Goal: Use online tool/utility: Utilize a website feature to perform a specific function

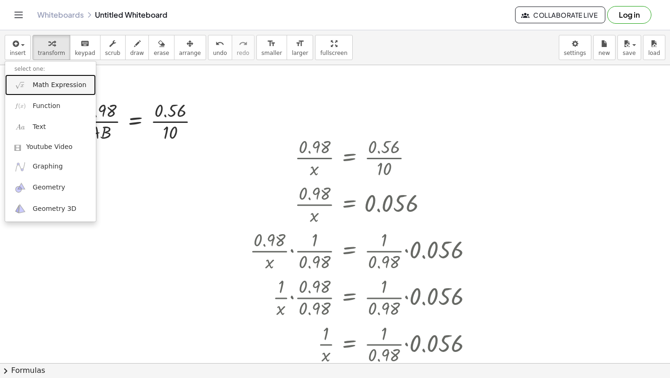
click at [28, 87] on link "Math Expression" at bounding box center [50, 84] width 91 height 21
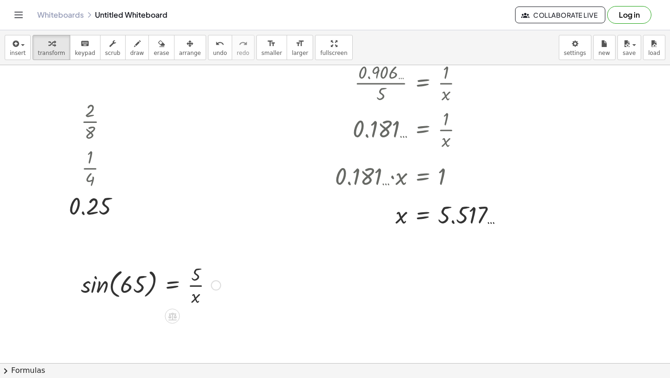
click at [100, 289] on div at bounding box center [150, 284] width 149 height 47
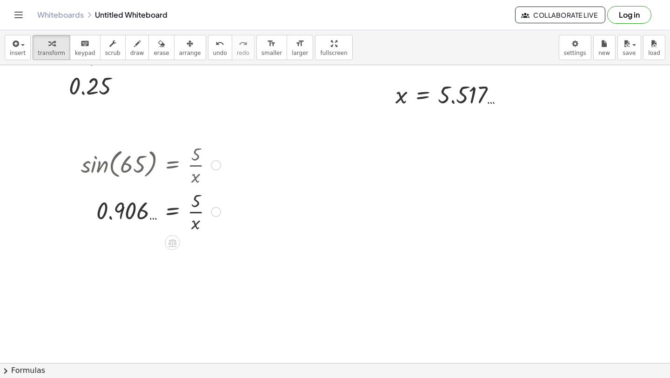
scroll to position [3511, 0]
drag, startPoint x: 197, startPoint y: 200, endPoint x: 150, endPoint y: 207, distance: 47.1
click at [150, 208] on div at bounding box center [150, 210] width 149 height 47
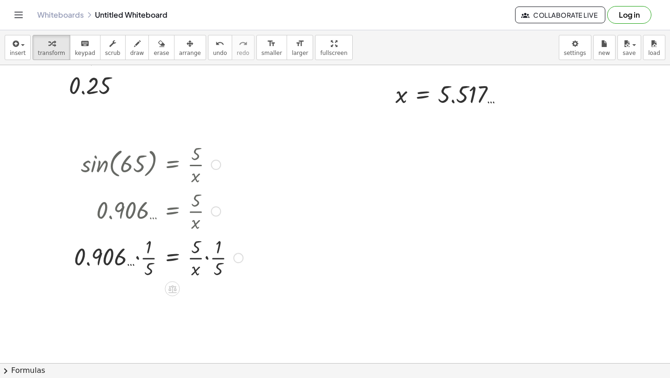
click at [135, 258] on div at bounding box center [158, 257] width 178 height 47
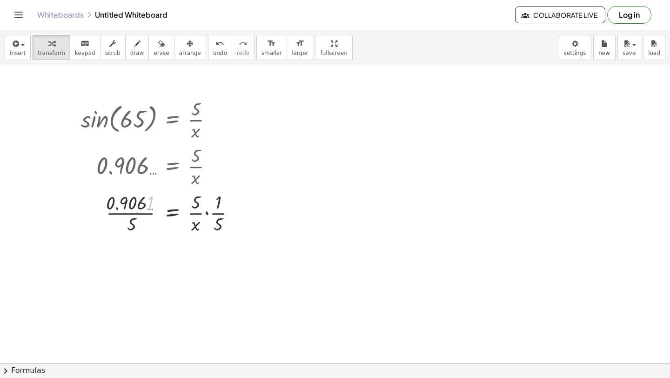
scroll to position [3556, 0]
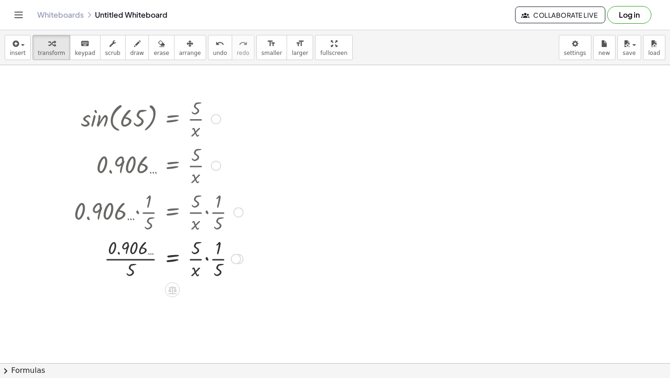
click at [123, 260] on div at bounding box center [158, 258] width 178 height 47
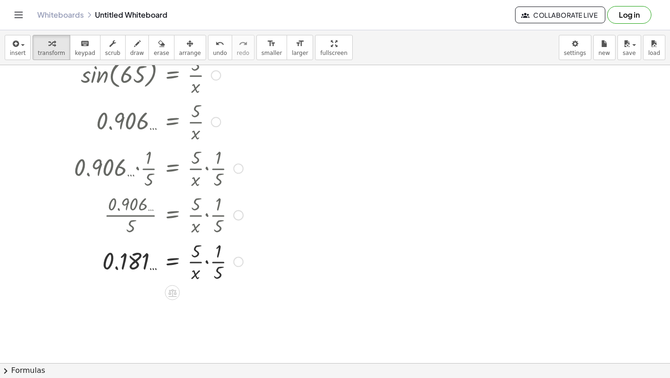
click at [206, 264] on div at bounding box center [158, 261] width 178 height 47
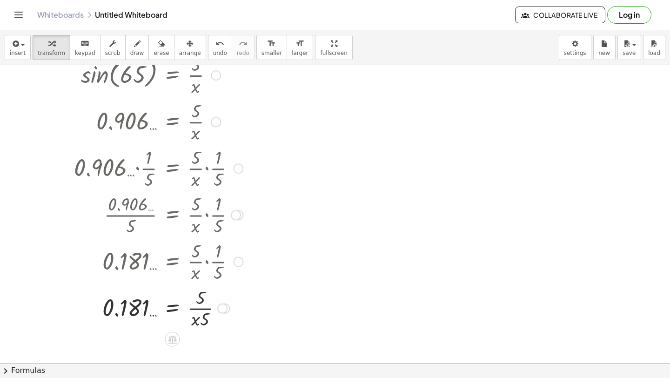
click at [199, 316] on div at bounding box center [158, 307] width 178 height 47
click at [200, 308] on div at bounding box center [158, 307] width 178 height 47
drag, startPoint x: 206, startPoint y: 321, endPoint x: 204, endPoint y: 302, distance: 19.1
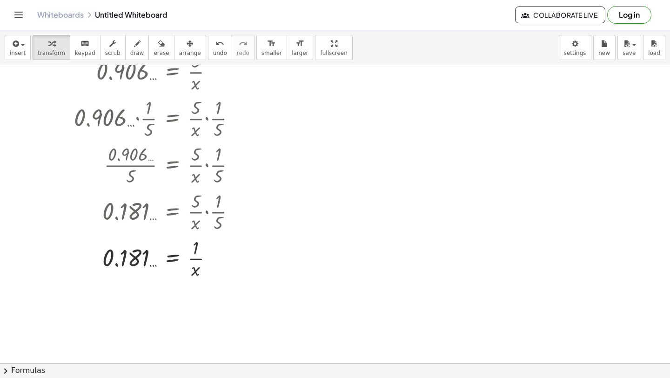
scroll to position [3650, 0]
click at [174, 255] on div at bounding box center [158, 257] width 178 height 47
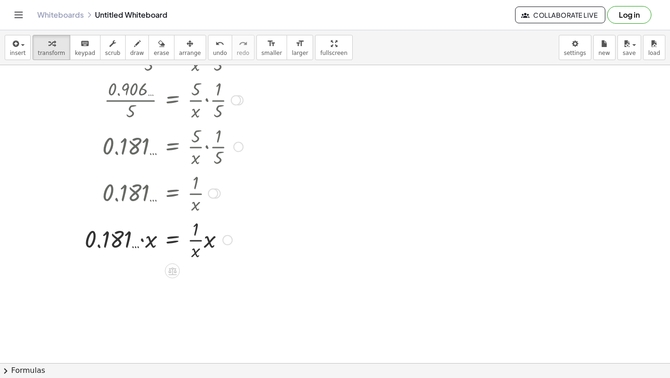
click at [143, 241] on div at bounding box center [158, 239] width 178 height 47
drag, startPoint x: 212, startPoint y: 244, endPoint x: 201, endPoint y: 248, distance: 12.1
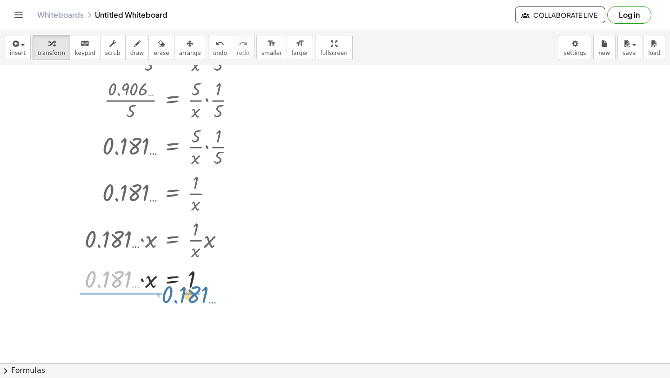
drag, startPoint x: 115, startPoint y: 278, endPoint x: 191, endPoint y: 291, distance: 76.5
click at [191, 291] on div at bounding box center [158, 279] width 178 height 32
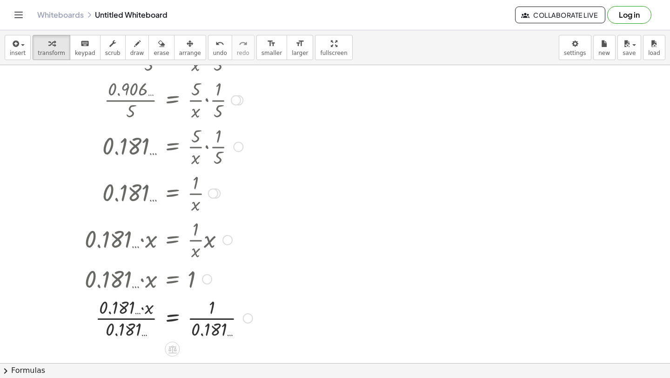
click at [122, 318] on div at bounding box center [163, 317] width 188 height 47
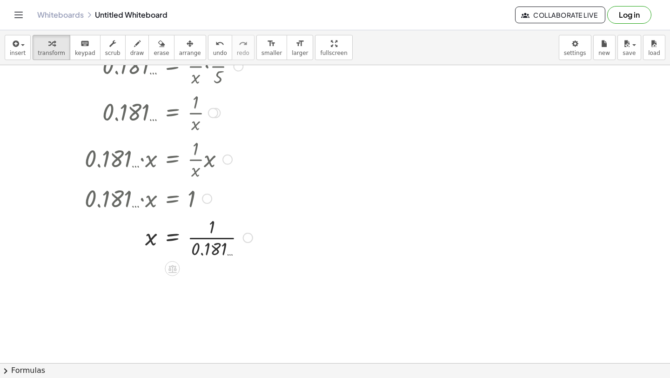
scroll to position [3808, 0]
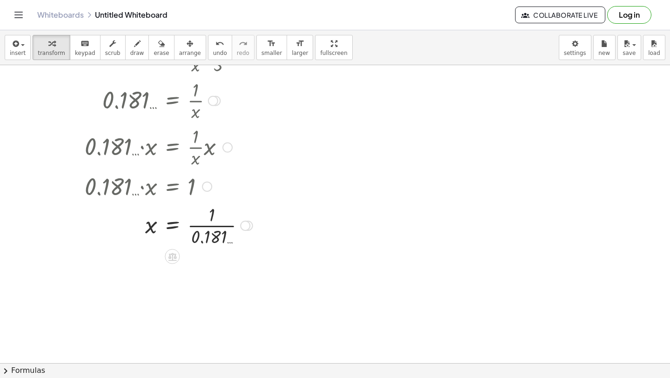
click at [204, 221] on div at bounding box center [163, 225] width 188 height 47
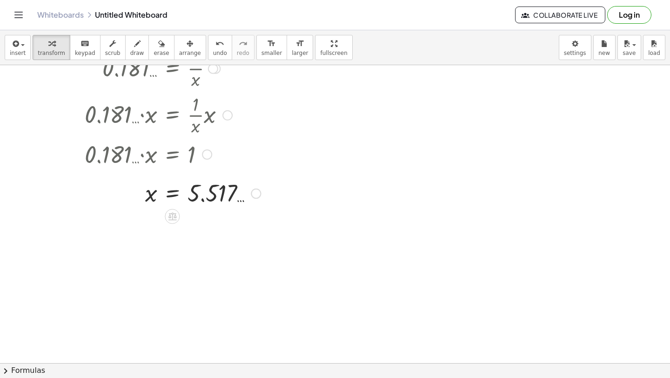
scroll to position [3841, 0]
click at [16, 52] on span "insert" at bounding box center [18, 53] width 16 height 7
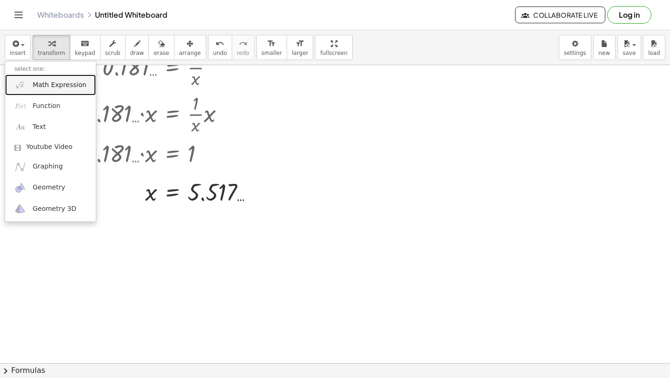
click at [26, 90] on link "Math Expression" at bounding box center [50, 84] width 91 height 21
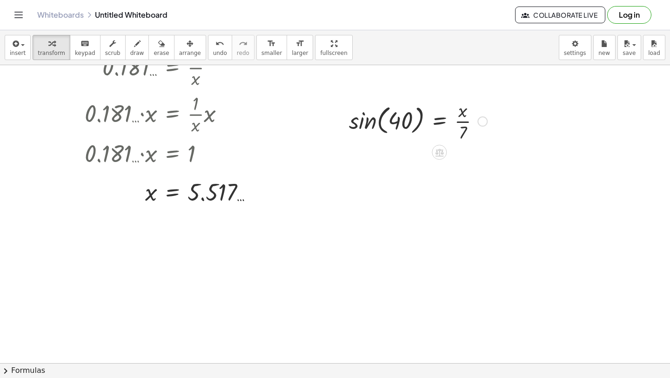
click at [365, 116] on div at bounding box center [419, 120] width 148 height 47
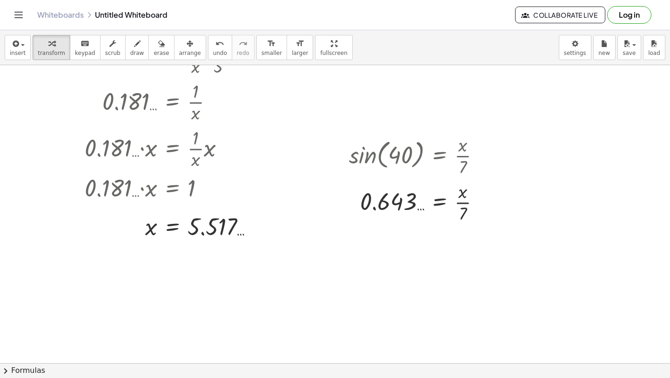
scroll to position [3801, 0]
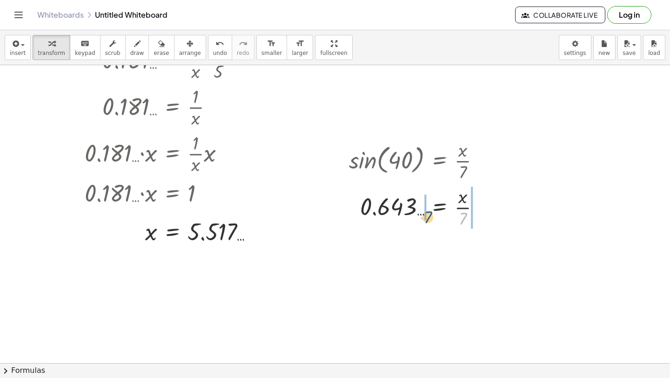
drag, startPoint x: 463, startPoint y: 217, endPoint x: 428, endPoint y: 215, distance: 35.0
click at [428, 215] on div at bounding box center [419, 206] width 148 height 47
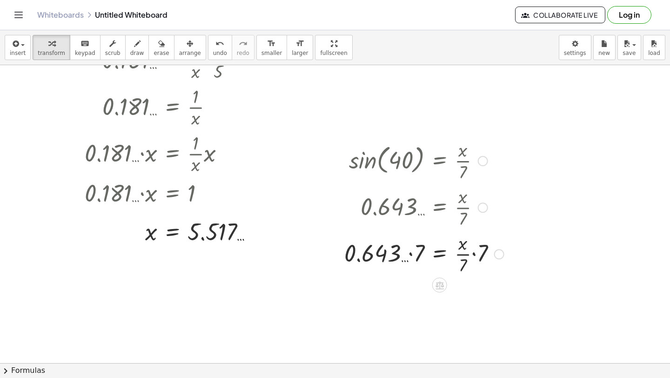
click at [412, 254] on div at bounding box center [424, 253] width 169 height 47
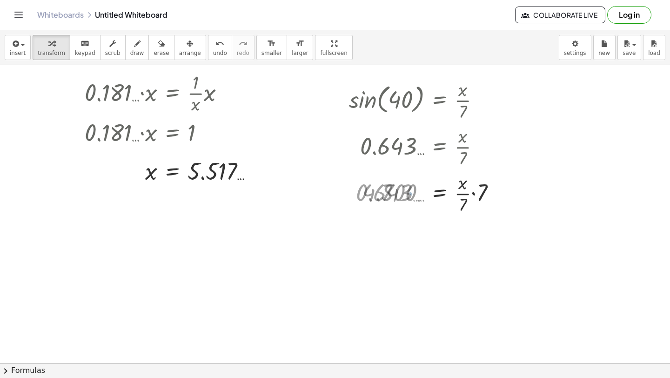
scroll to position [3863, 0]
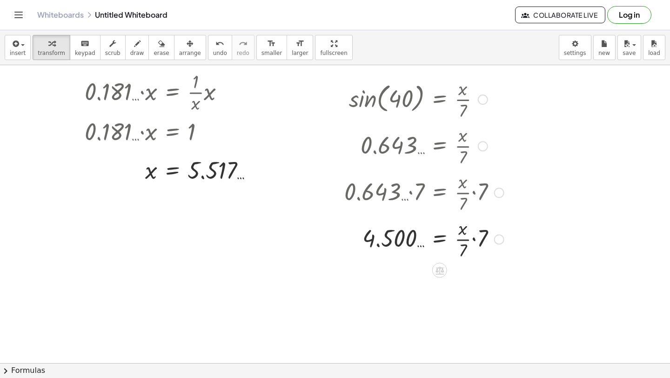
click at [474, 240] on div at bounding box center [424, 238] width 169 height 47
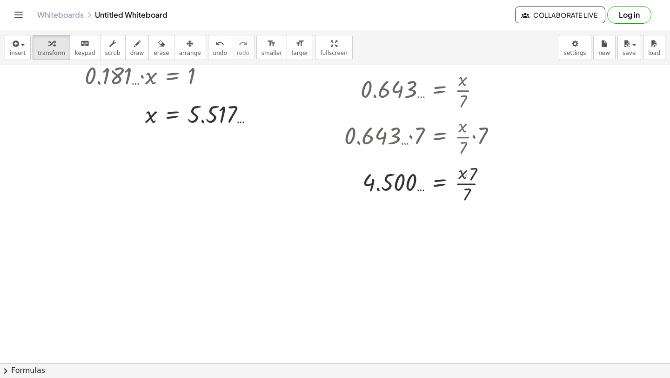
scroll to position [3924, 0]
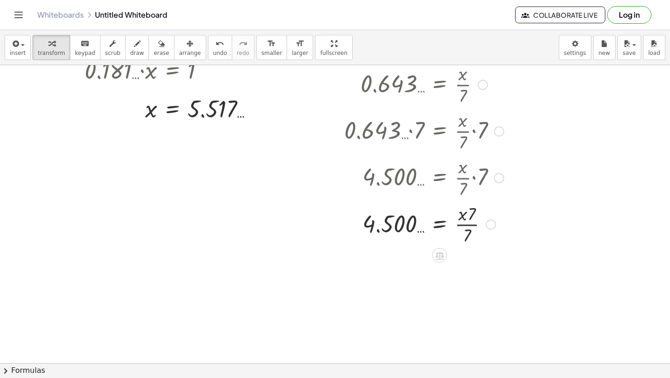
click at [470, 221] on div at bounding box center [424, 224] width 169 height 47
drag, startPoint x: 458, startPoint y: 212, endPoint x: 453, endPoint y: 222, distance: 10.9
click at [453, 222] on div at bounding box center [424, 224] width 169 height 47
click at [479, 226] on div at bounding box center [424, 224] width 169 height 47
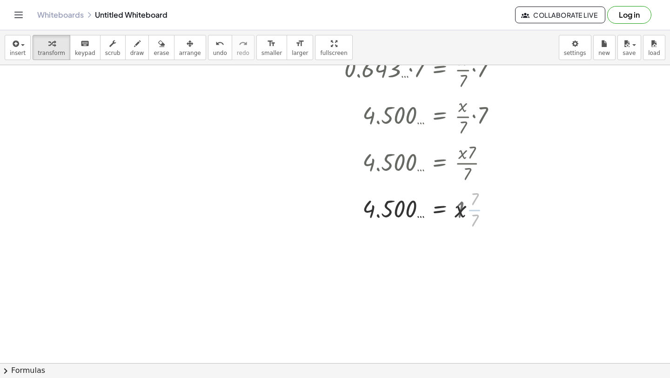
scroll to position [3986, 0]
click at [442, 248] on div at bounding box center [424, 247] width 169 height 31
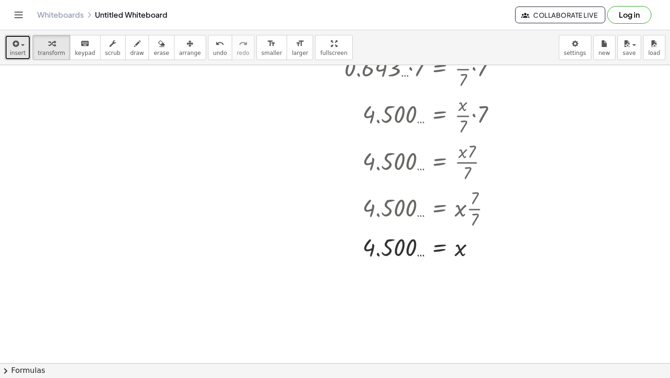
click at [14, 49] on button "insert" at bounding box center [18, 47] width 26 height 25
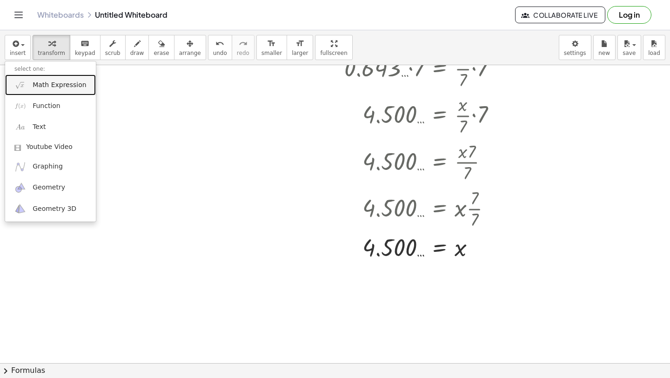
click at [25, 81] on img at bounding box center [20, 85] width 12 height 12
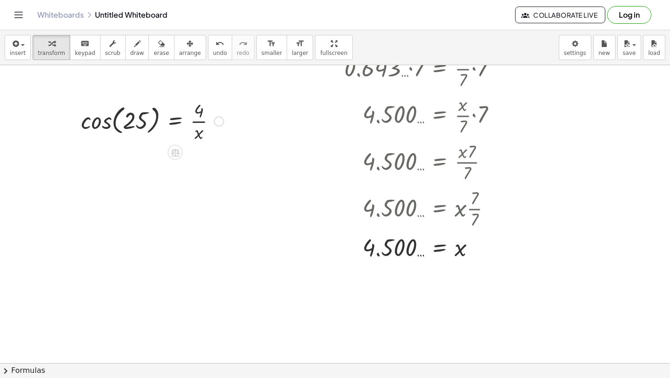
click at [95, 126] on div at bounding box center [152, 120] width 152 height 47
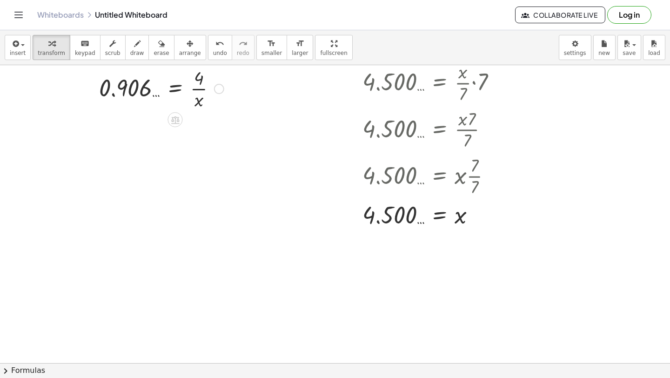
scroll to position [4024, 0]
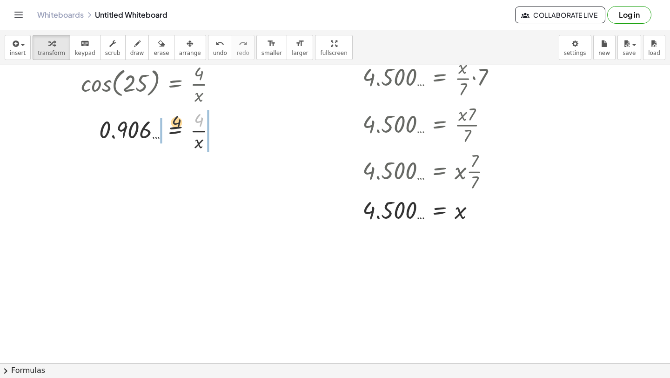
drag, startPoint x: 201, startPoint y: 119, endPoint x: 169, endPoint y: 122, distance: 31.3
click at [169, 122] on div at bounding box center [152, 130] width 152 height 47
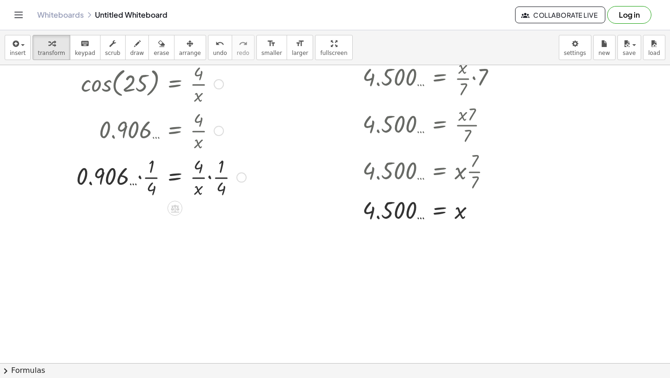
click at [140, 175] on div at bounding box center [161, 176] width 179 height 47
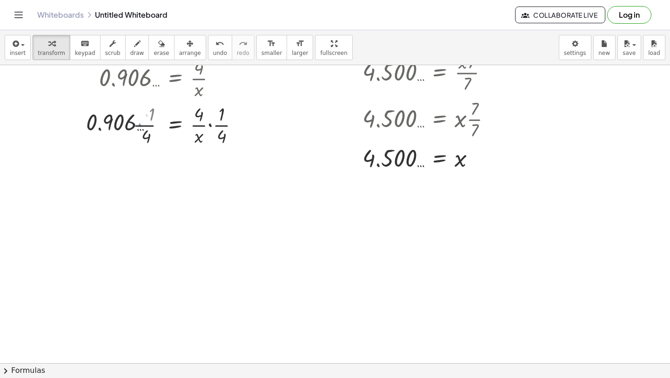
scroll to position [4078, 0]
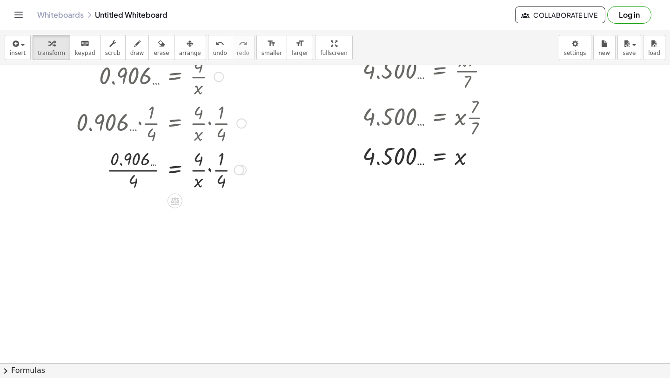
click at [133, 173] on div at bounding box center [161, 169] width 179 height 47
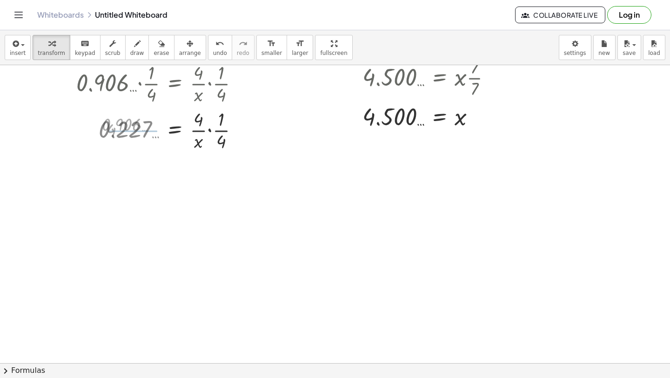
scroll to position [4119, 0]
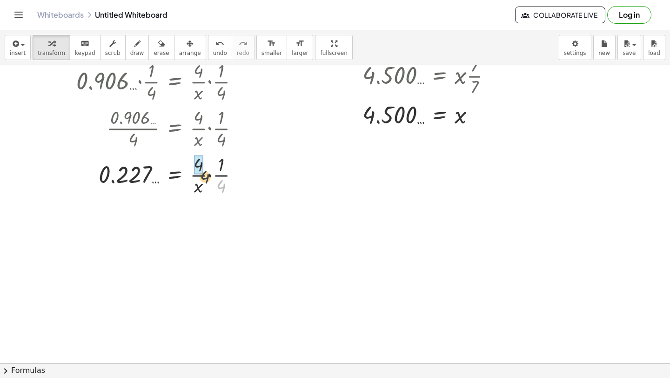
drag, startPoint x: 219, startPoint y: 186, endPoint x: 197, endPoint y: 167, distance: 29.0
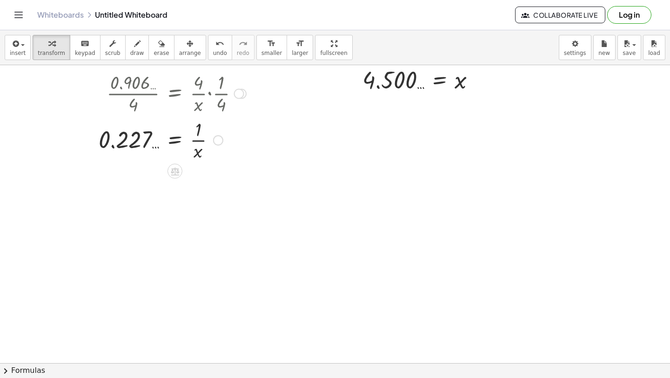
scroll to position [4156, 0]
click at [174, 139] on div at bounding box center [161, 138] width 179 height 47
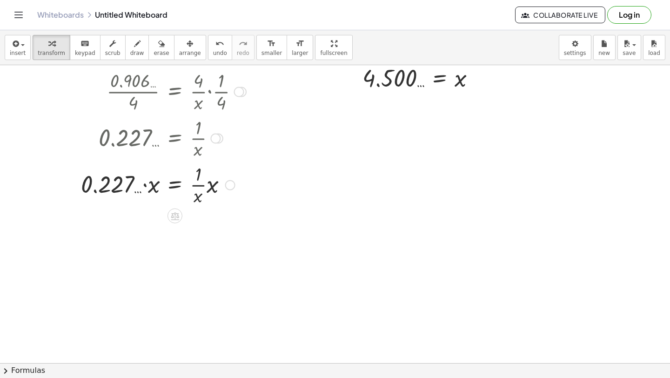
click at [142, 186] on div at bounding box center [161, 184] width 179 height 47
drag, startPoint x: 210, startPoint y: 187, endPoint x: 197, endPoint y: 198, distance: 17.1
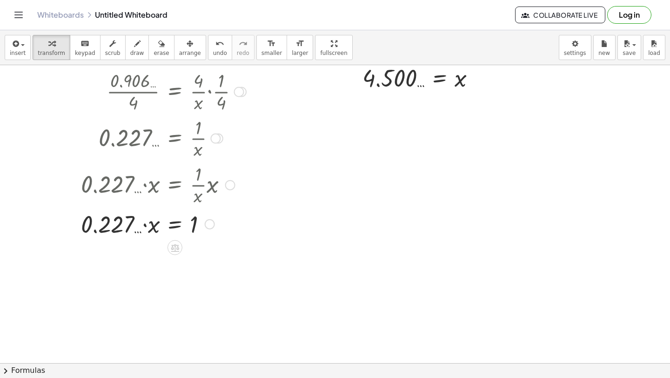
drag, startPoint x: 103, startPoint y: 190, endPoint x: 170, endPoint y: 238, distance: 81.8
drag, startPoint x: 100, startPoint y: 226, endPoint x: 180, endPoint y: 237, distance: 81.4
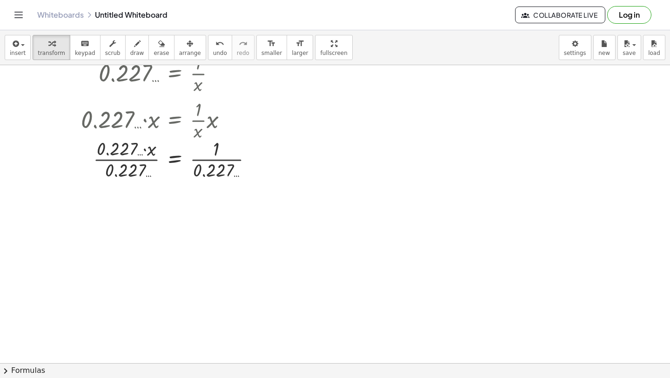
scroll to position [4221, 0]
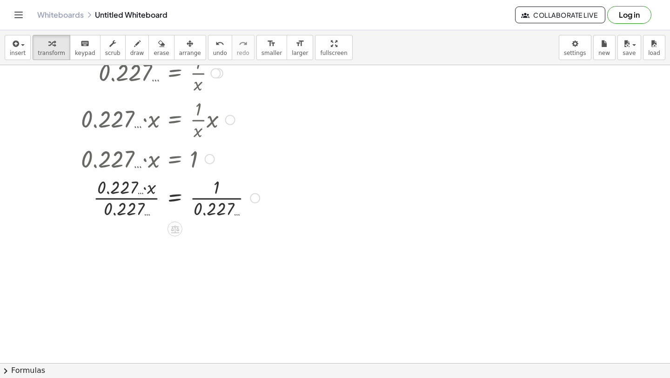
click at [129, 199] on div at bounding box center [168, 197] width 193 height 47
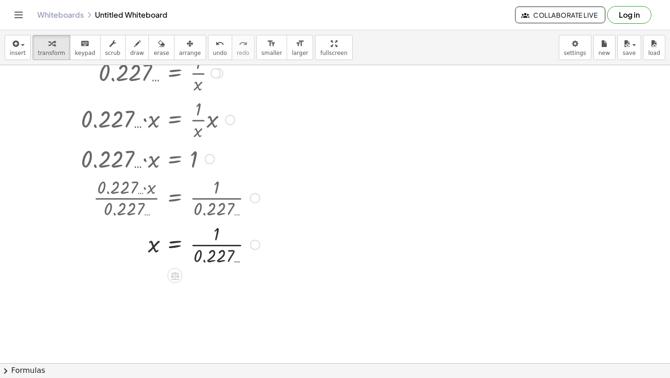
click at [215, 244] on div at bounding box center [168, 244] width 193 height 47
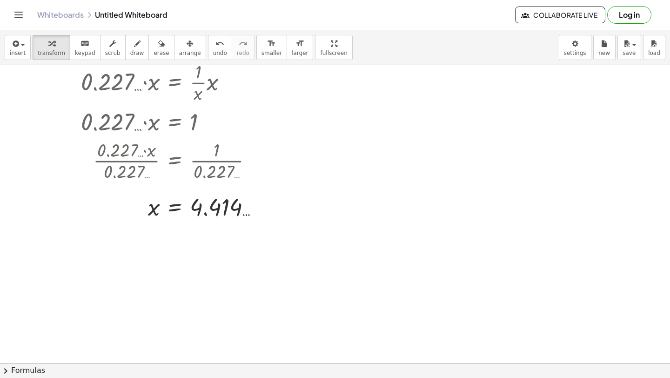
scroll to position [4259, 0]
click at [20, 49] on button "insert" at bounding box center [18, 47] width 26 height 25
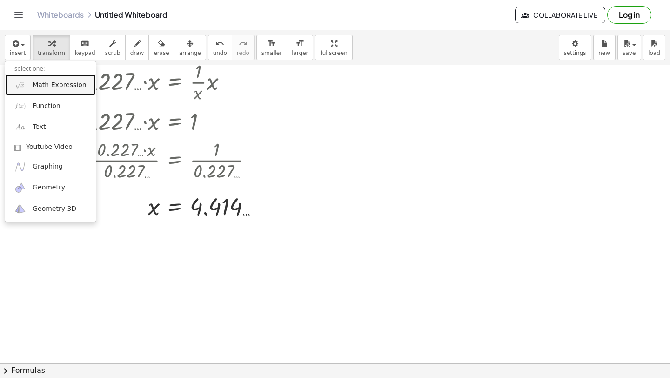
click at [37, 84] on span "Math Expression" at bounding box center [60, 85] width 54 height 9
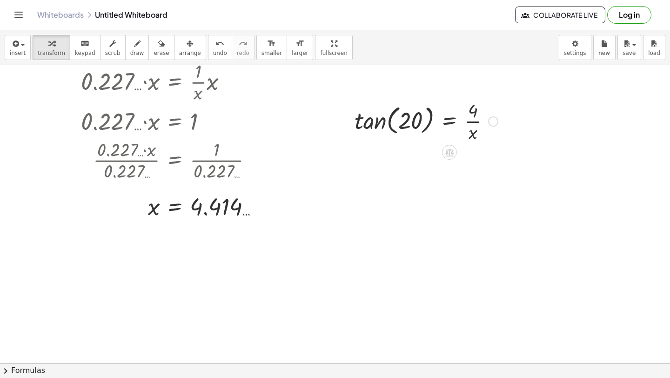
click at [432, 121] on div at bounding box center [426, 120] width 153 height 47
click at [364, 122] on div at bounding box center [426, 120] width 153 height 47
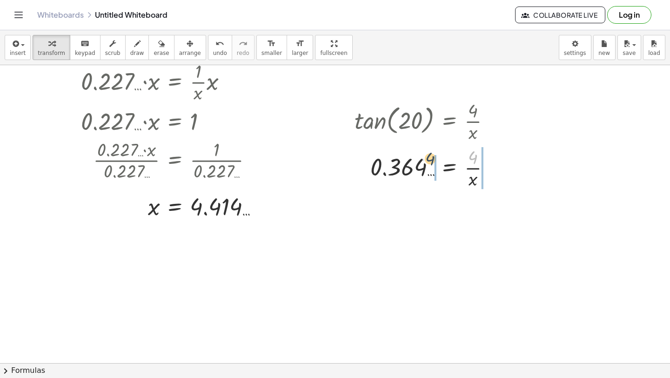
drag, startPoint x: 474, startPoint y: 162, endPoint x: 432, endPoint y: 163, distance: 41.9
click at [432, 164] on div at bounding box center [426, 167] width 153 height 47
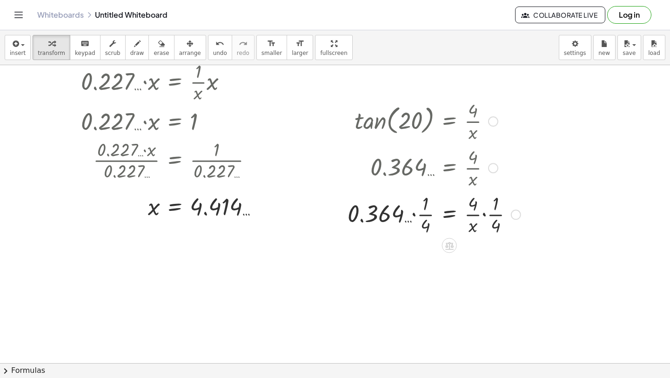
click at [417, 218] on div at bounding box center [434, 213] width 183 height 47
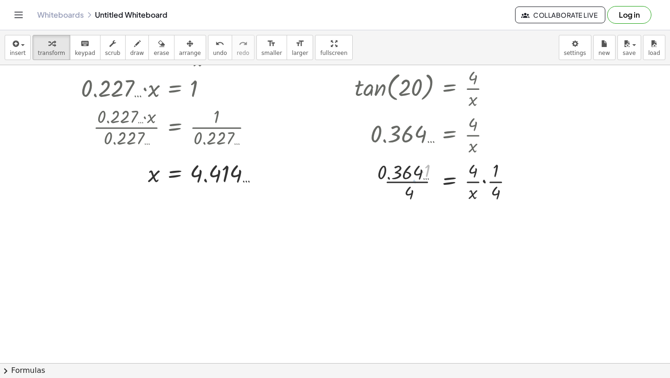
scroll to position [4296, 0]
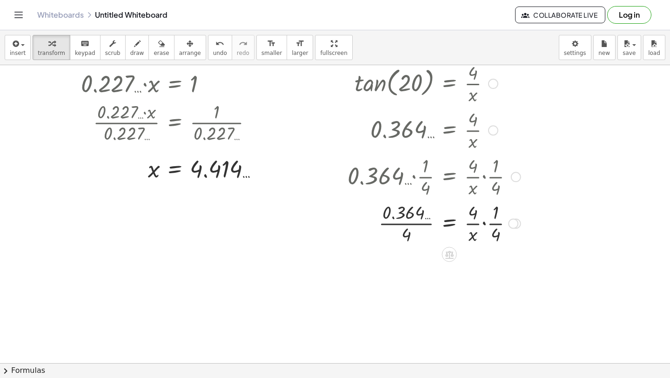
click at [399, 225] on div at bounding box center [434, 222] width 183 height 47
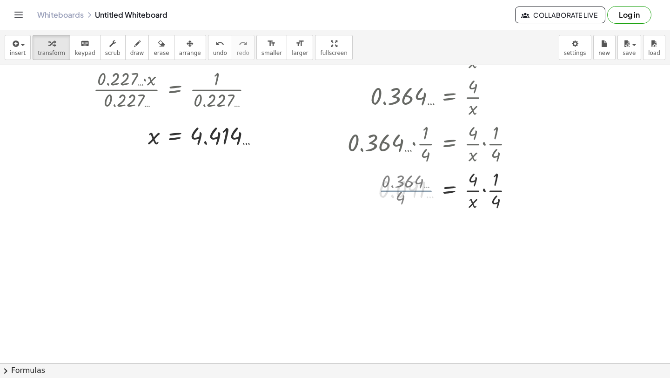
scroll to position [4342, 0]
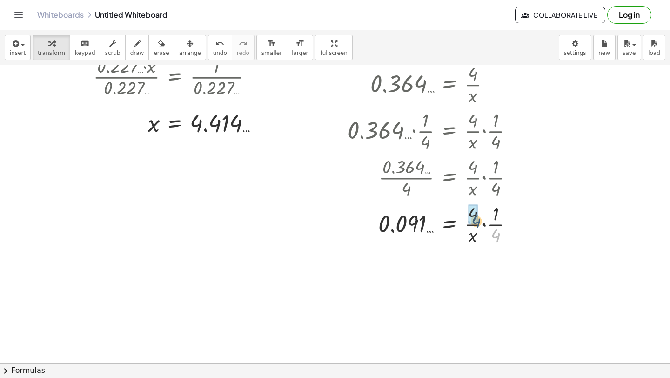
drag, startPoint x: 494, startPoint y: 233, endPoint x: 474, endPoint y: 216, distance: 26.1
drag, startPoint x: 472, startPoint y: 237, endPoint x: 433, endPoint y: 231, distance: 40.0
click at [433, 231] on div at bounding box center [434, 224] width 183 height 47
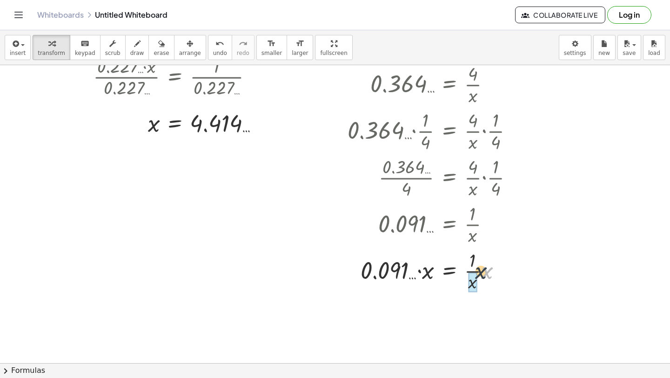
drag, startPoint x: 487, startPoint y: 277, endPoint x: 472, endPoint y: 282, distance: 15.9
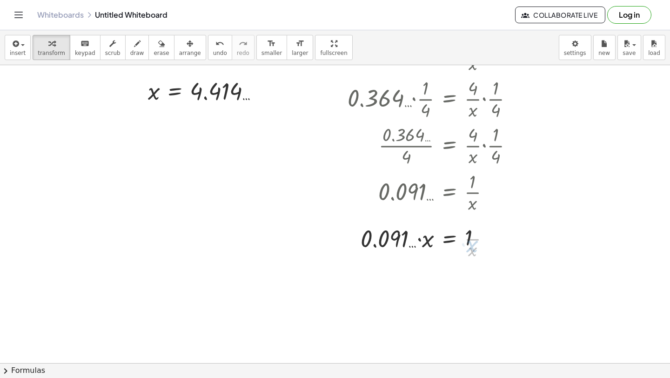
scroll to position [4392, 0]
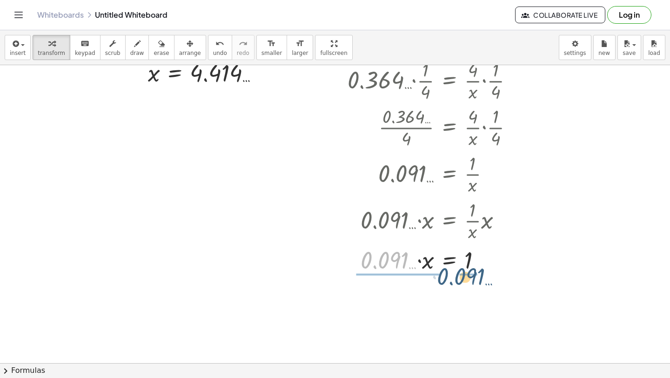
drag, startPoint x: 391, startPoint y: 257, endPoint x: 468, endPoint y: 271, distance: 78.1
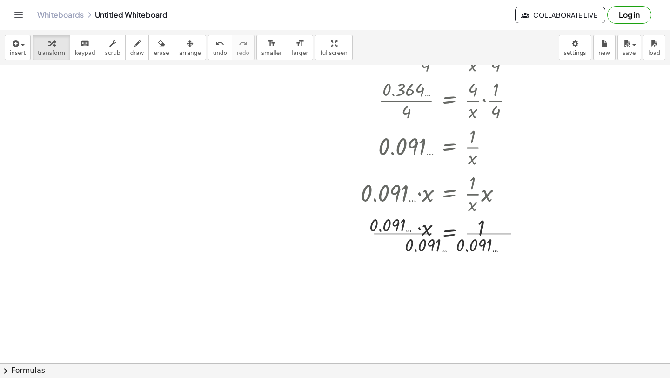
scroll to position [4424, 0]
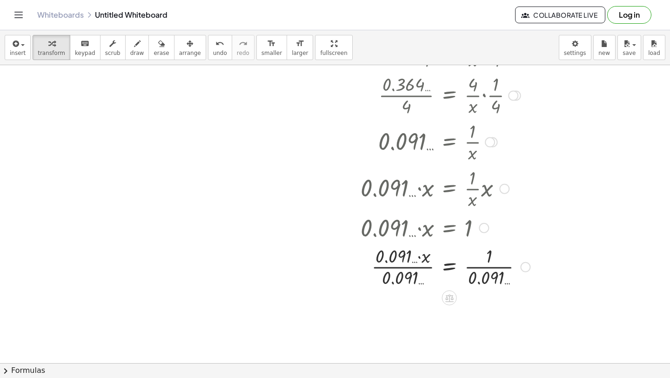
click at [415, 271] on div at bounding box center [439, 266] width 192 height 47
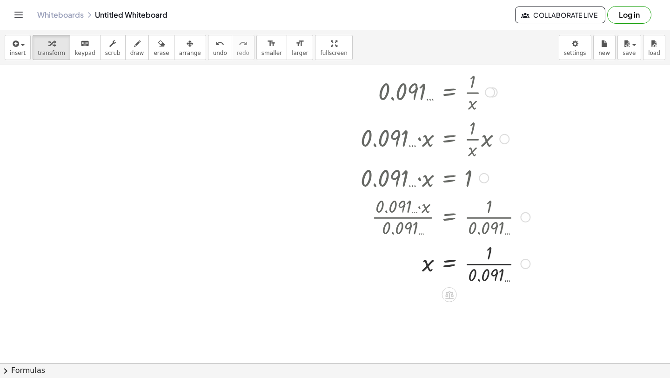
click at [481, 267] on div at bounding box center [439, 263] width 192 height 47
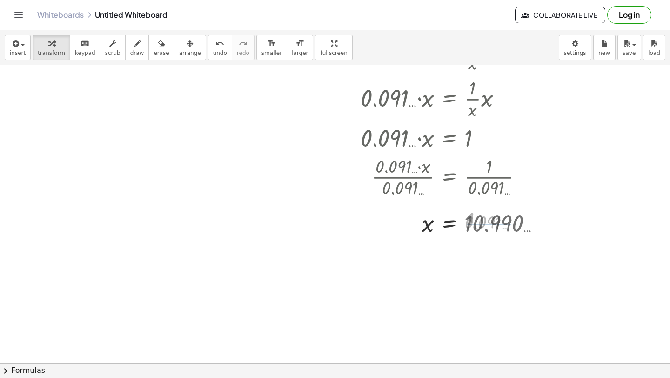
scroll to position [4516, 0]
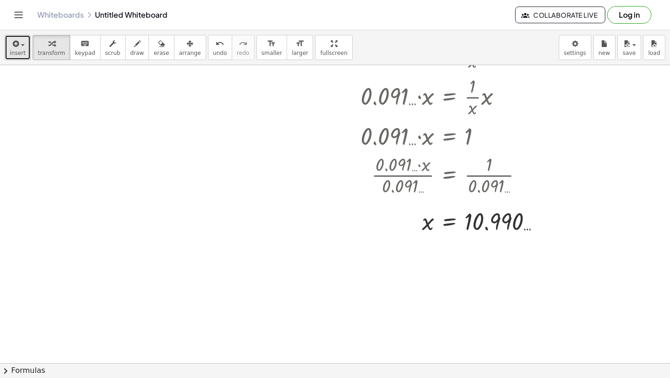
click at [17, 52] on span "insert" at bounding box center [18, 53] width 16 height 7
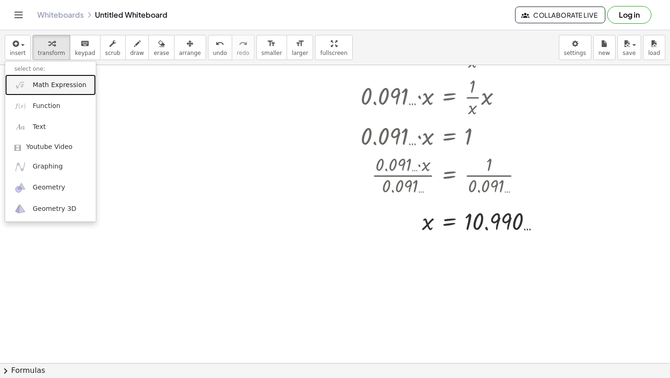
click at [45, 86] on span "Math Expression" at bounding box center [60, 85] width 54 height 9
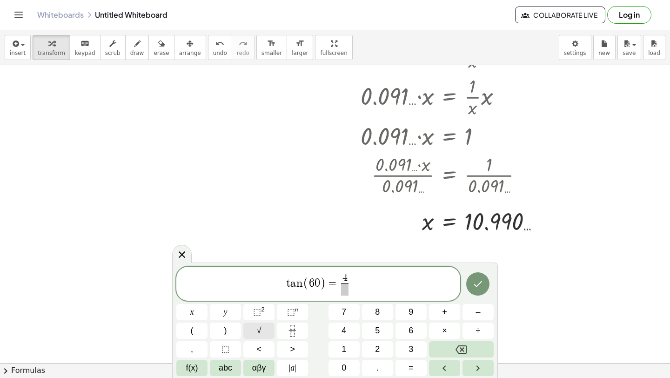
click at [264, 332] on button "√" at bounding box center [259, 331] width 31 height 16
click at [351, 286] on span at bounding box center [344, 289] width 25 height 13
click at [476, 278] on icon "Done" at bounding box center [478, 283] width 11 height 11
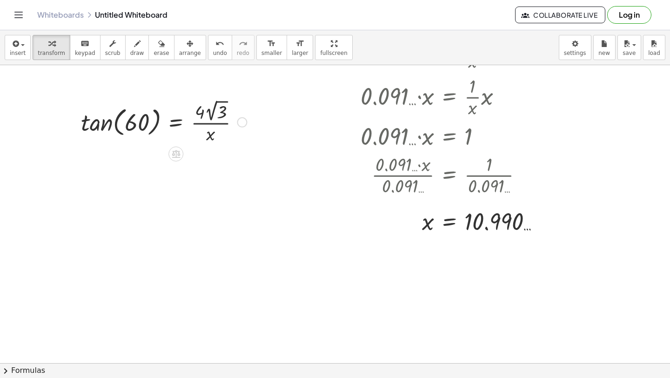
click at [112, 122] on div at bounding box center [163, 121] width 175 height 48
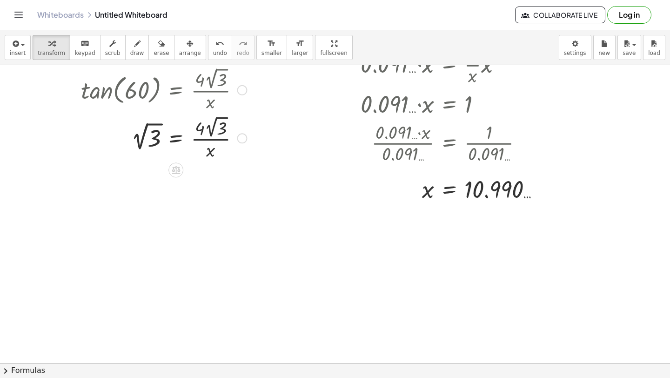
scroll to position [4552, 0]
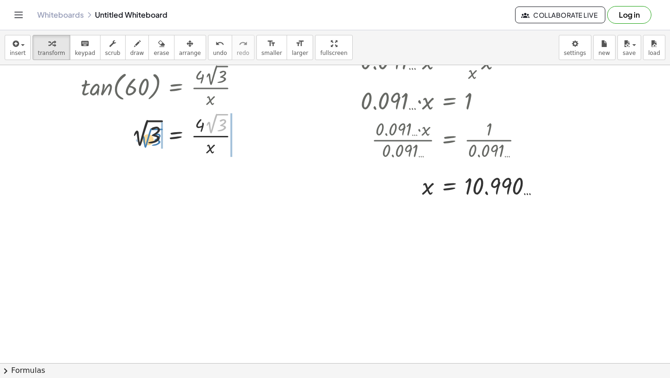
drag, startPoint x: 216, startPoint y: 119, endPoint x: 152, endPoint y: 134, distance: 65.9
click at [152, 134] on div at bounding box center [163, 134] width 175 height 48
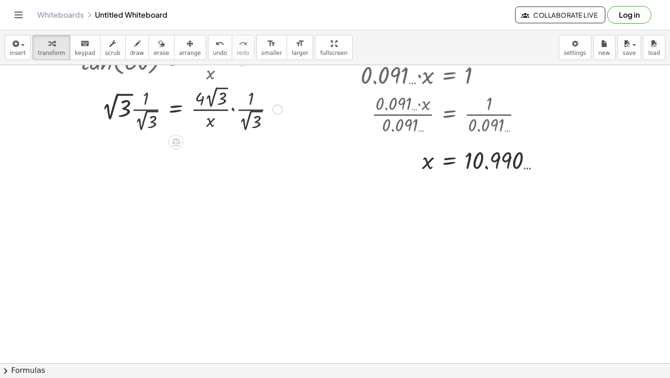
scroll to position [4578, 0]
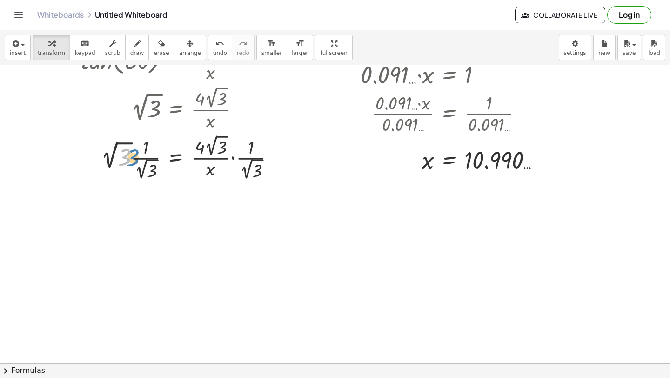
drag, startPoint x: 122, startPoint y: 158, endPoint x: 126, endPoint y: 161, distance: 5.0
click at [126, 161] on div at bounding box center [181, 157] width 211 height 50
click at [141, 159] on div at bounding box center [181, 157] width 211 height 50
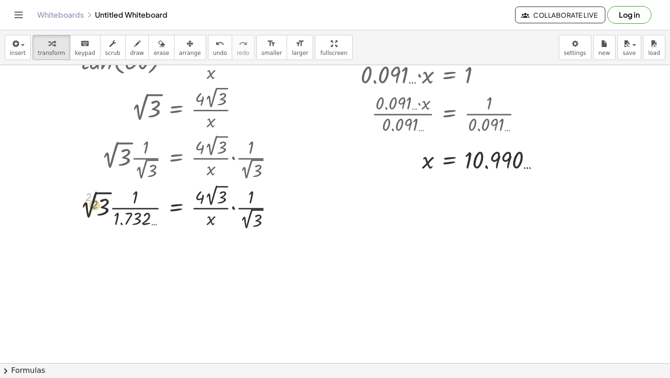
drag, startPoint x: 91, startPoint y: 197, endPoint x: 84, endPoint y: 208, distance: 12.9
click at [86, 208] on div at bounding box center [181, 207] width 212 height 50
click at [215, 51] on span "undo" at bounding box center [220, 53] width 14 height 7
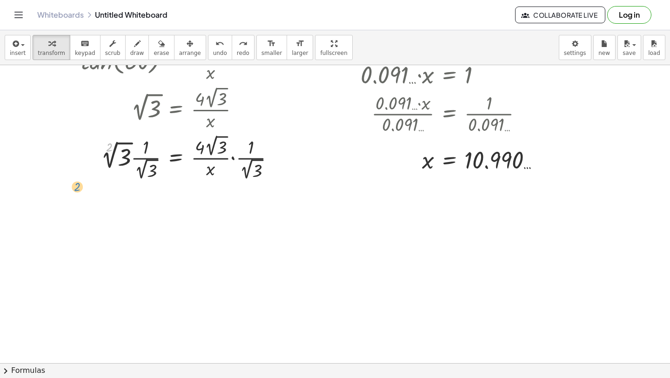
drag, startPoint x: 113, startPoint y: 151, endPoint x: 97, endPoint y: 171, distance: 25.9
click at [97, 171] on div at bounding box center [181, 157] width 211 height 50
drag, startPoint x: 120, startPoint y: 141, endPoint x: 147, endPoint y: 132, distance: 28.6
click at [147, 132] on div at bounding box center [181, 157] width 211 height 50
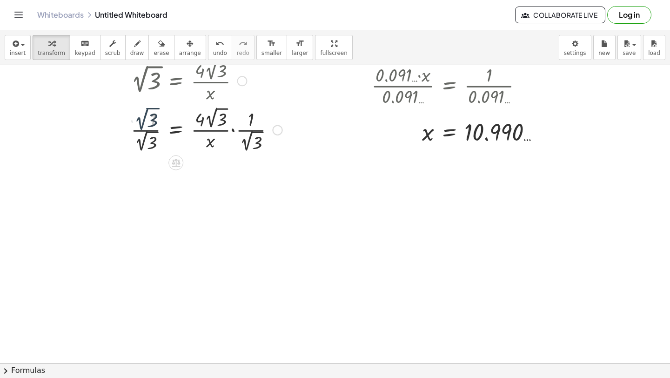
scroll to position [4608, 0]
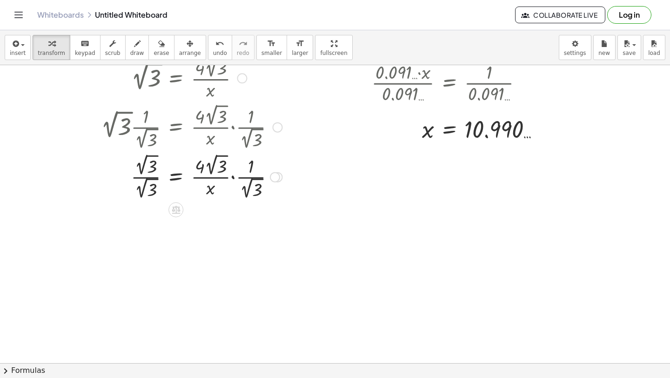
click at [139, 173] on div at bounding box center [181, 176] width 211 height 50
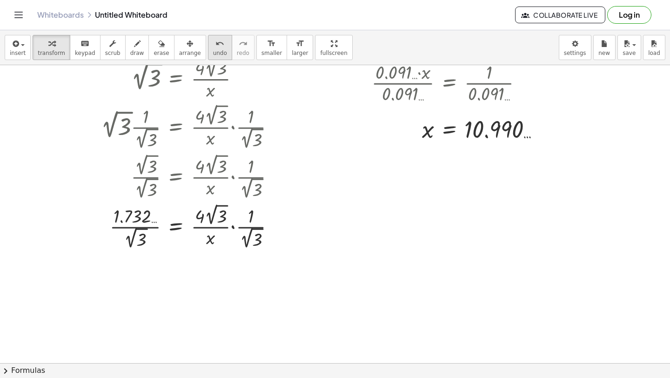
click at [208, 46] on button "undo undo" at bounding box center [220, 47] width 24 height 25
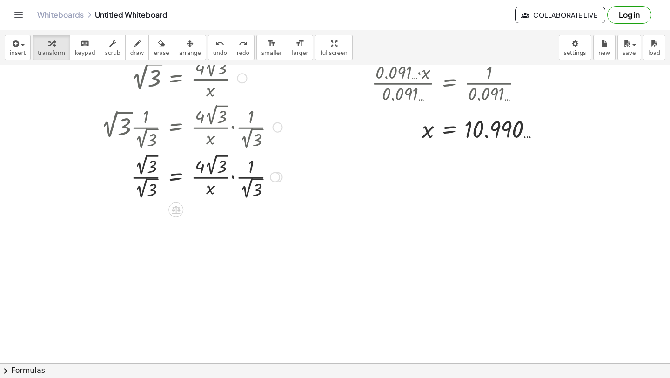
click at [137, 178] on div at bounding box center [192, 176] width 189 height 50
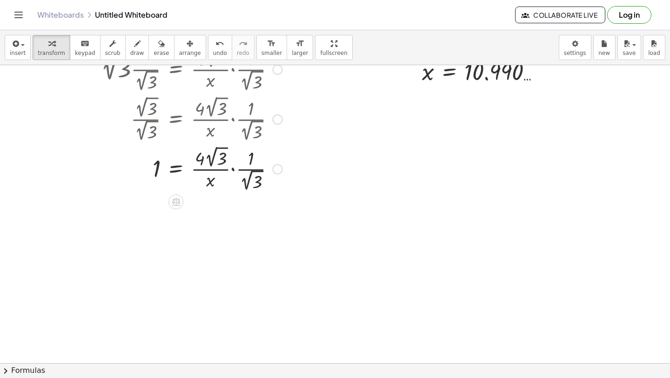
scroll to position [4668, 0]
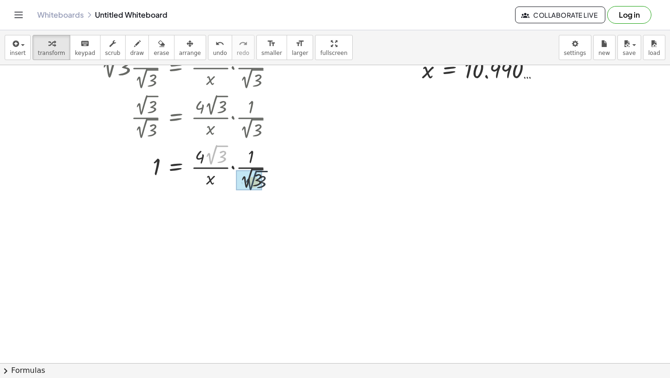
drag, startPoint x: 210, startPoint y: 160, endPoint x: 249, endPoint y: 184, distance: 46.4
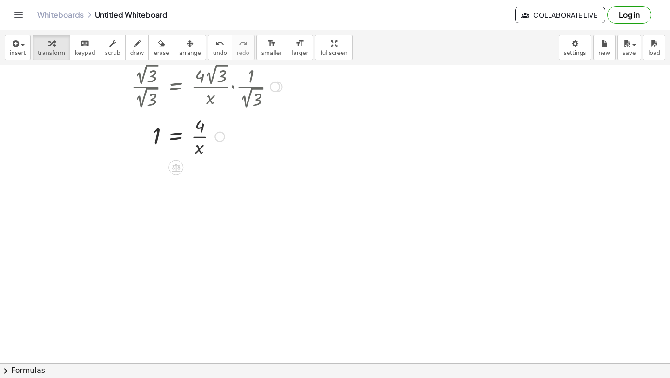
scroll to position [4700, 0]
drag, startPoint x: 198, startPoint y: 120, endPoint x: 161, endPoint y: 121, distance: 37.3
click at [162, 121] on div at bounding box center [181, 135] width 211 height 47
drag, startPoint x: 222, startPoint y: 193, endPoint x: 198, endPoint y: 170, distance: 33.3
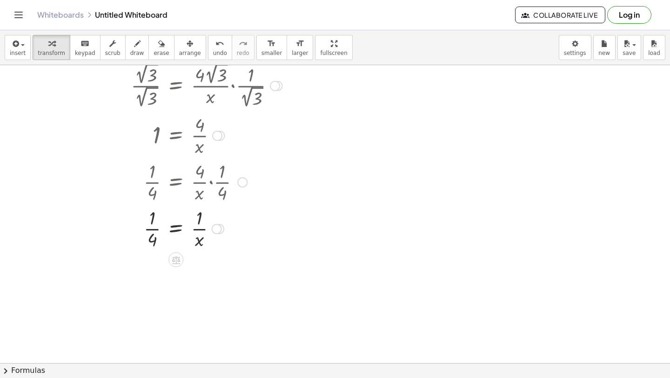
click at [180, 229] on div at bounding box center [181, 228] width 211 height 47
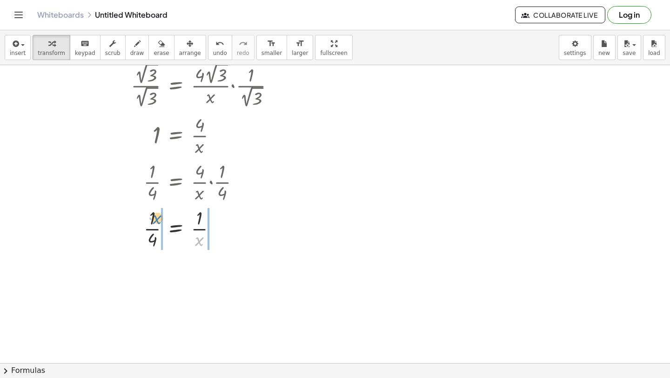
drag, startPoint x: 203, startPoint y: 244, endPoint x: 166, endPoint y: 225, distance: 41.4
click at [166, 225] on div at bounding box center [181, 228] width 211 height 47
drag, startPoint x: 213, startPoint y: 277, endPoint x: 202, endPoint y: 282, distance: 12.1
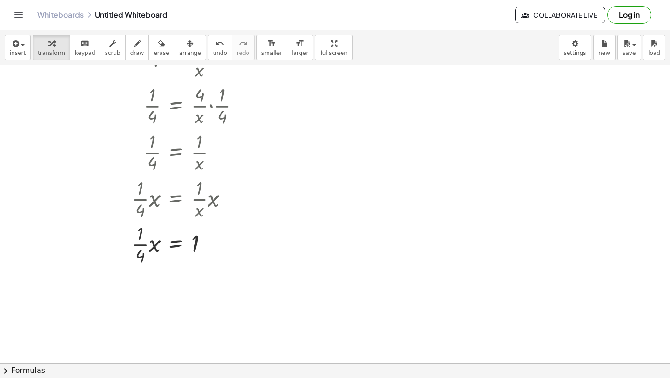
scroll to position [4777, 0]
drag, startPoint x: 153, startPoint y: 250, endPoint x: 140, endPoint y: 238, distance: 17.1
click at [140, 237] on div at bounding box center [181, 244] width 211 height 47
drag, startPoint x: 149, startPoint y: 302, endPoint x: 193, endPoint y: 300, distance: 43.8
click at [193, 300] on div at bounding box center [181, 290] width 211 height 47
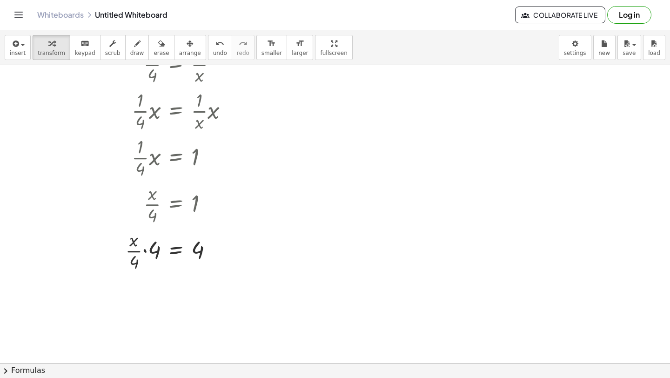
scroll to position [4866, 0]
drag, startPoint x: 154, startPoint y: 249, endPoint x: 135, endPoint y: 262, distance: 23.5
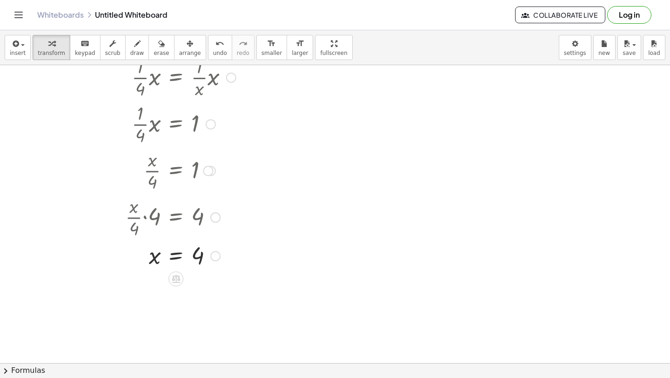
scroll to position [4905, 0]
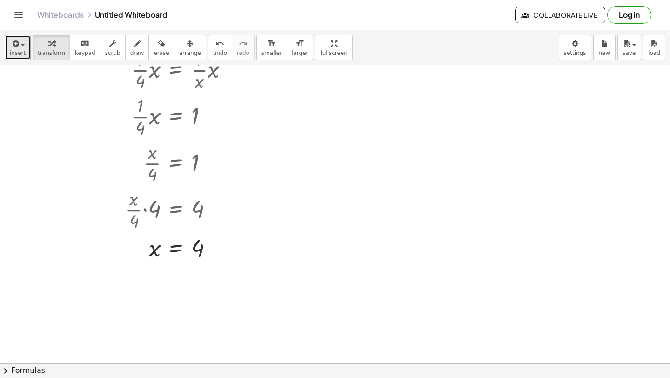
click at [23, 54] on span "insert" at bounding box center [18, 53] width 16 height 7
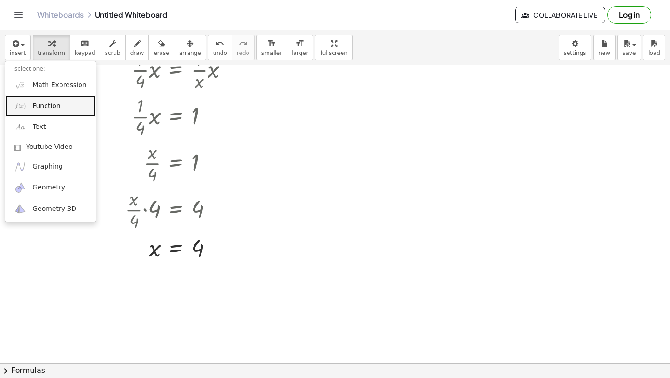
click at [34, 109] on span "Function" at bounding box center [47, 105] width 28 height 9
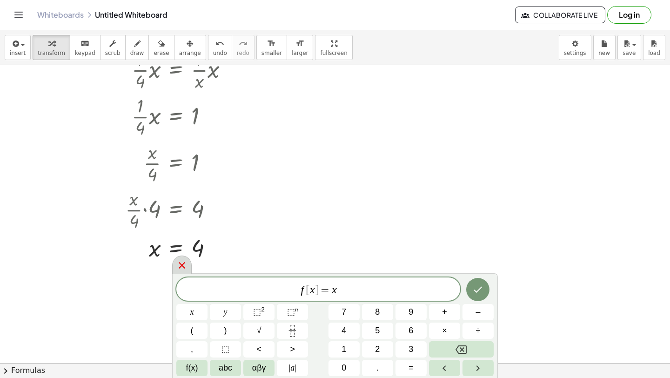
click at [180, 258] on div at bounding box center [182, 265] width 20 height 18
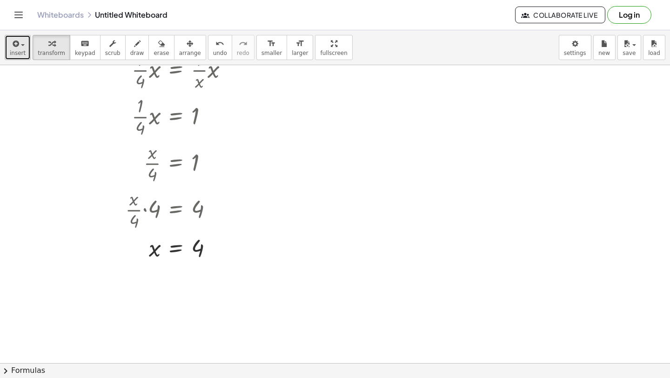
click at [15, 50] on span "insert" at bounding box center [18, 53] width 16 height 7
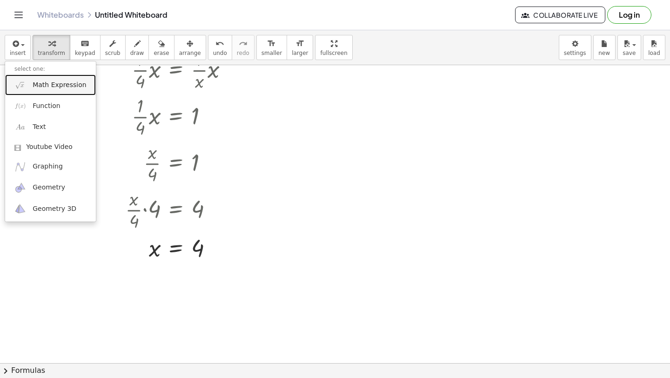
click at [27, 84] on link "Math Expression" at bounding box center [50, 84] width 91 height 21
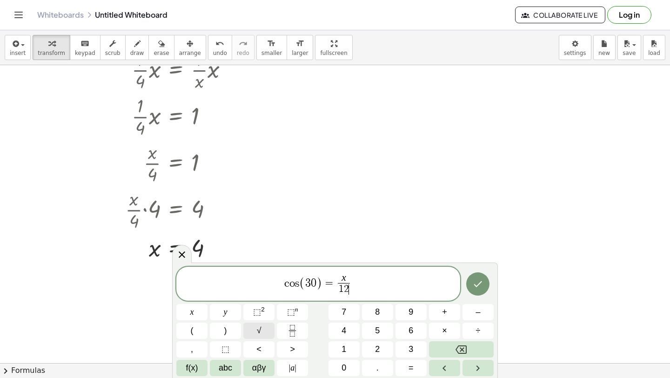
click at [261, 332] on button "√" at bounding box center [259, 331] width 31 height 16
click at [477, 288] on icon "Done" at bounding box center [478, 283] width 11 height 11
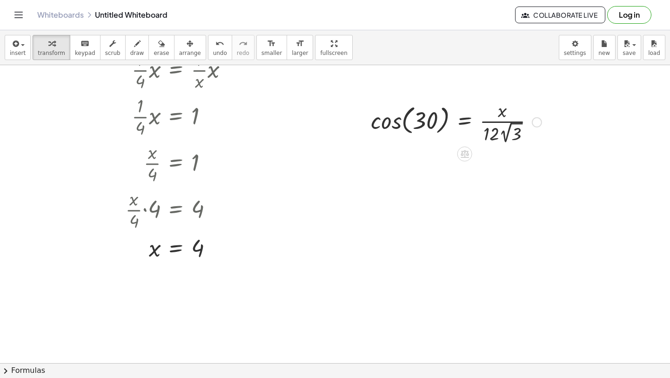
click at [366, 120] on div at bounding box center [364, 121] width 14 height 53
click at [387, 122] on div at bounding box center [456, 121] width 180 height 48
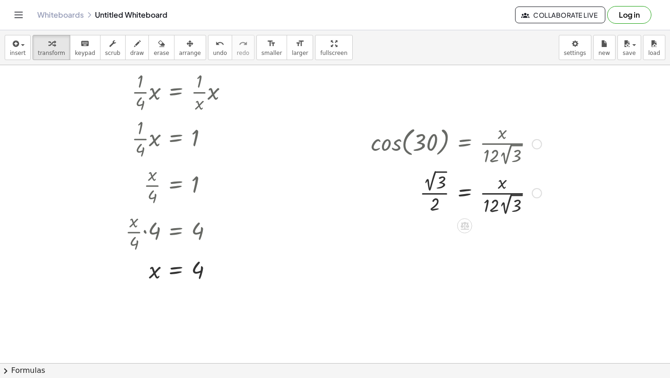
scroll to position [4886, 0]
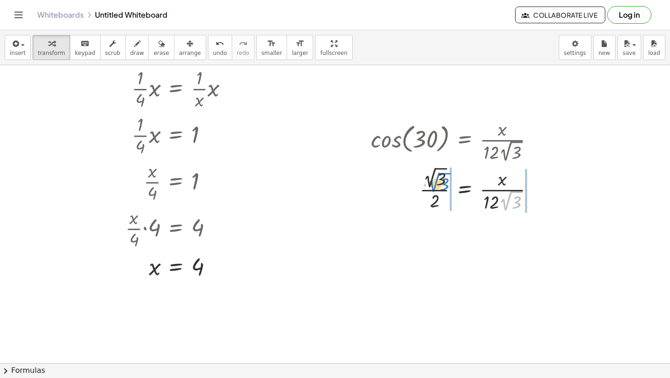
drag, startPoint x: 505, startPoint y: 204, endPoint x: 436, endPoint y: 187, distance: 71.0
click at [436, 187] on div at bounding box center [456, 189] width 180 height 50
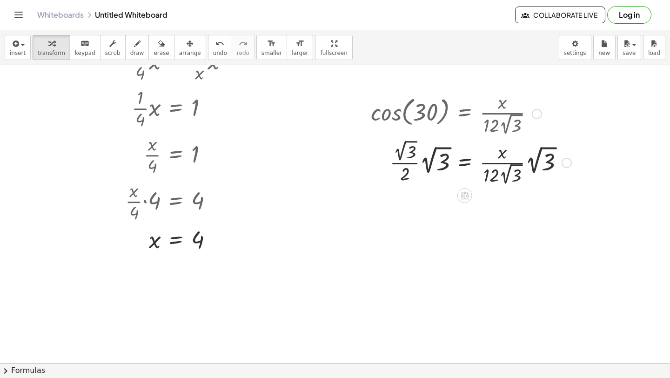
scroll to position [4915, 0]
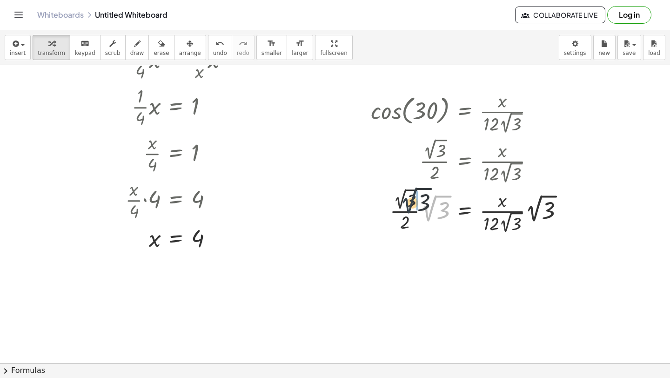
drag, startPoint x: 432, startPoint y: 212, endPoint x: 408, endPoint y: 201, distance: 26.0
click at [408, 201] on div at bounding box center [471, 211] width 210 height 50
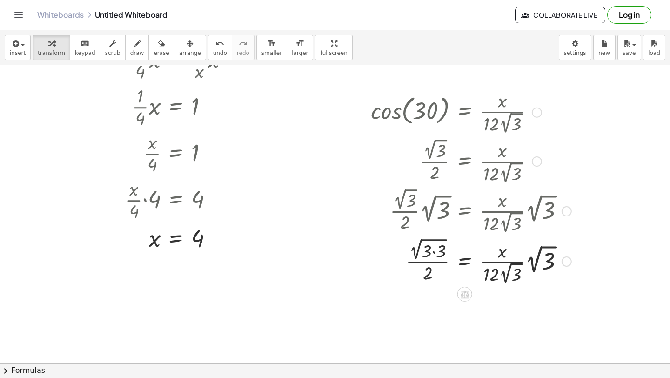
scroll to position [4934, 0]
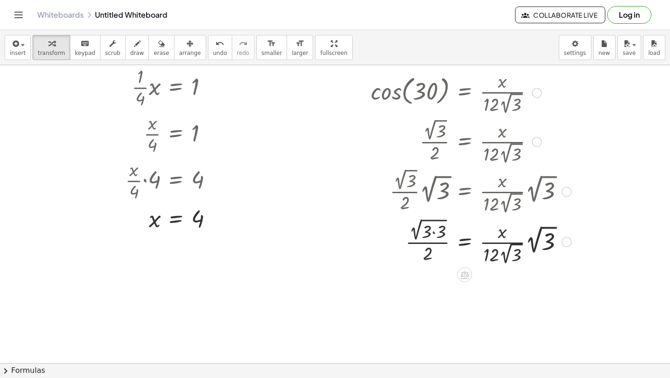
click at [433, 235] on div at bounding box center [471, 241] width 210 height 51
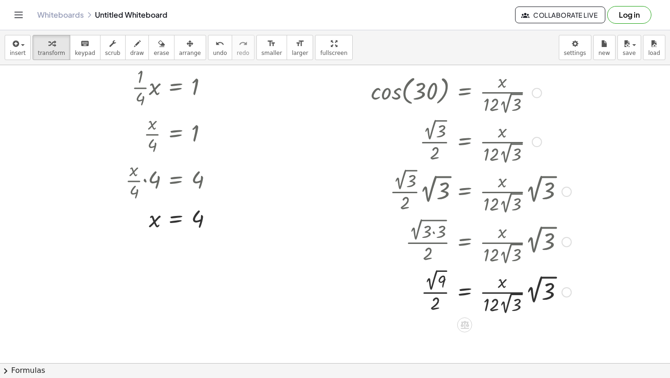
click at [436, 278] on div at bounding box center [471, 291] width 210 height 50
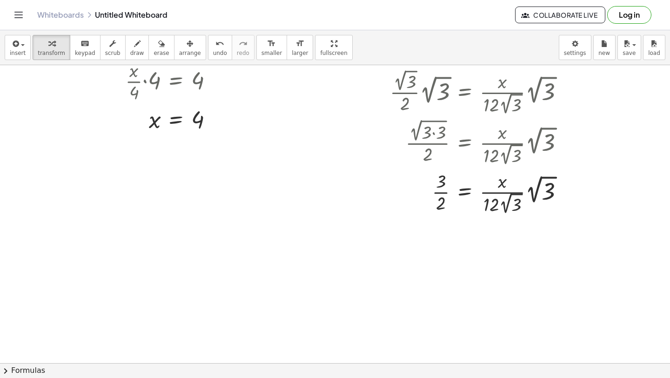
scroll to position [5036, 0]
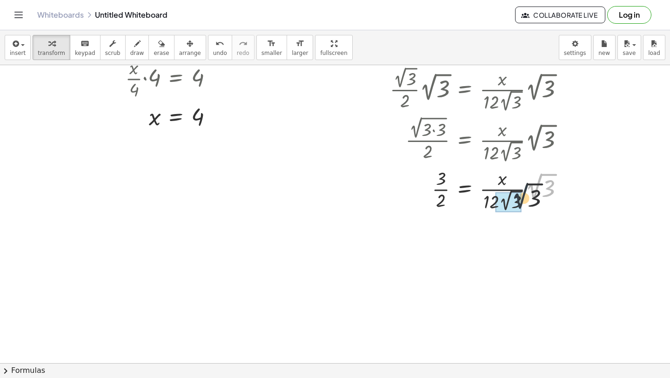
drag, startPoint x: 536, startPoint y: 188, endPoint x: 513, endPoint y: 202, distance: 26.5
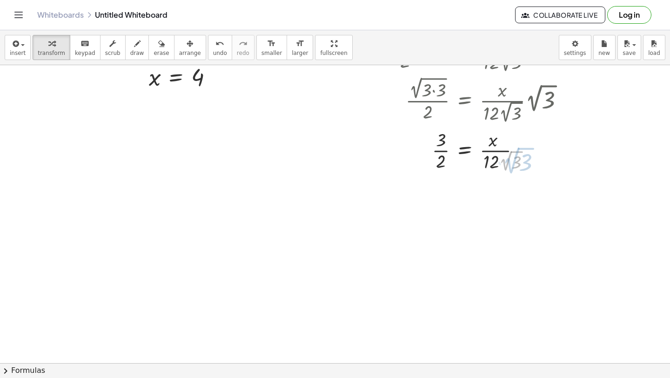
scroll to position [5076, 0]
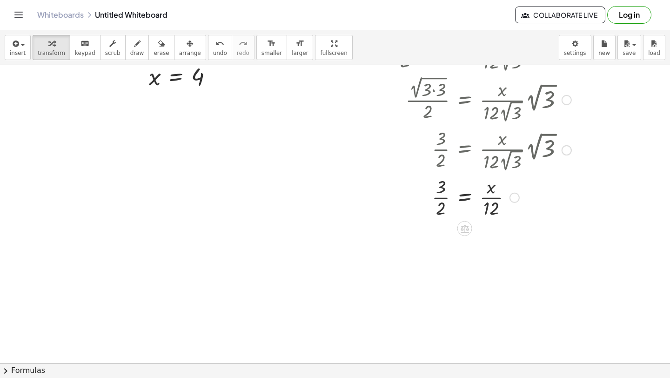
click at [442, 197] on div at bounding box center [471, 197] width 210 height 47
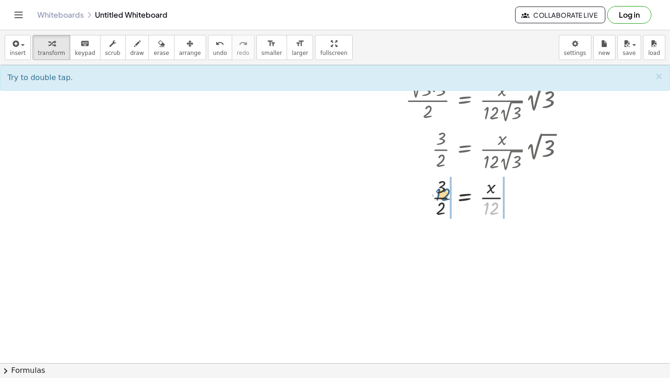
drag, startPoint x: 490, startPoint y: 208, endPoint x: 443, endPoint y: 194, distance: 49.1
click at [443, 193] on div at bounding box center [471, 197] width 210 height 47
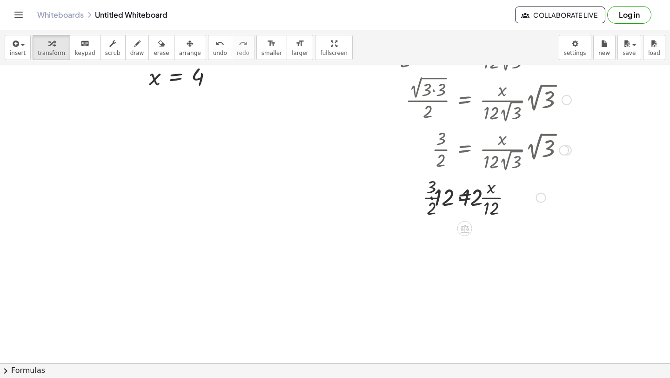
scroll to position [5104, 0]
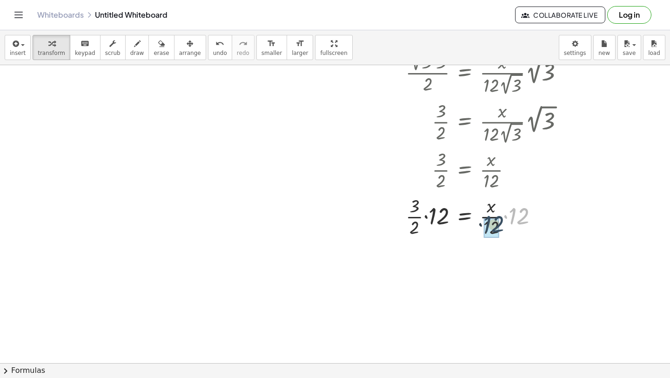
drag, startPoint x: 516, startPoint y: 219, endPoint x: 490, endPoint y: 228, distance: 26.9
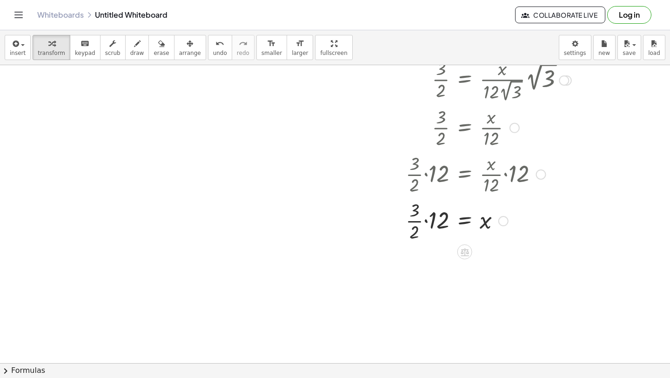
click at [428, 222] on div at bounding box center [471, 220] width 210 height 47
click at [428, 258] on div at bounding box center [471, 267] width 210 height 47
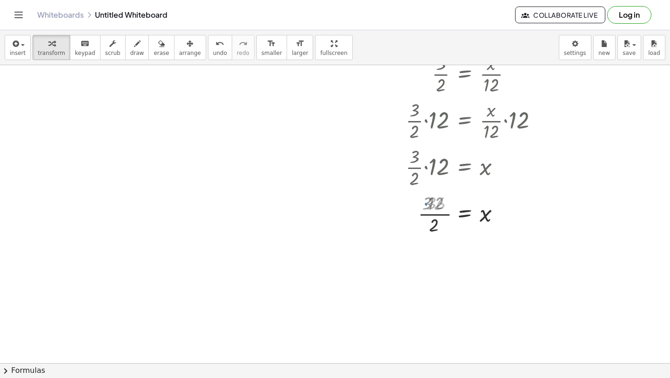
scroll to position [5200, 0]
click at [437, 267] on div at bounding box center [471, 259] width 210 height 47
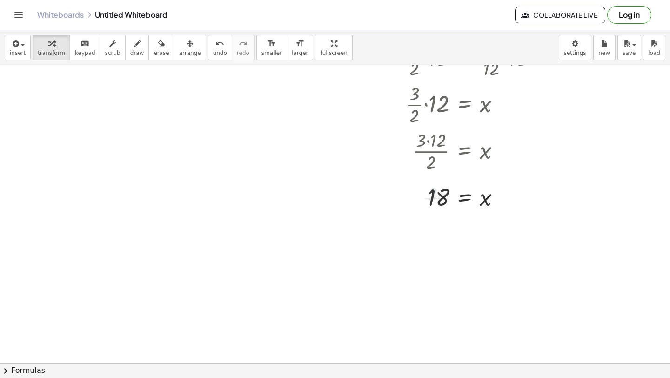
scroll to position [5264, 0]
click at [13, 52] on span "insert" at bounding box center [18, 53] width 16 height 7
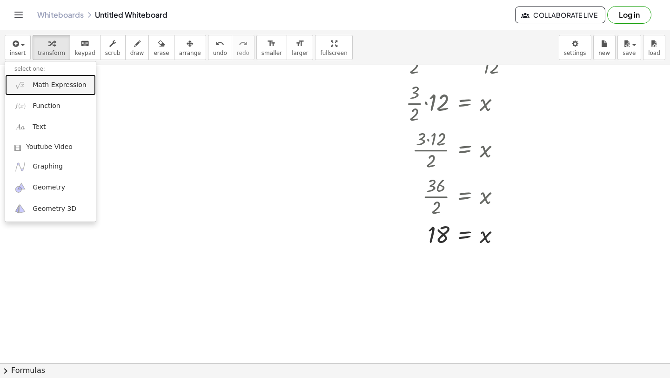
click at [30, 84] on link "Math Expression" at bounding box center [50, 84] width 91 height 21
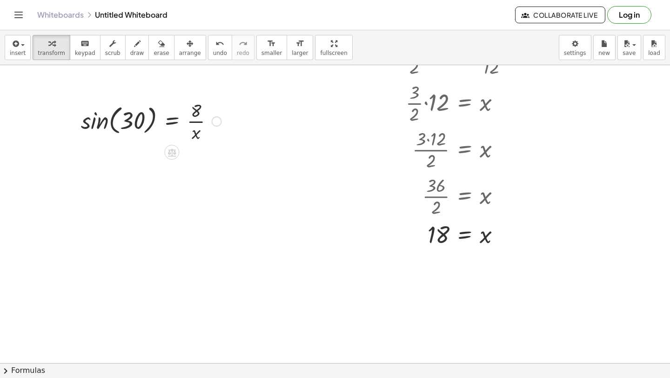
click at [86, 108] on div at bounding box center [151, 120] width 150 height 47
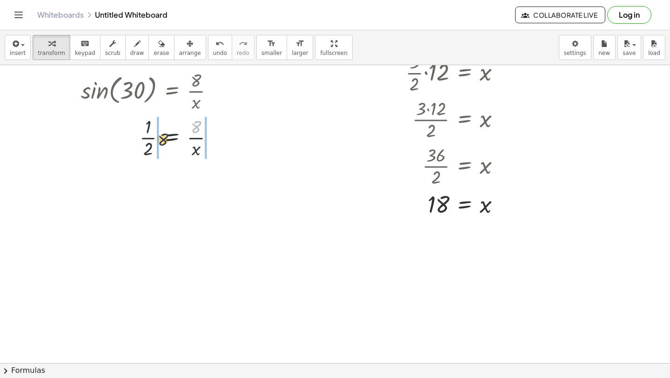
drag, startPoint x: 197, startPoint y: 130, endPoint x: 159, endPoint y: 144, distance: 40.7
click at [159, 145] on div at bounding box center [151, 137] width 150 height 47
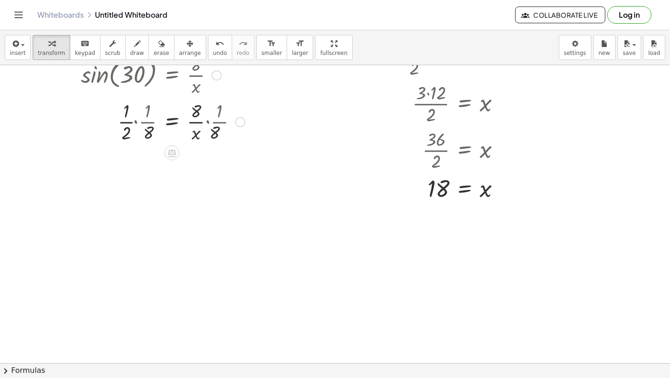
scroll to position [5312, 0]
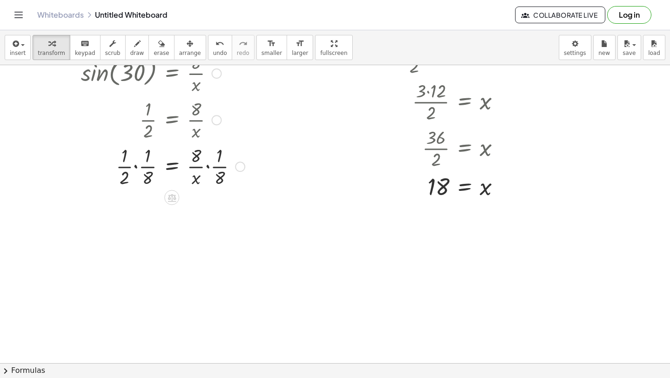
click at [137, 169] on div at bounding box center [162, 165] width 173 height 47
click at [142, 219] on div at bounding box center [162, 212] width 173 height 47
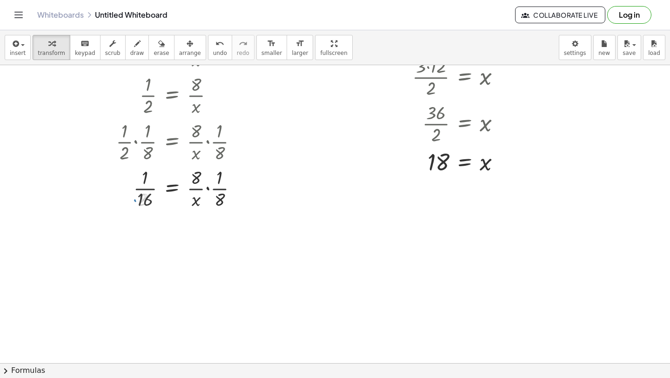
scroll to position [5340, 0]
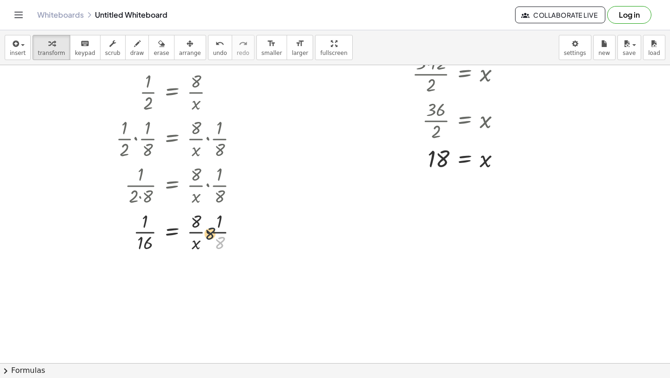
drag, startPoint x: 221, startPoint y: 245, endPoint x: 202, endPoint y: 226, distance: 27.0
click at [202, 226] on div at bounding box center [162, 231] width 173 height 47
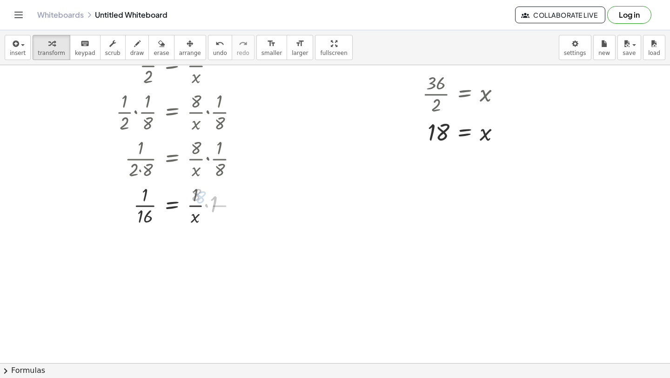
scroll to position [5382, 0]
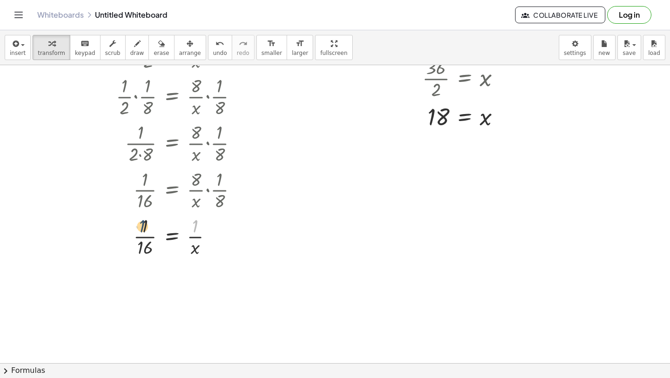
drag, startPoint x: 195, startPoint y: 227, endPoint x: 142, endPoint y: 226, distance: 52.6
click at [142, 226] on div at bounding box center [162, 236] width 173 height 47
click at [171, 239] on div at bounding box center [162, 236] width 173 height 47
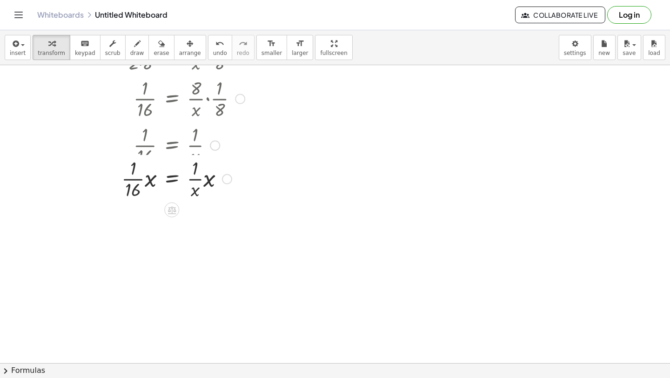
scroll to position [5492, 0]
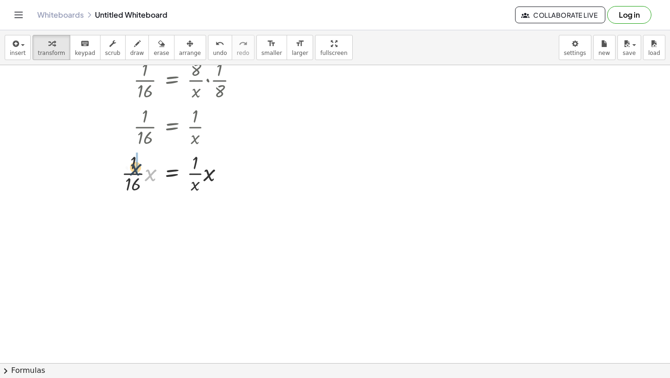
drag, startPoint x: 150, startPoint y: 172, endPoint x: 134, endPoint y: 164, distance: 18.1
click at [133, 165] on div at bounding box center [162, 172] width 173 height 47
drag, startPoint x: 206, startPoint y: 224, endPoint x: 197, endPoint y: 227, distance: 9.3
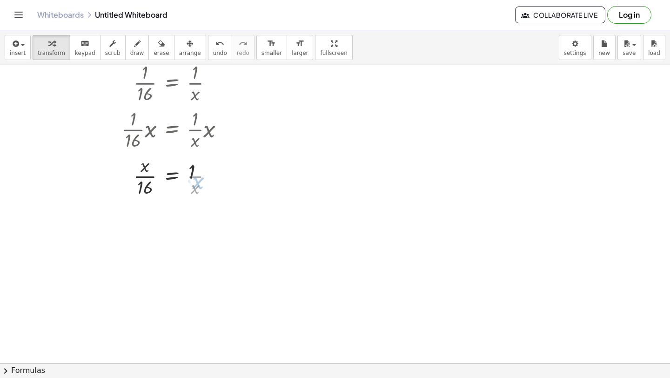
scroll to position [5538, 0]
drag, startPoint x: 145, startPoint y: 216, endPoint x: 158, endPoint y: 221, distance: 14.4
click at [158, 221] on div at bounding box center [162, 219] width 173 height 47
drag, startPoint x: 142, startPoint y: 209, endPoint x: 185, endPoint y: 219, distance: 43.6
click at [185, 219] on div at bounding box center [162, 219] width 173 height 47
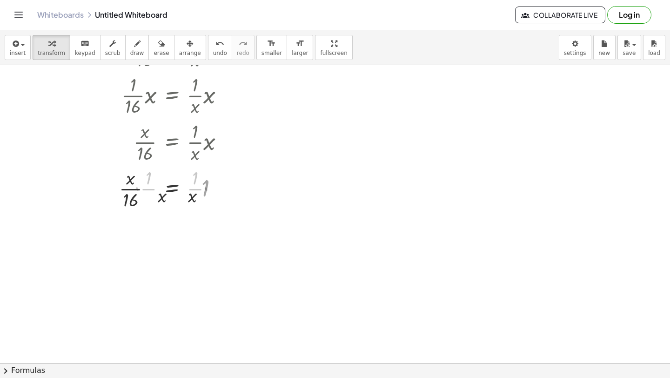
scroll to position [5573, 0]
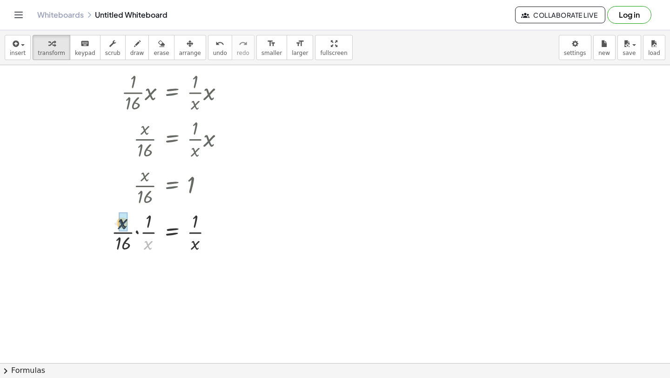
drag, startPoint x: 146, startPoint y: 244, endPoint x: 120, endPoint y: 223, distance: 33.4
click at [208, 49] on button "undo undo" at bounding box center [220, 47] width 24 height 25
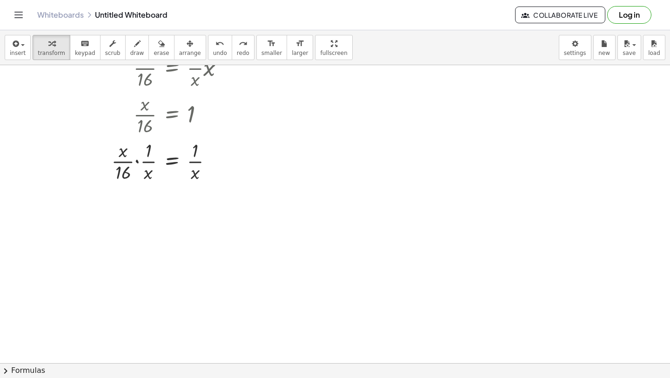
scroll to position [5657, 0]
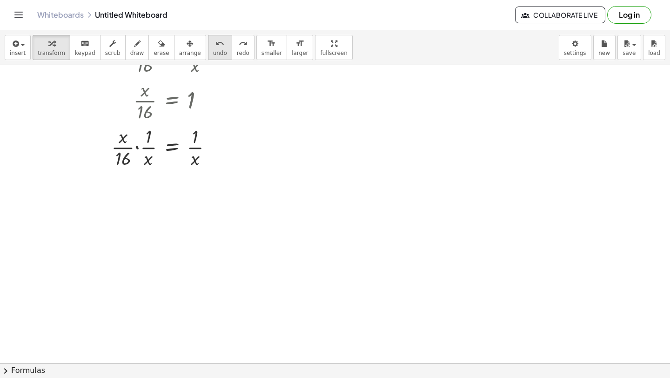
click at [213, 39] on div "undo" at bounding box center [220, 43] width 14 height 11
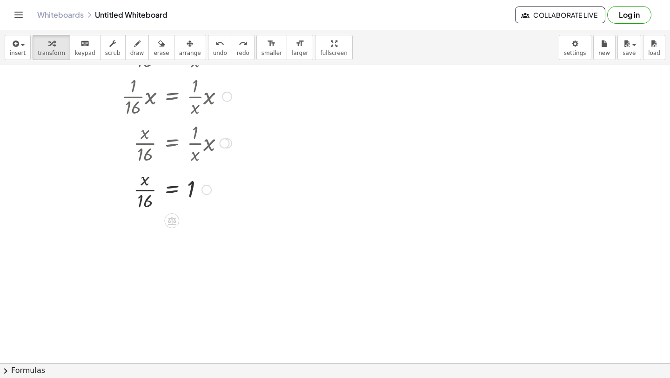
scroll to position [5571, 0]
click at [169, 189] on div at bounding box center [162, 186] width 129 height 47
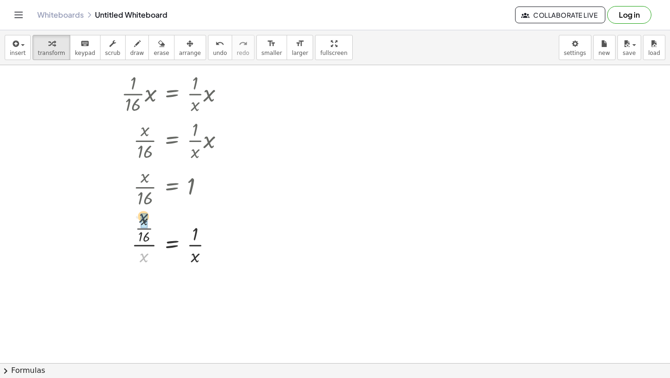
drag, startPoint x: 148, startPoint y: 257, endPoint x: 147, endPoint y: 218, distance: 39.1
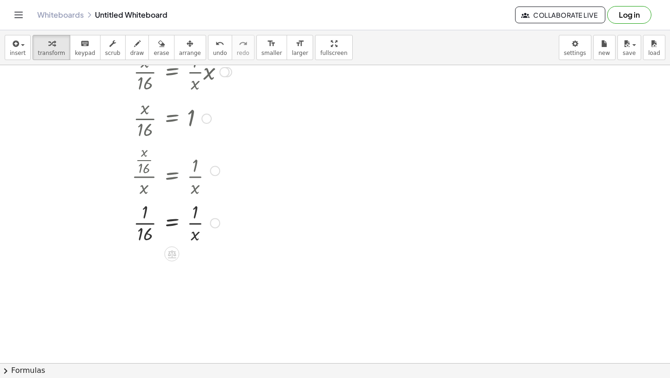
scroll to position [5642, 0]
click at [213, 52] on span "undo" at bounding box center [220, 53] width 14 height 7
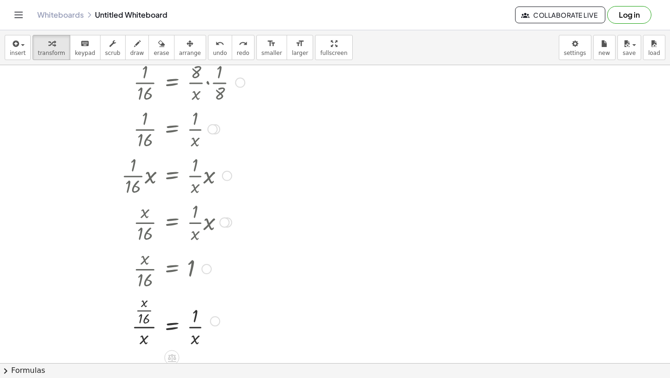
scroll to position [5470, 0]
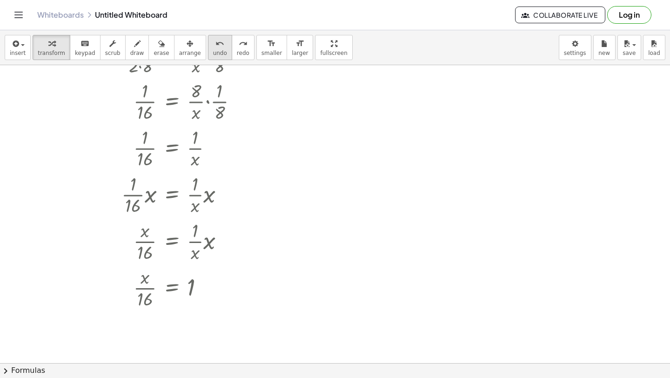
click at [210, 49] on button "undo undo" at bounding box center [220, 47] width 24 height 25
click at [239, 47] on icon "redo" at bounding box center [243, 43] width 9 height 11
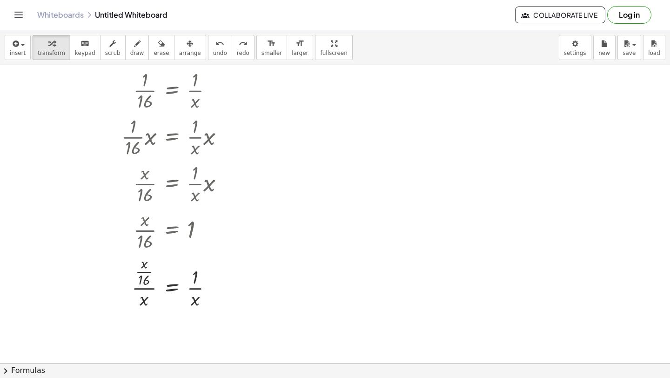
scroll to position [5525, 0]
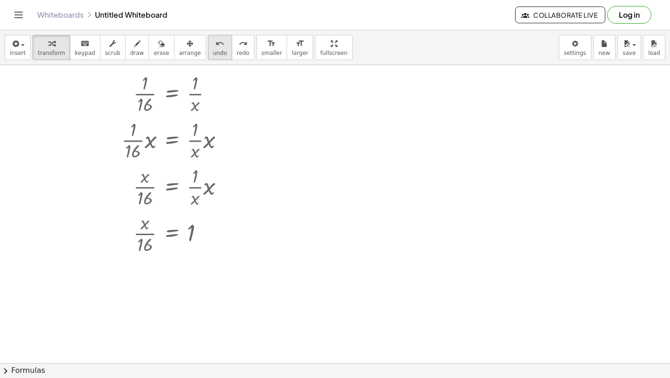
click at [223, 48] on button "undo undo" at bounding box center [220, 47] width 24 height 25
click at [216, 48] on icon "undo" at bounding box center [220, 43] width 9 height 11
click at [215, 48] on button "undo undo" at bounding box center [220, 47] width 24 height 25
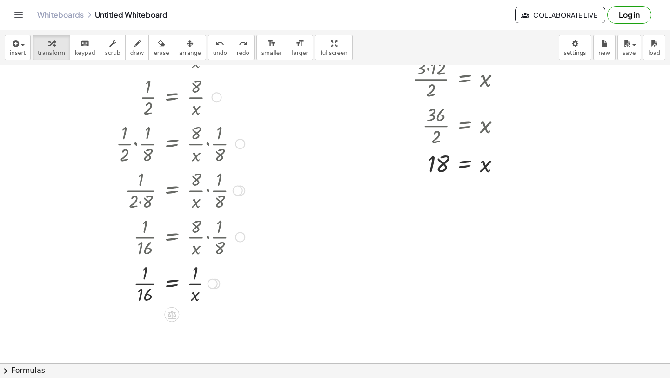
scroll to position [5334, 0]
drag, startPoint x: 135, startPoint y: 295, endPoint x: 175, endPoint y: 294, distance: 40.1
click at [175, 294] on div at bounding box center [162, 283] width 149 height 47
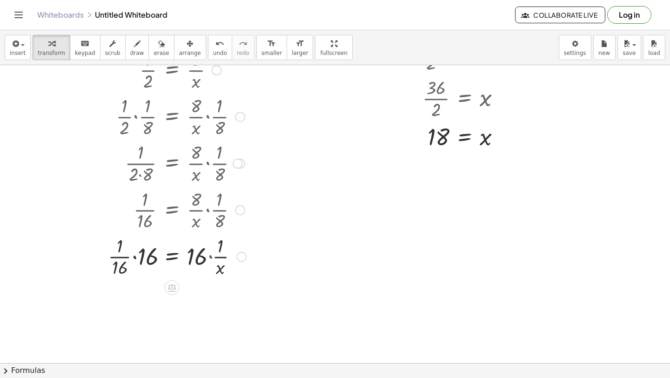
scroll to position [5368, 0]
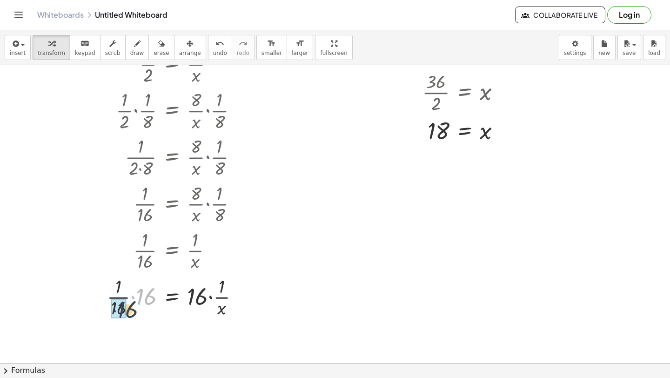
drag, startPoint x: 142, startPoint y: 292, endPoint x: 122, endPoint y: 306, distance: 24.1
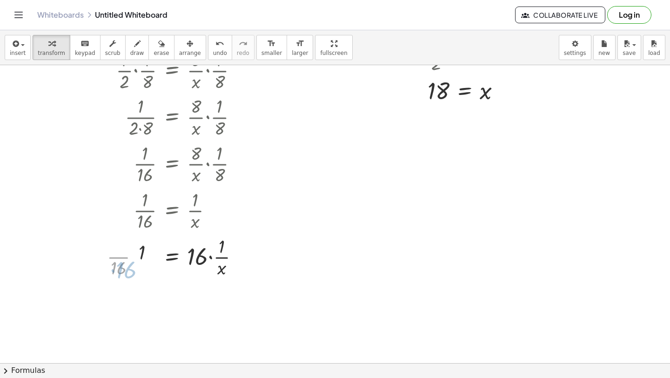
scroll to position [5416, 0]
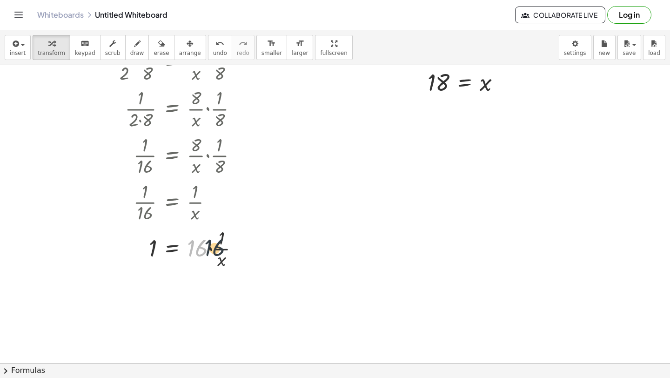
drag, startPoint x: 197, startPoint y: 253, endPoint x: 216, endPoint y: 251, distance: 18.7
click at [216, 251] on div at bounding box center [163, 248] width 175 height 47
drag, startPoint x: 223, startPoint y: 260, endPoint x: 156, endPoint y: 257, distance: 66.2
click at [156, 257] on div at bounding box center [163, 248] width 175 height 47
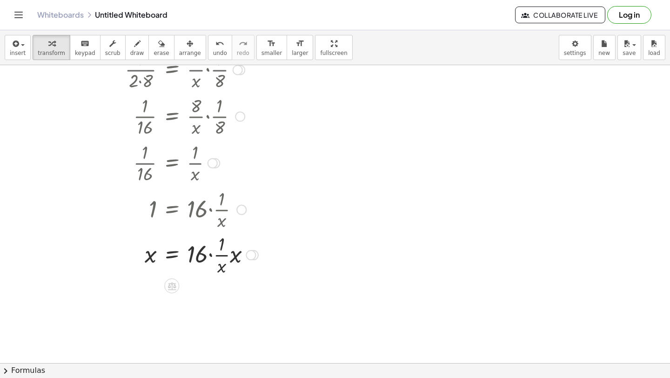
scroll to position [5470, 0]
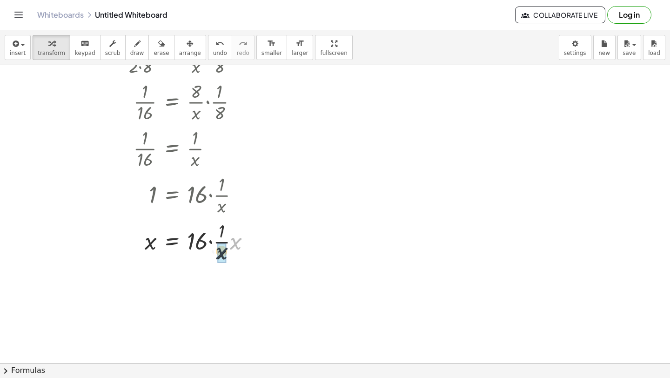
drag, startPoint x: 240, startPoint y: 242, endPoint x: 226, endPoint y: 252, distance: 17.7
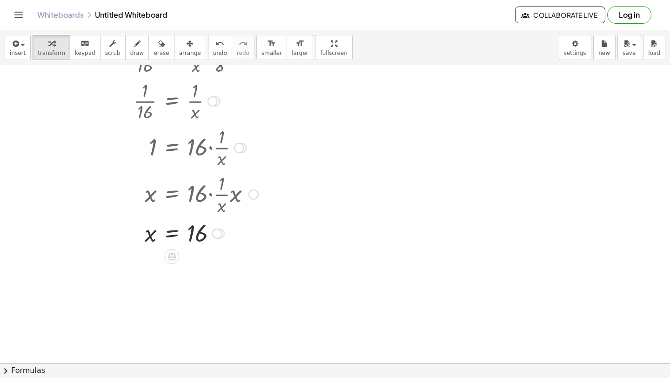
scroll to position [5539, 0]
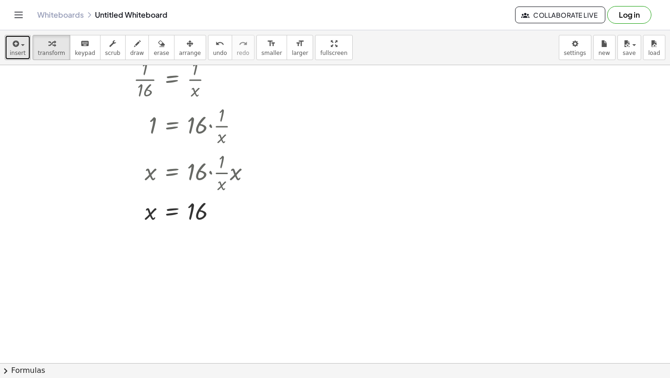
click at [21, 53] on span "insert" at bounding box center [18, 53] width 16 height 7
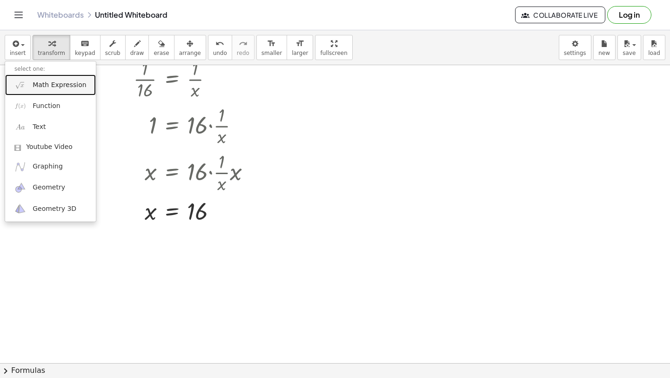
click at [60, 90] on link "Math Expression" at bounding box center [50, 84] width 91 height 21
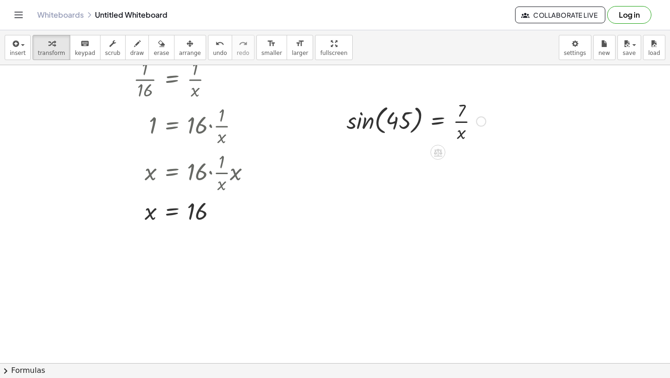
click at [370, 123] on div at bounding box center [416, 120] width 149 height 47
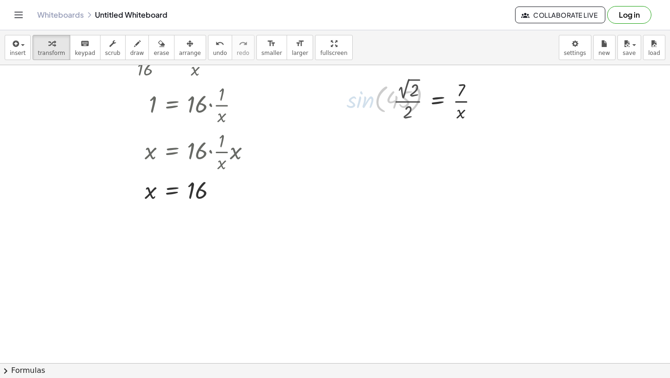
scroll to position [5564, 0]
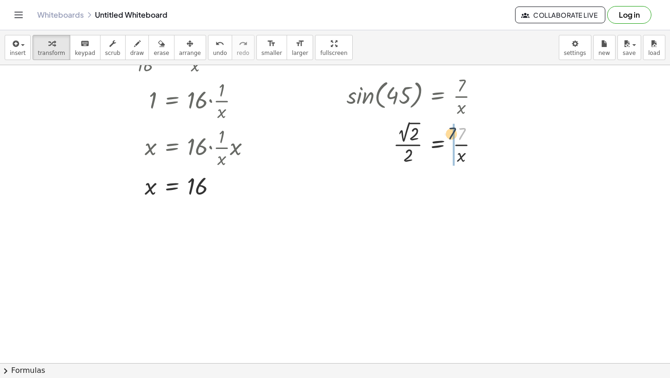
drag, startPoint x: 464, startPoint y: 132, endPoint x: 460, endPoint y: 129, distance: 4.8
click at [460, 129] on div at bounding box center [416, 143] width 149 height 48
click at [409, 155] on div at bounding box center [416, 143] width 149 height 48
click at [410, 147] on div at bounding box center [416, 143] width 149 height 48
drag, startPoint x: 407, startPoint y: 156, endPoint x: 410, endPoint y: 161, distance: 5.4
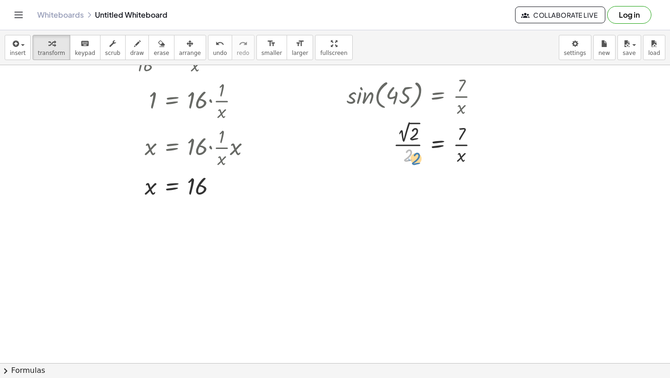
click at [410, 161] on div at bounding box center [416, 143] width 149 height 48
drag, startPoint x: 464, startPoint y: 134, endPoint x: 482, endPoint y: 125, distance: 20.2
click at [482, 125] on div at bounding box center [416, 143] width 149 height 48
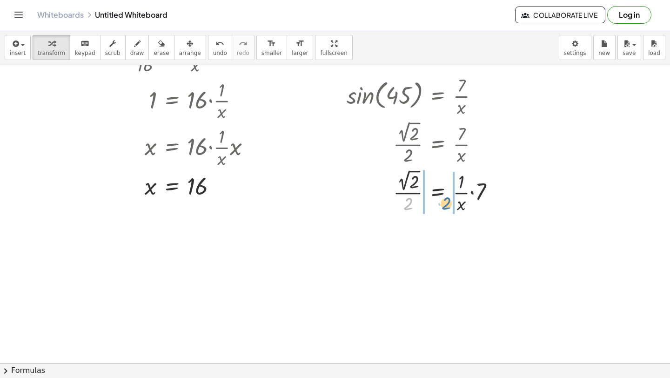
click at [438, 96] on div "sin ( , 45 ) = · 7 · x · 2 √ 2 · 2 = · 7 · x · 2 = · 7 · x · 2 √ 2 · 2 · · 1" at bounding box center [438, 96] width 0 height 0
drag, startPoint x: 478, startPoint y: 194, endPoint x: 462, endPoint y: 186, distance: 17.9
click at [462, 186] on div at bounding box center [424, 191] width 165 height 48
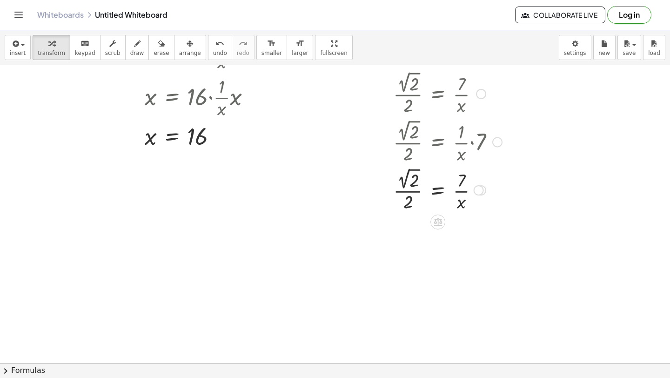
scroll to position [5617, 0]
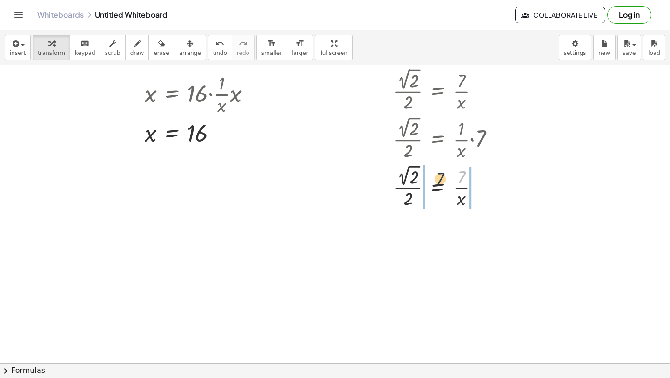
drag, startPoint x: 461, startPoint y: 178, endPoint x: 419, endPoint y: 188, distance: 42.9
click at [418, 189] on div at bounding box center [424, 186] width 165 height 48
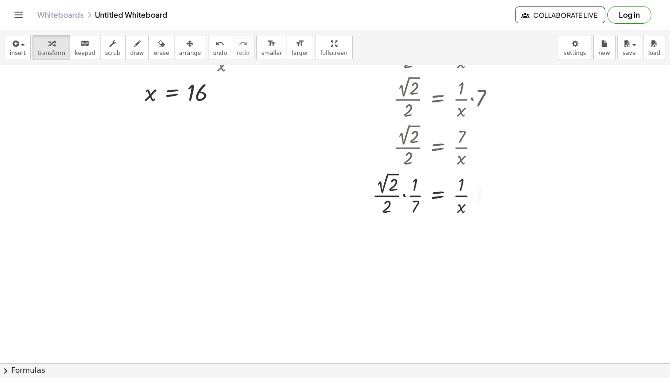
scroll to position [5658, 0]
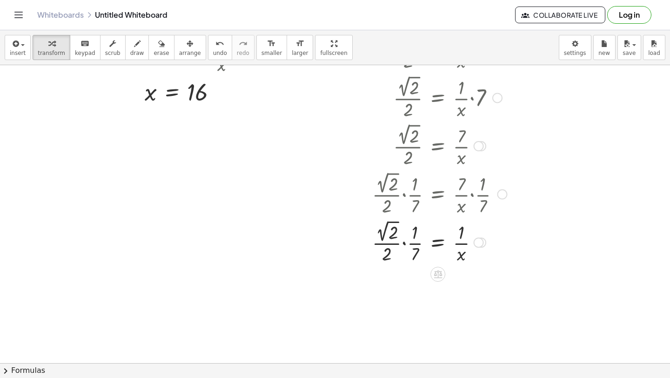
click at [415, 244] on div at bounding box center [427, 241] width 170 height 48
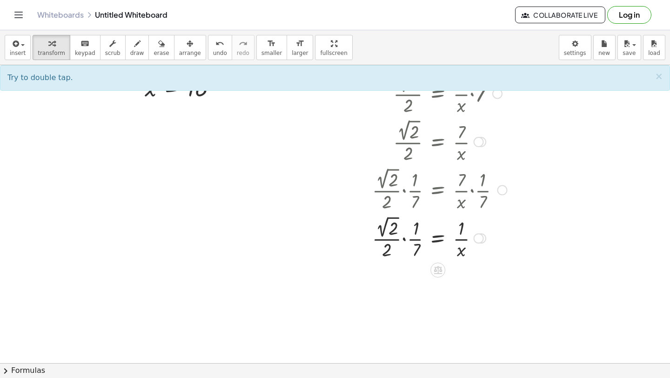
click at [403, 238] on div at bounding box center [427, 237] width 170 height 48
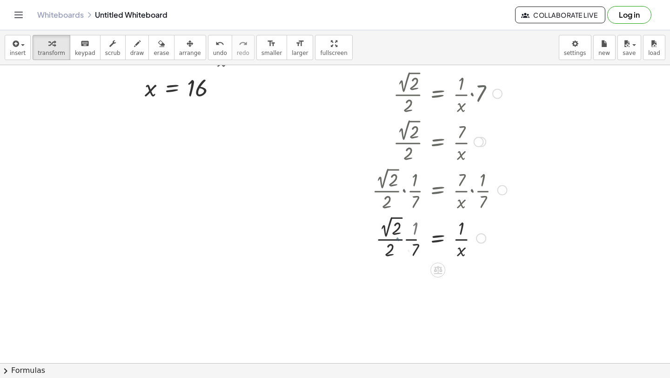
scroll to position [5686, 0]
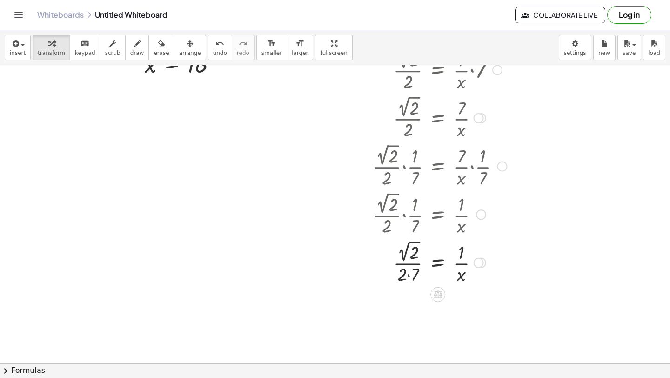
click at [410, 276] on div at bounding box center [427, 262] width 170 height 48
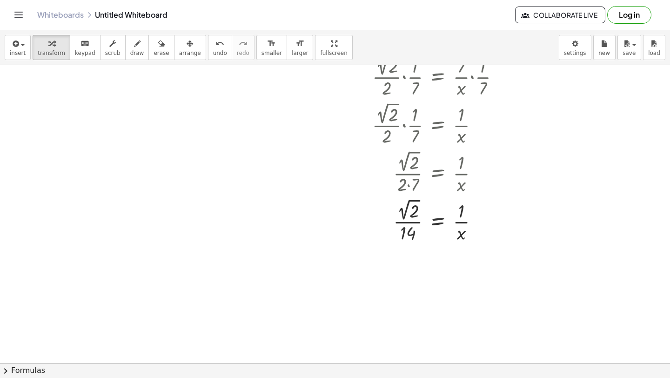
scroll to position [5778, 0]
drag, startPoint x: 460, startPoint y: 234, endPoint x: 426, endPoint y: 220, distance: 37.0
click at [426, 220] on div at bounding box center [427, 219] width 170 height 48
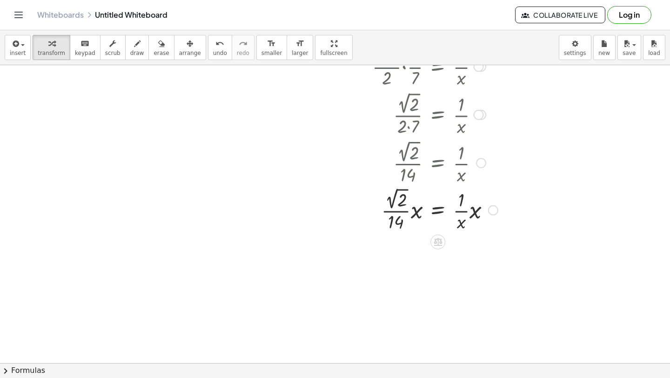
scroll to position [5835, 0]
drag, startPoint x: 473, startPoint y: 211, endPoint x: 460, endPoint y: 221, distance: 16.9
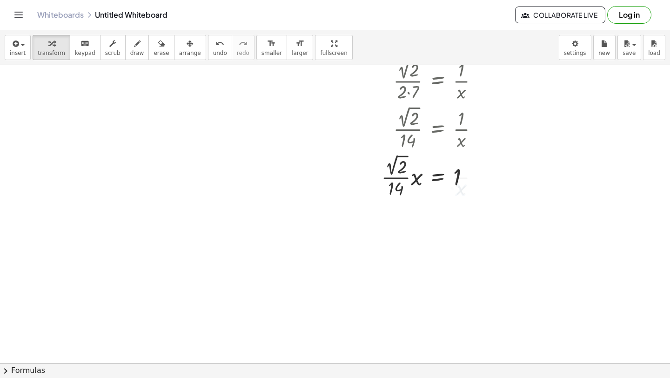
scroll to position [5875, 0]
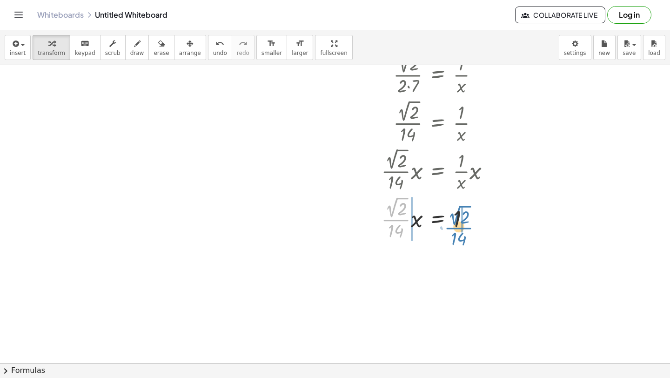
drag, startPoint x: 394, startPoint y: 224, endPoint x: 459, endPoint y: 231, distance: 64.6
click at [459, 231] on div at bounding box center [427, 218] width 170 height 48
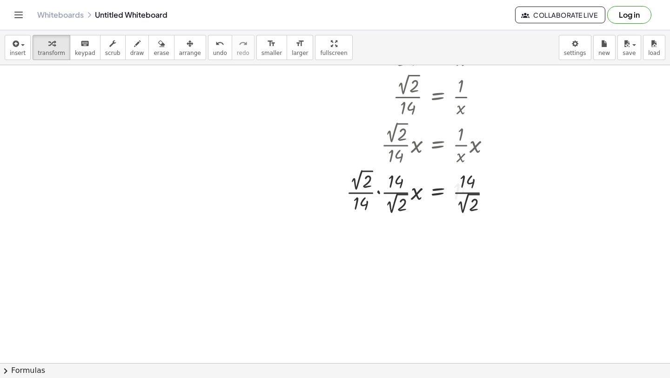
scroll to position [5912, 0]
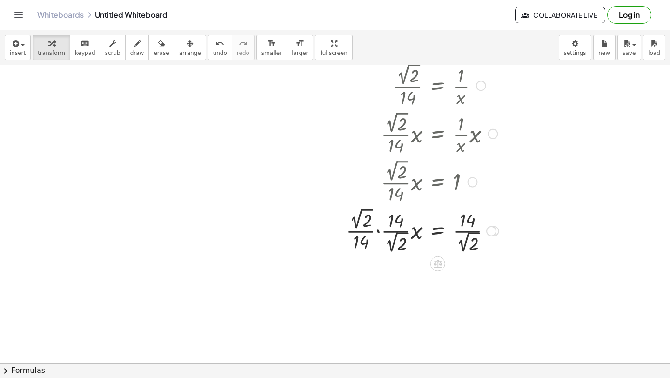
click at [379, 232] on div at bounding box center [427, 230] width 170 height 50
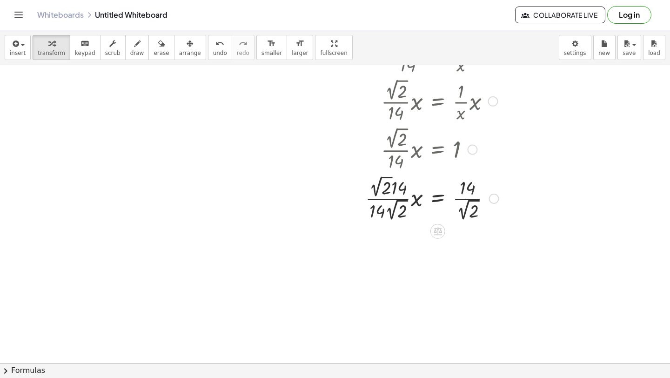
scroll to position [5943, 0]
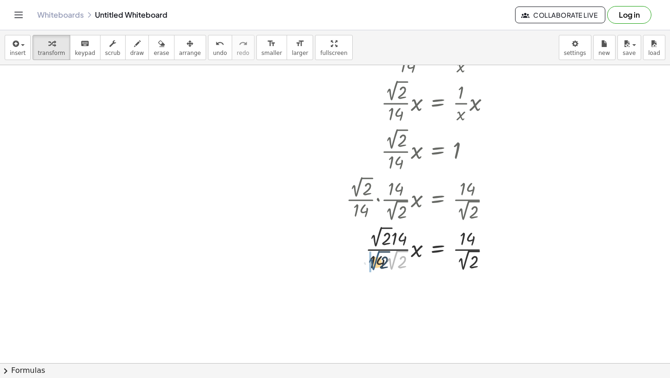
drag, startPoint x: 395, startPoint y: 260, endPoint x: 375, endPoint y: 261, distance: 20.5
click at [375, 261] on div at bounding box center [427, 248] width 170 height 50
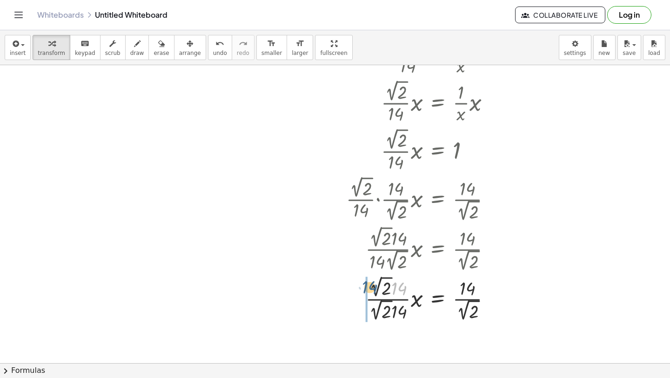
drag, startPoint x: 399, startPoint y: 289, endPoint x: 367, endPoint y: 287, distance: 32.2
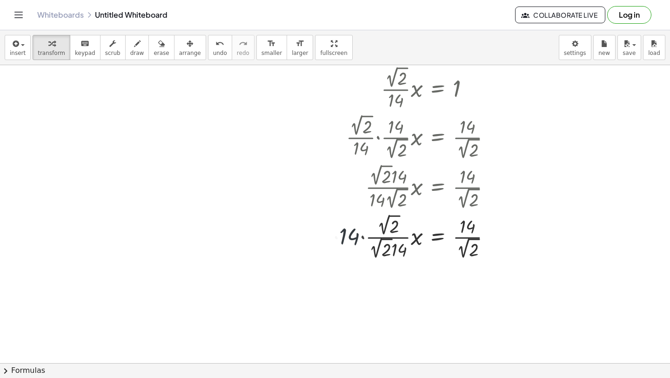
scroll to position [6011, 0]
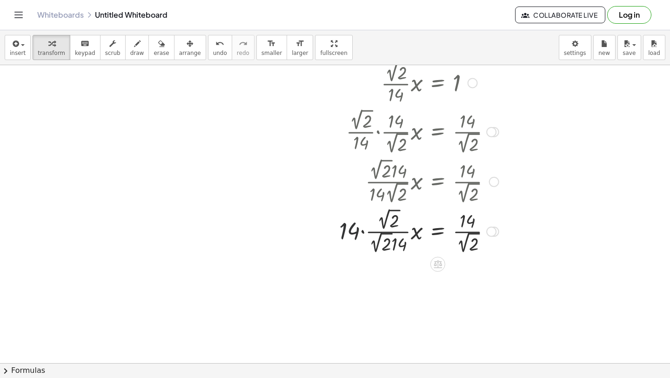
drag, startPoint x: 354, startPoint y: 233, endPoint x: 365, endPoint y: 223, distance: 15.8
click at [376, 222] on div at bounding box center [423, 231] width 177 height 50
drag, startPoint x: 349, startPoint y: 230, endPoint x: 402, endPoint y: 216, distance: 54.8
click at [403, 216] on div at bounding box center [423, 231] width 177 height 50
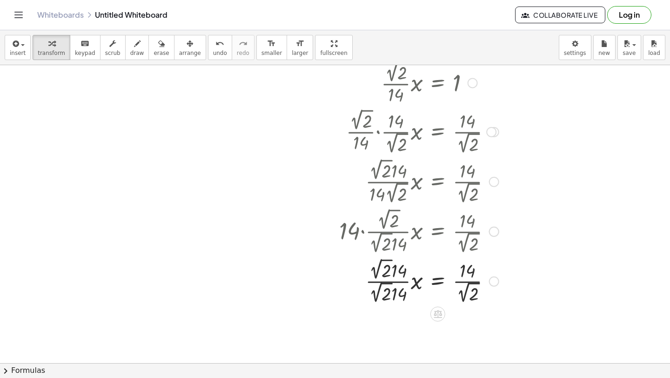
click at [380, 284] on div at bounding box center [423, 281] width 177 height 50
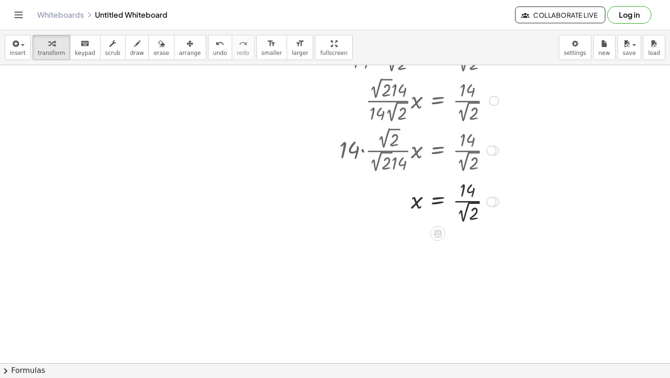
scroll to position [6096, 0]
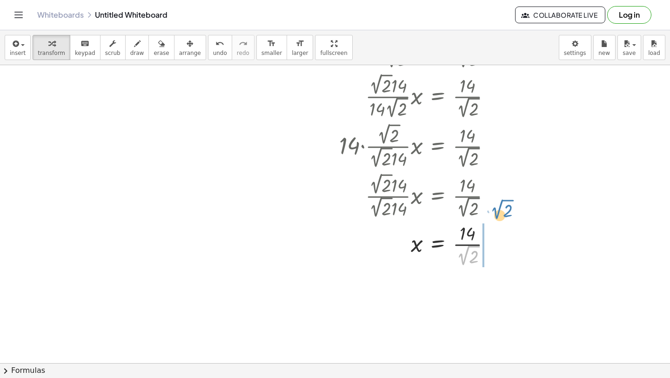
drag, startPoint x: 471, startPoint y: 262, endPoint x: 505, endPoint y: 222, distance: 52.5
click at [505, 222] on div at bounding box center [423, 244] width 177 height 48
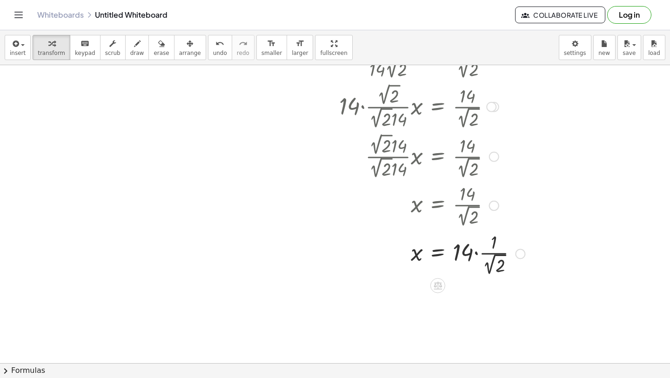
scroll to position [6137, 0]
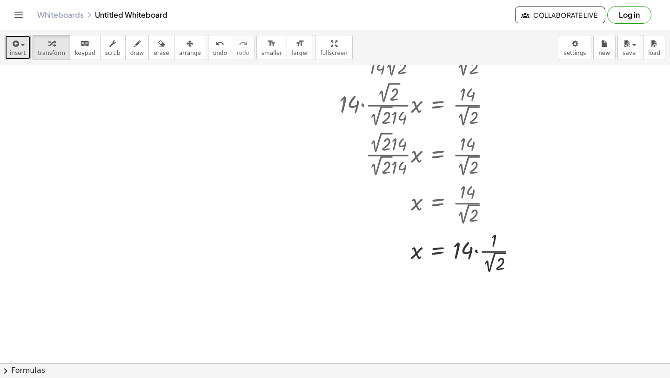
click at [16, 55] on span "insert" at bounding box center [18, 53] width 16 height 7
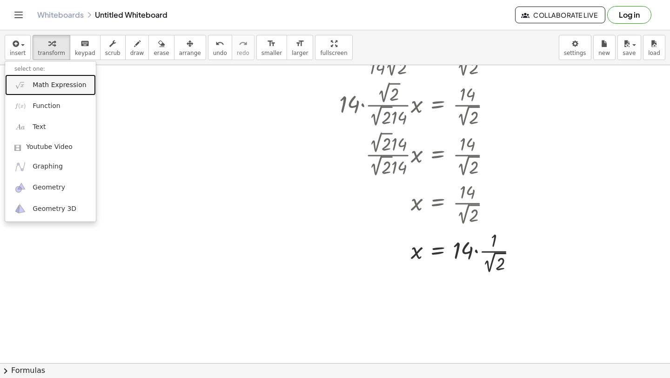
click at [30, 91] on link "Math Expression" at bounding box center [50, 84] width 91 height 21
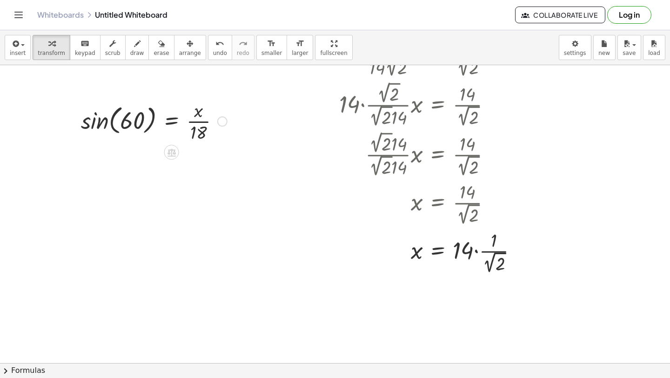
click at [99, 119] on div at bounding box center [154, 120] width 156 height 47
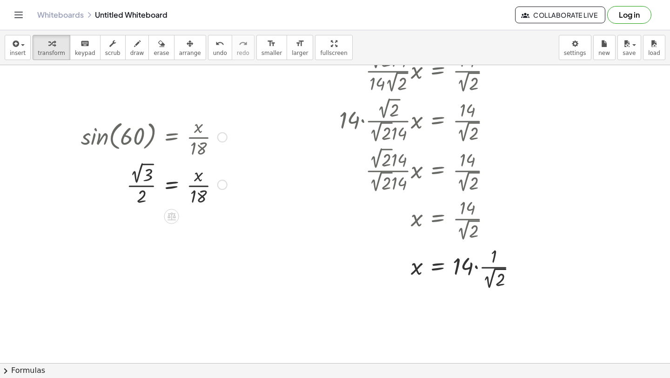
scroll to position [6120, 0]
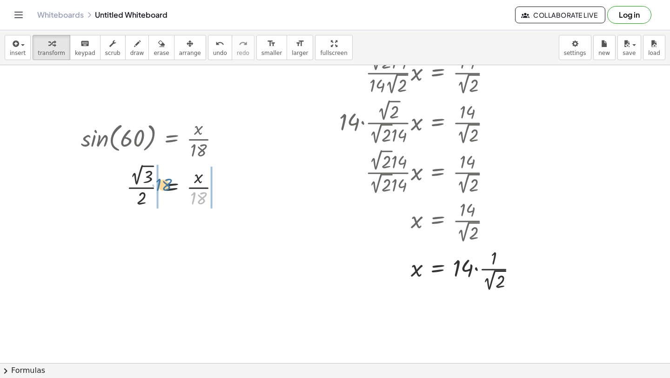
drag, startPoint x: 197, startPoint y: 203, endPoint x: 158, endPoint y: 189, distance: 41.4
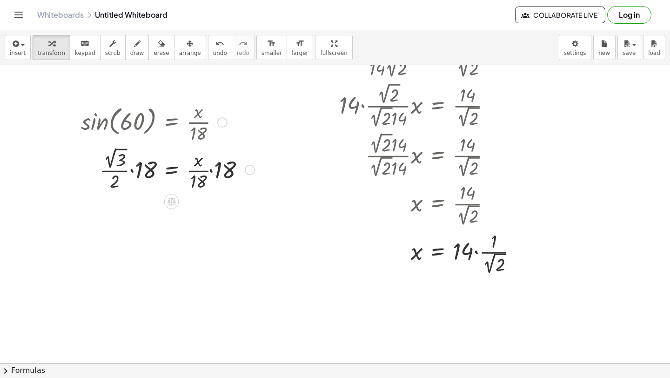
scroll to position [6140, 0]
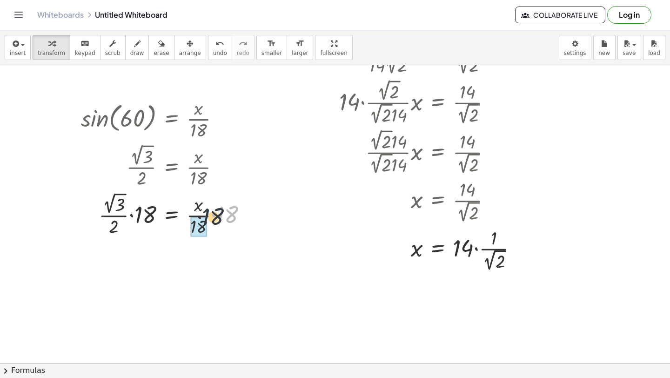
drag, startPoint x: 225, startPoint y: 218, endPoint x: 201, endPoint y: 225, distance: 25.3
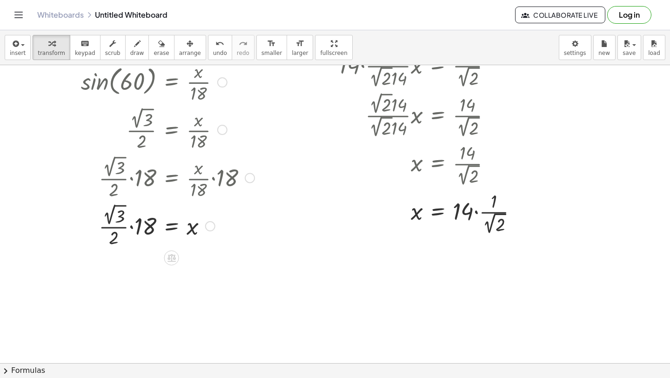
click at [129, 230] on div at bounding box center [167, 225] width 183 height 48
drag, startPoint x: 142, startPoint y: 263, endPoint x: 130, endPoint y: 263, distance: 12.1
click at [130, 263] on div at bounding box center [167, 274] width 183 height 48
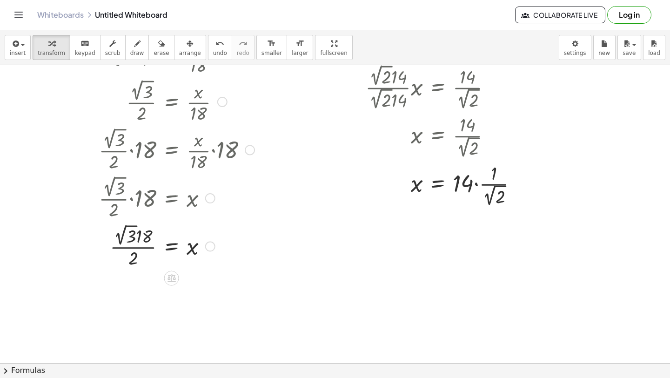
scroll to position [6205, 0]
click at [120, 237] on div at bounding box center [167, 245] width 183 height 48
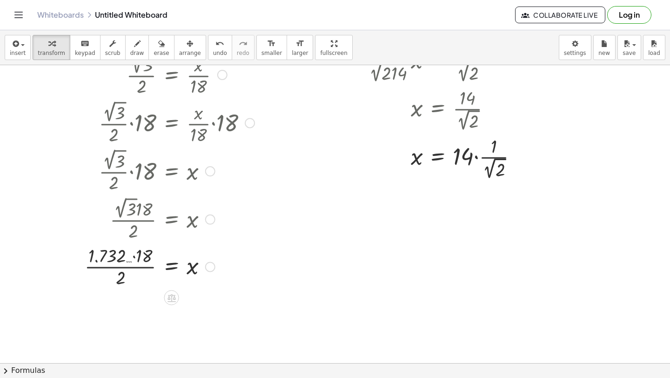
scroll to position [6233, 0]
click at [134, 254] on div at bounding box center [167, 264] width 183 height 47
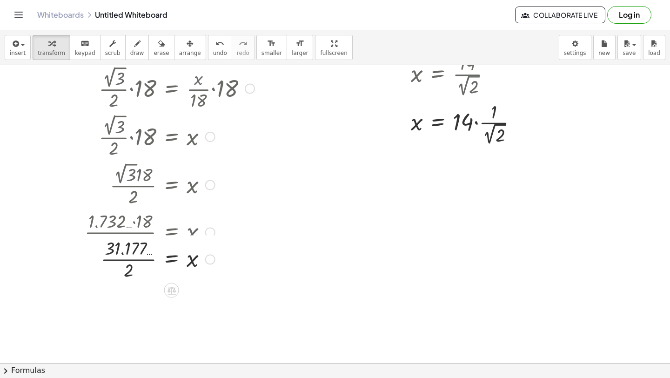
scroll to position [6274, 0]
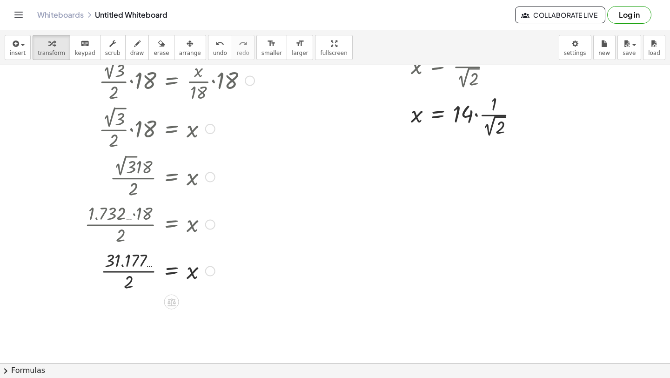
click at [126, 280] on div at bounding box center [167, 270] width 183 height 47
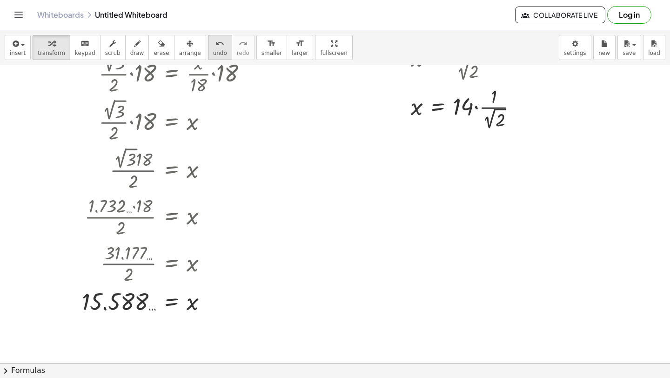
click at [213, 54] on span "undo" at bounding box center [220, 53] width 14 height 7
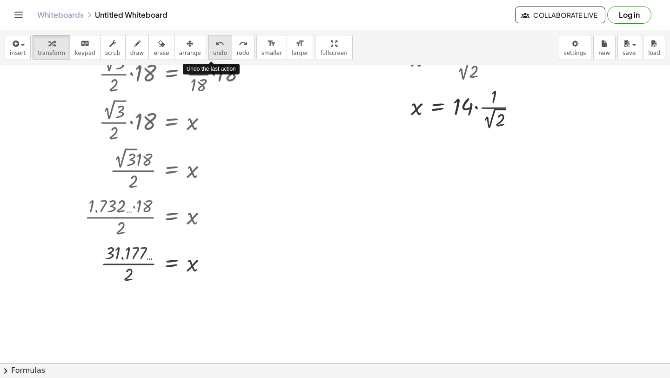
click at [213, 54] on span "undo" at bounding box center [220, 53] width 14 height 7
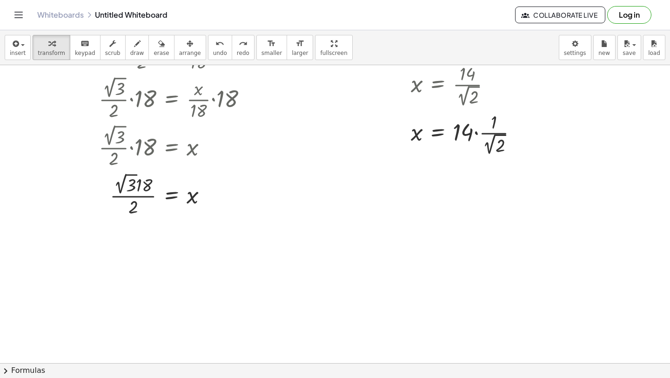
scroll to position [6244, 0]
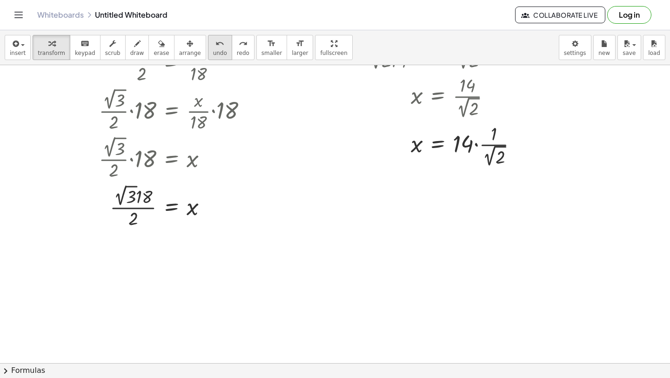
click at [216, 44] on icon "undo" at bounding box center [220, 43] width 9 height 11
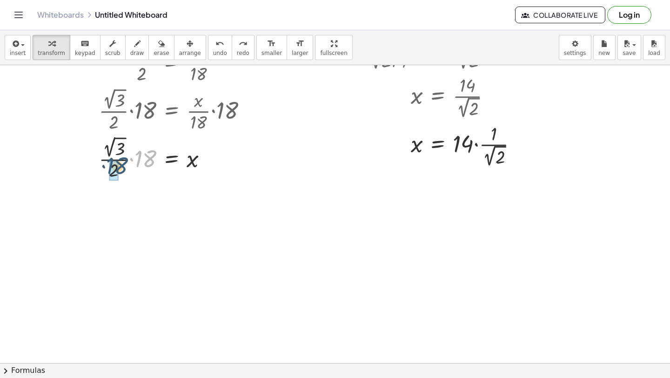
drag, startPoint x: 145, startPoint y: 156, endPoint x: 118, endPoint y: 162, distance: 27.7
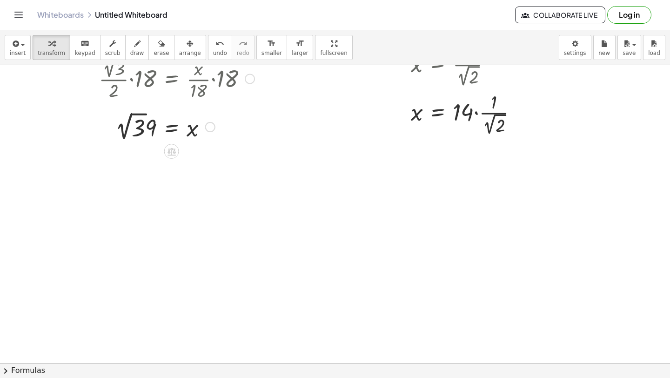
scroll to position [6271, 0]
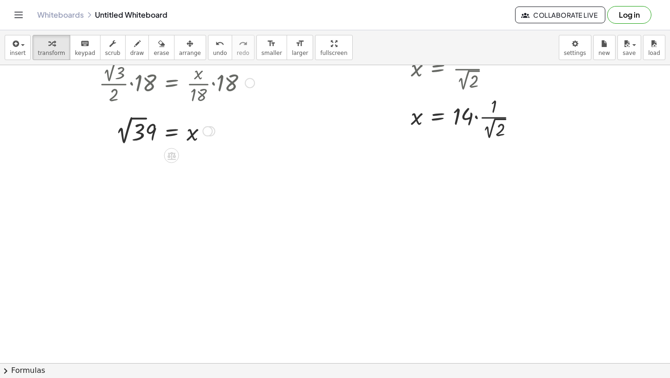
click at [133, 124] on div at bounding box center [167, 131] width 183 height 34
click at [213, 48] on div "undo" at bounding box center [220, 43] width 14 height 11
drag, startPoint x: 152, startPoint y: 135, endPoint x: 104, endPoint y: 135, distance: 48.0
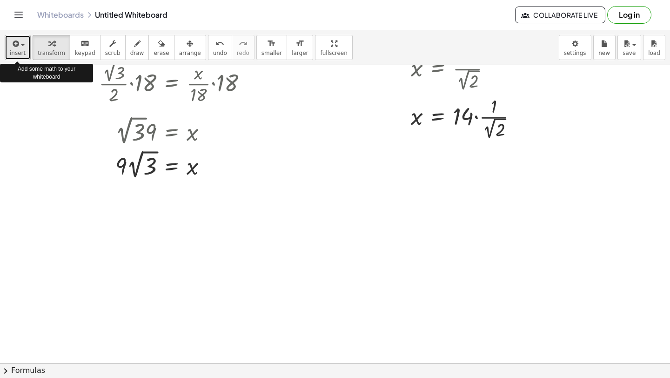
click at [15, 44] on icon "button" at bounding box center [15, 43] width 8 height 11
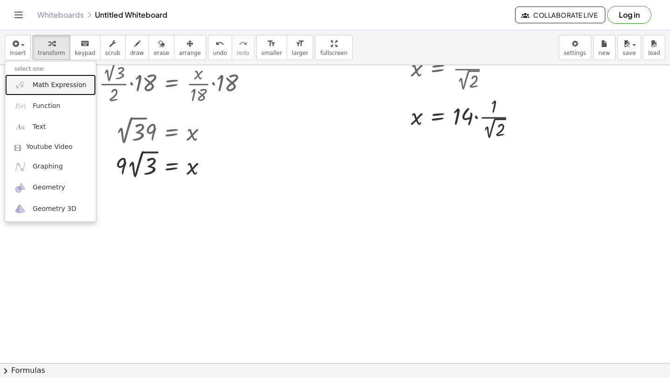
click at [40, 90] on link "Math Expression" at bounding box center [50, 84] width 91 height 21
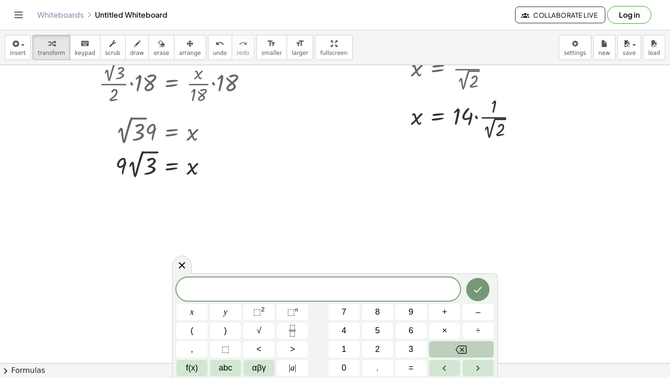
click at [201, 370] on button "f(x)" at bounding box center [191, 368] width 31 height 16
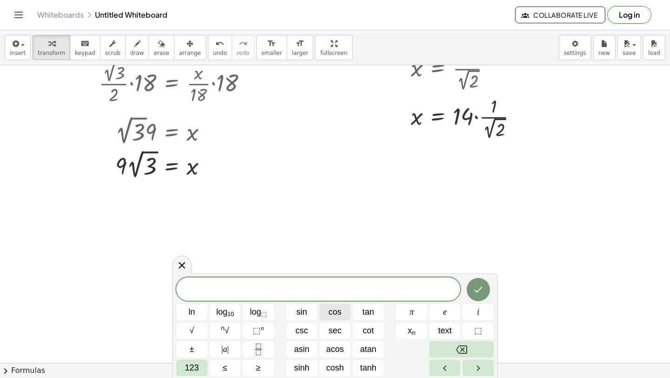
click at [335, 311] on span "cos" at bounding box center [335, 312] width 13 height 13
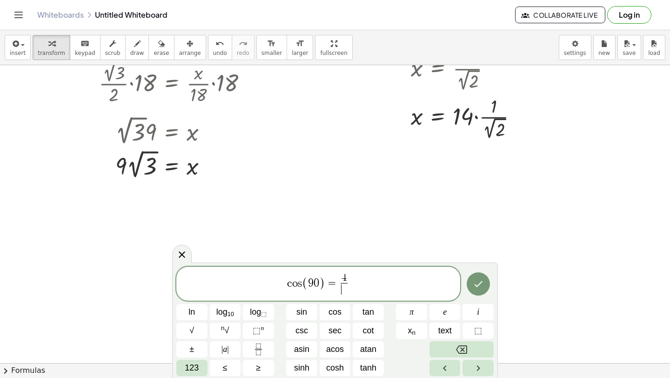
click at [348, 275] on span "4 ​ ​" at bounding box center [343, 284] width 11 height 23
click at [346, 277] on span "4 ​" at bounding box center [344, 278] width 7 height 10
click at [344, 291] on span at bounding box center [344, 289] width 7 height 13
click at [183, 366] on button "123" at bounding box center [191, 368] width 31 height 16
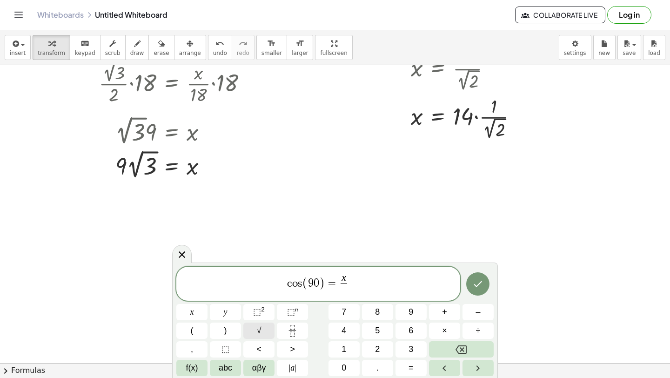
click at [252, 327] on button "√" at bounding box center [259, 331] width 31 height 16
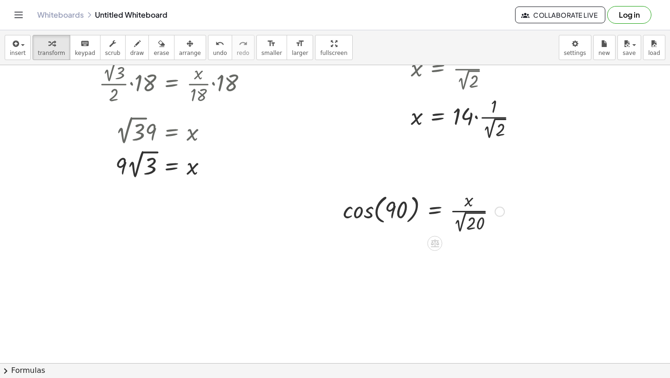
click at [374, 211] on div at bounding box center [423, 211] width 171 height 48
click at [365, 210] on div at bounding box center [423, 211] width 171 height 48
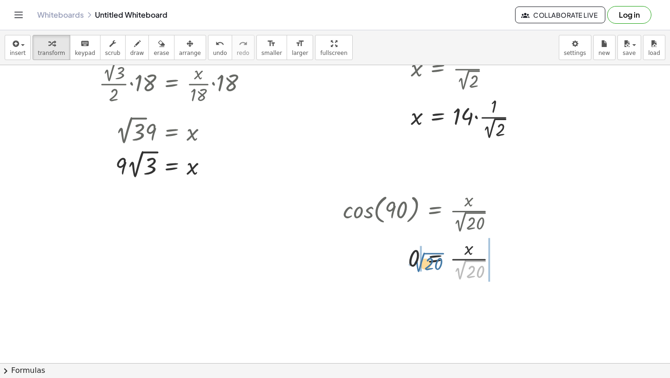
drag, startPoint x: 466, startPoint y: 270, endPoint x: 414, endPoint y: 258, distance: 52.9
click at [414, 259] on div at bounding box center [423, 259] width 171 height 48
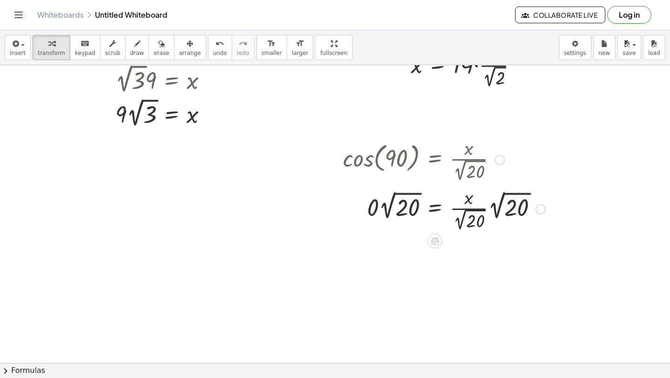
scroll to position [6336, 0]
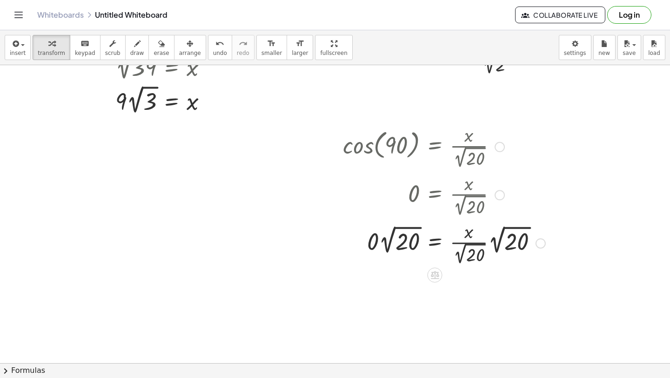
click at [386, 241] on div at bounding box center [444, 242] width 212 height 48
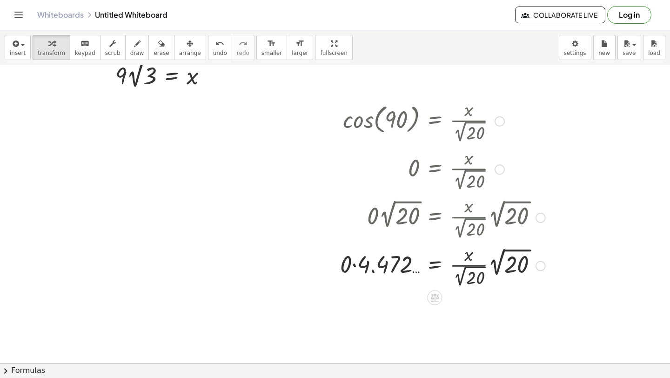
scroll to position [6364, 0]
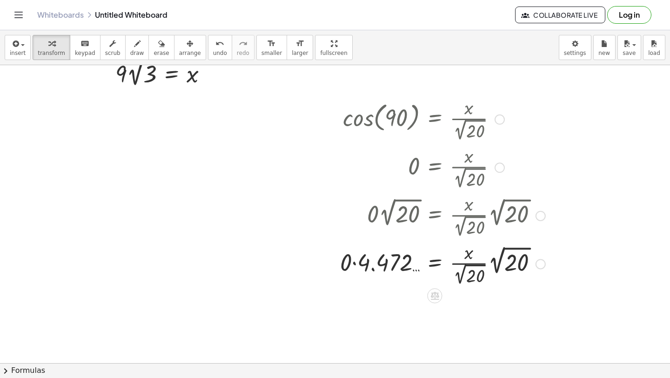
click at [358, 263] on div at bounding box center [443, 263] width 215 height 48
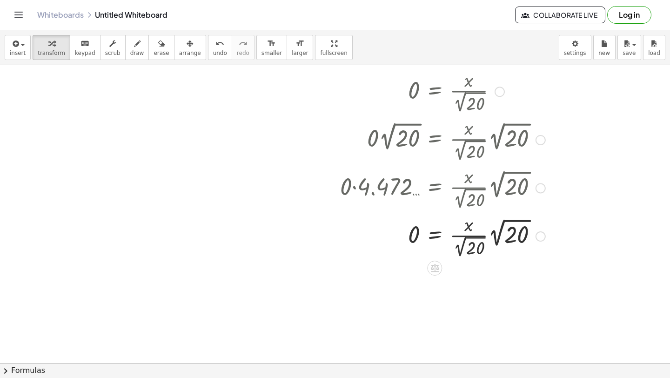
scroll to position [6444, 0]
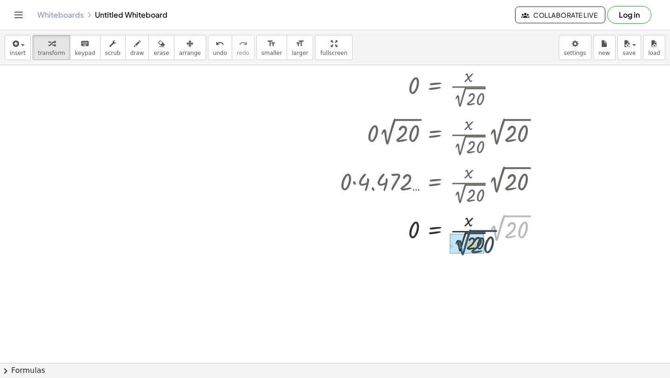
drag, startPoint x: 495, startPoint y: 229, endPoint x: 460, endPoint y: 244, distance: 37.5
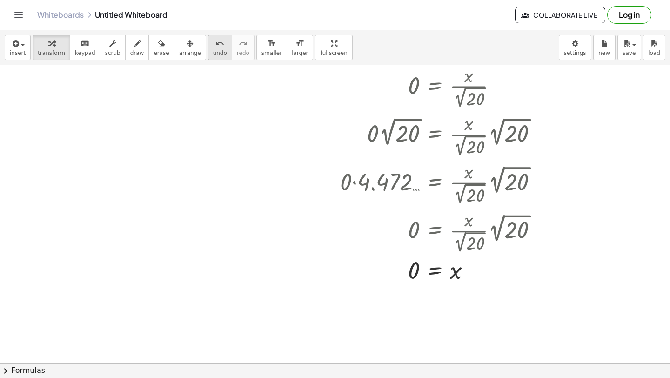
click at [217, 43] on div "undo" at bounding box center [220, 43] width 14 height 11
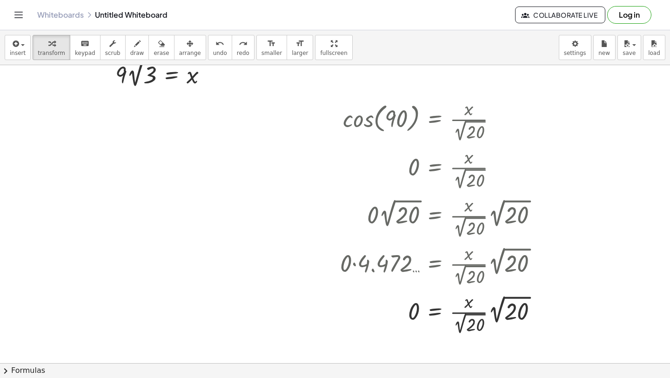
scroll to position [6361, 0]
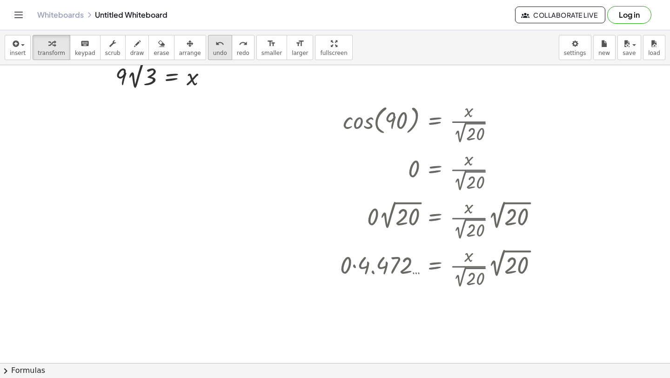
click at [216, 47] on icon "undo" at bounding box center [220, 43] width 9 height 11
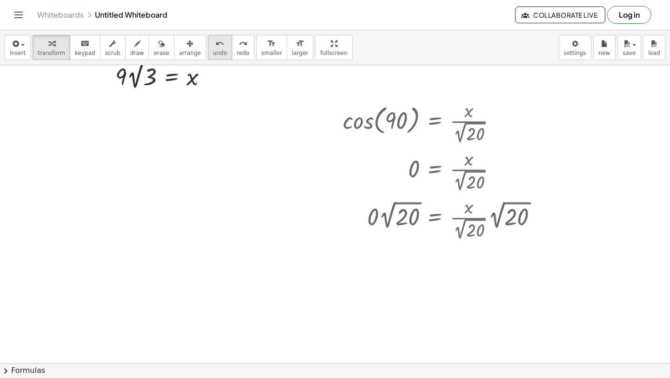
click at [216, 47] on icon "undo" at bounding box center [220, 43] width 9 height 11
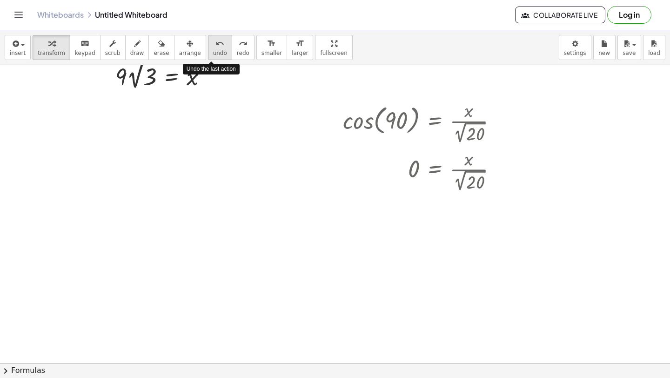
click at [216, 47] on icon "undo" at bounding box center [220, 43] width 9 height 11
drag, startPoint x: 456, startPoint y: 181, endPoint x: 391, endPoint y: 169, distance: 66.2
click at [391, 169] on div at bounding box center [423, 170] width 171 height 48
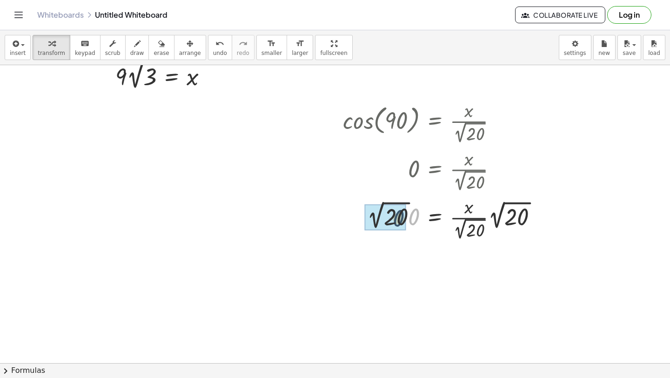
drag, startPoint x: 414, startPoint y: 213, endPoint x: 399, endPoint y: 213, distance: 15.8
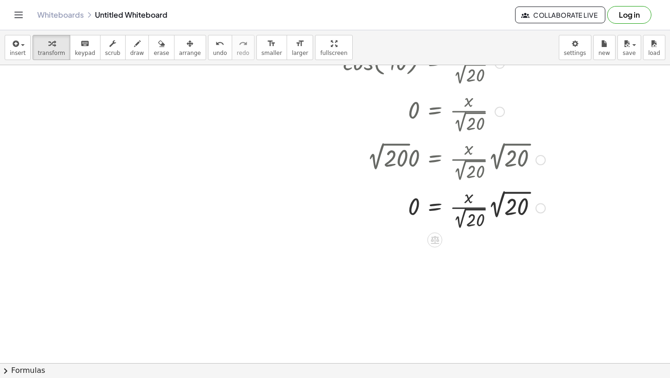
scroll to position [6420, 0]
drag, startPoint x: 499, startPoint y: 200, endPoint x: 457, endPoint y: 219, distance: 45.4
click at [456, 220] on div at bounding box center [444, 207] width 212 height 48
drag, startPoint x: 496, startPoint y: 206, endPoint x: 457, endPoint y: 222, distance: 41.8
click at [30, 47] on div "insert select one: Math Expression Function Text Youtube Video Graphing Geometr…" at bounding box center [335, 47] width 670 height 35
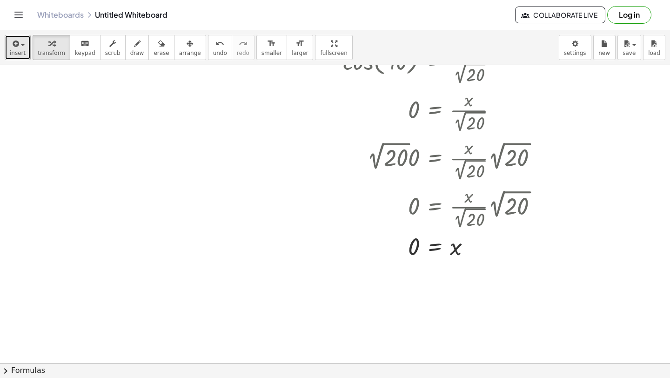
click at [16, 47] on icon "button" at bounding box center [15, 43] width 8 height 11
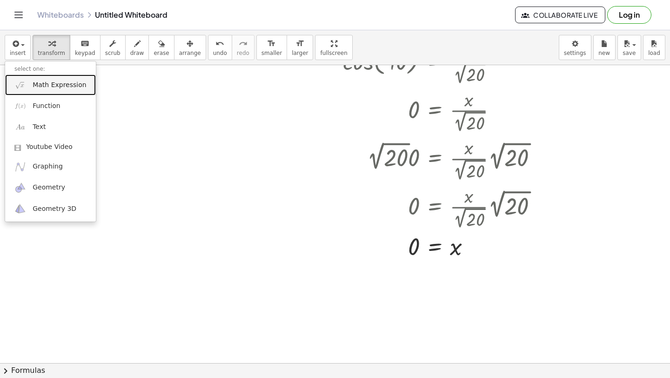
click at [36, 83] on span "Math Expression" at bounding box center [60, 85] width 54 height 9
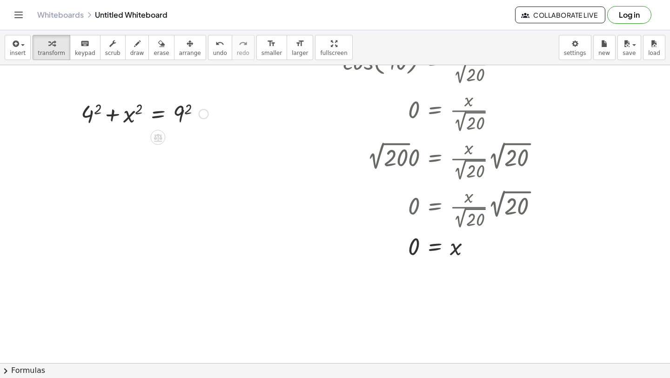
click at [189, 109] on div at bounding box center [144, 113] width 137 height 32
click at [101, 111] on div at bounding box center [146, 113] width 140 height 32
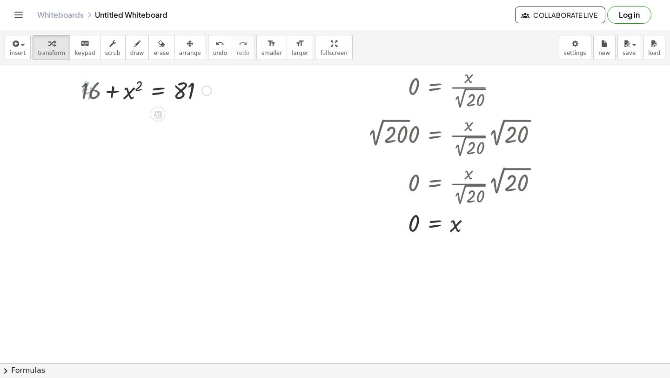
scroll to position [6444, 0]
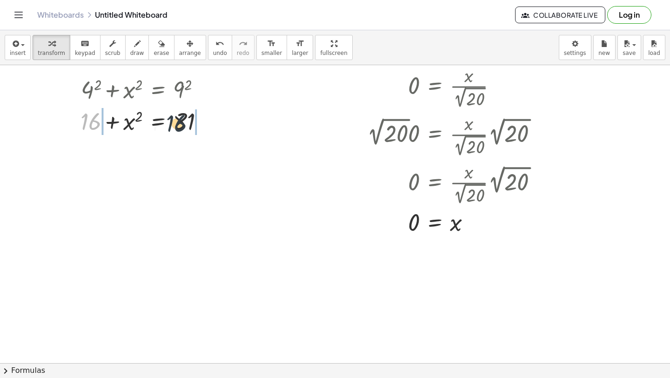
drag, startPoint x: 84, startPoint y: 119, endPoint x: 207, endPoint y: 125, distance: 122.6
click at [207, 125] on div at bounding box center [146, 121] width 140 height 32
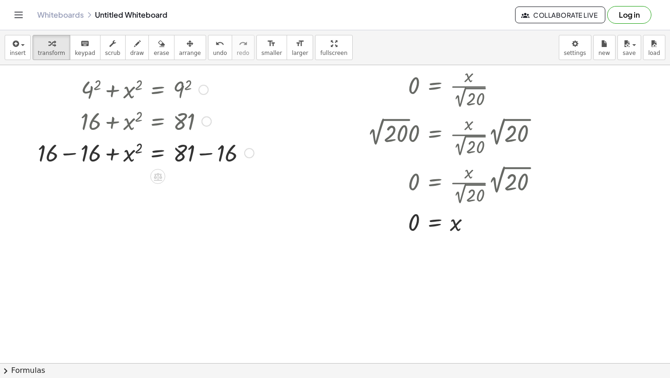
click at [203, 156] on div at bounding box center [146, 152] width 226 height 32
click at [76, 154] on div at bounding box center [126, 152] width 186 height 32
drag, startPoint x: 138, startPoint y: 185, endPoint x: 180, endPoint y: 187, distance: 41.5
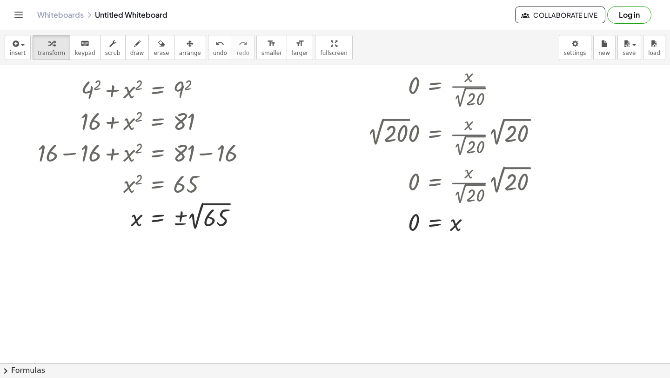
click at [1, 44] on div "insert select one: Math Expression Function Text Youtube Video Graphing Geometr…" at bounding box center [335, 47] width 670 height 35
click at [11, 45] on icon "button" at bounding box center [15, 43] width 8 height 11
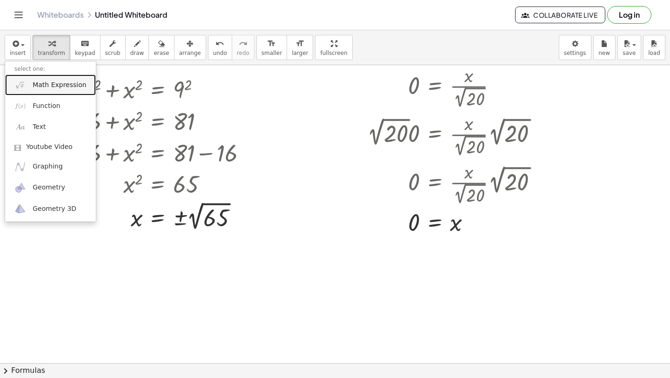
click at [36, 76] on link "Math Expression" at bounding box center [50, 84] width 91 height 21
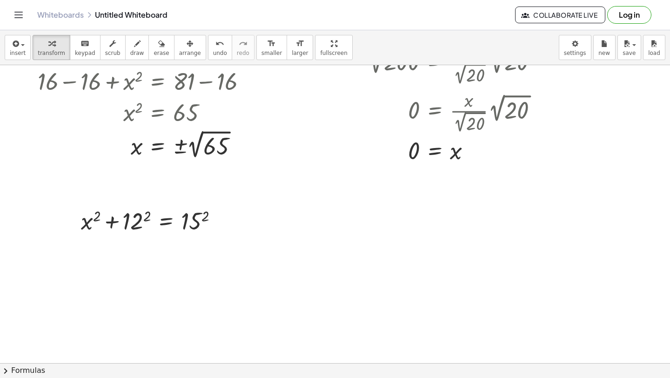
scroll to position [6529, 0]
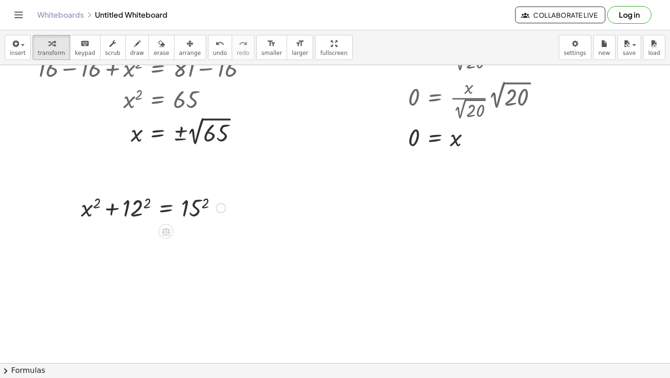
click at [143, 203] on div at bounding box center [153, 207] width 154 height 32
click at [208, 204] on div at bounding box center [150, 207] width 159 height 32
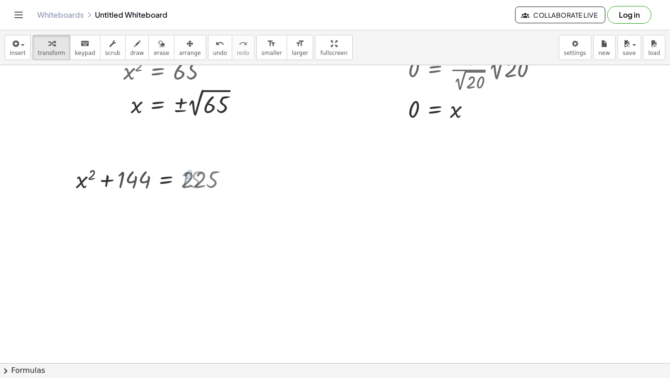
scroll to position [6564, 0]
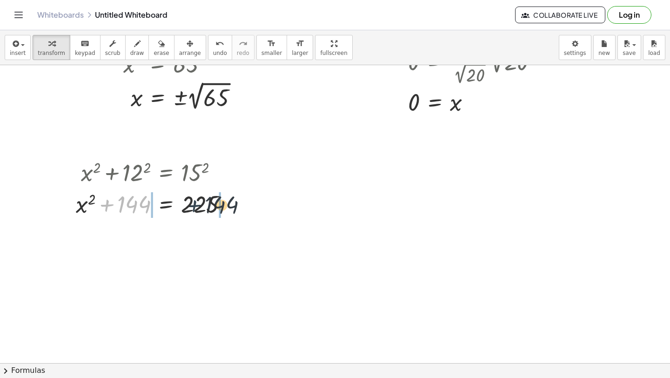
drag, startPoint x: 104, startPoint y: 203, endPoint x: 196, endPoint y: 203, distance: 92.2
click at [197, 203] on div at bounding box center [155, 204] width 169 height 32
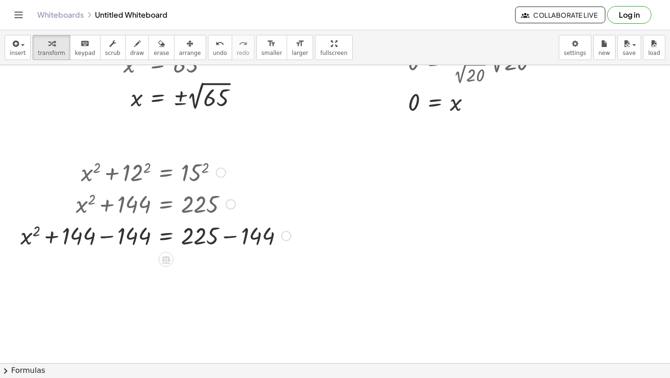
click at [234, 245] on div at bounding box center [156, 235] width 280 height 32
click at [113, 238] on div at bounding box center [128, 235] width 224 height 32
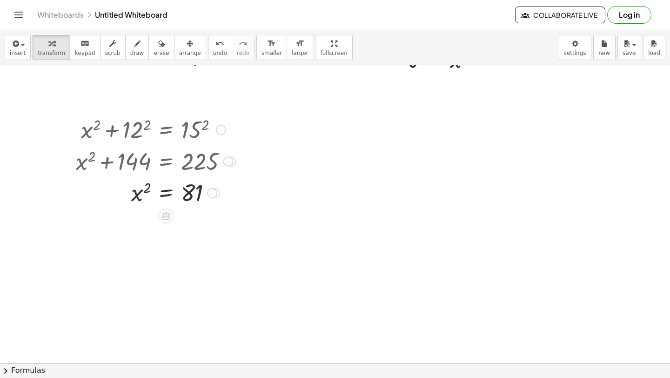
scroll to position [6608, 0]
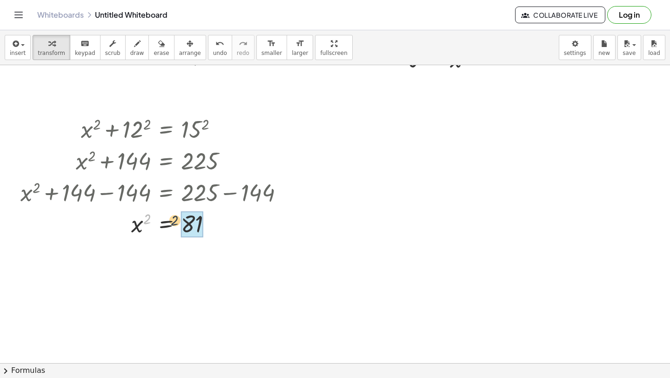
drag, startPoint x: 149, startPoint y: 216, endPoint x: 189, endPoint y: 220, distance: 40.7
click at [202, 256] on div at bounding box center [156, 256] width 280 height 34
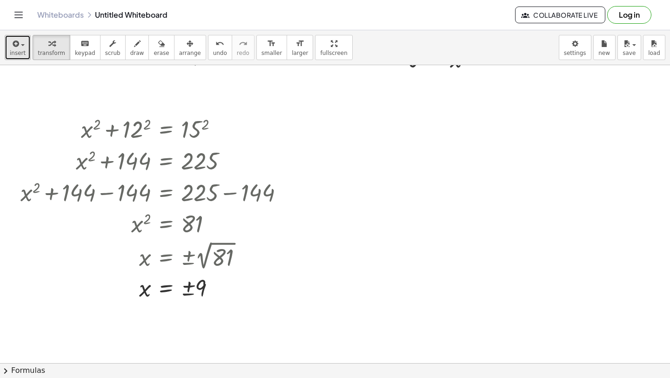
click at [10, 56] on button "insert" at bounding box center [18, 47] width 26 height 25
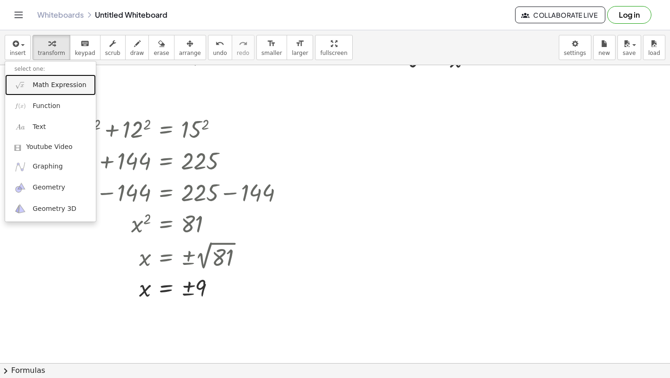
click at [27, 85] on link "Math Expression" at bounding box center [50, 84] width 91 height 21
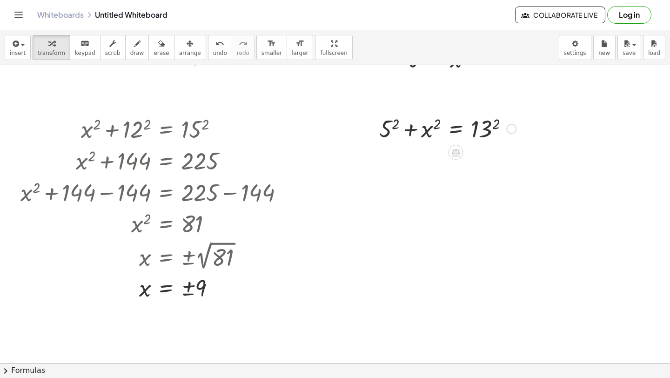
click at [496, 125] on div at bounding box center [448, 128] width 146 height 32
click at [395, 156] on div at bounding box center [450, 160] width 150 height 32
drag, startPoint x: 386, startPoint y: 158, endPoint x: 487, endPoint y: 157, distance: 101.5
click at [488, 157] on div at bounding box center [447, 160] width 155 height 32
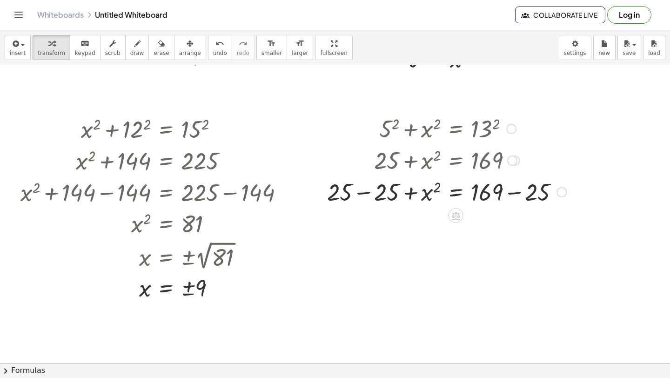
click at [510, 197] on div at bounding box center [447, 192] width 249 height 32
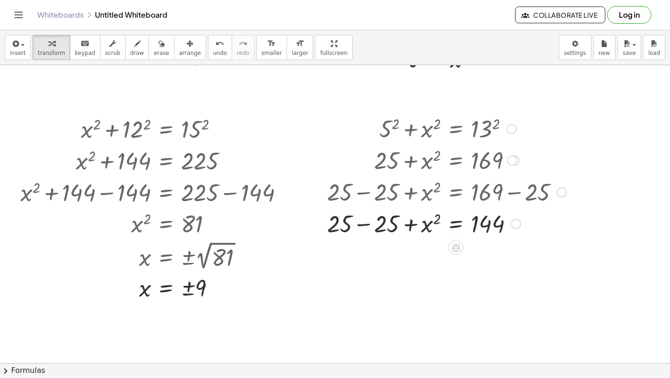
click at [359, 228] on div at bounding box center [447, 223] width 249 height 32
drag, startPoint x: 439, startPoint y: 216, endPoint x: 481, endPoint y: 219, distance: 42.5
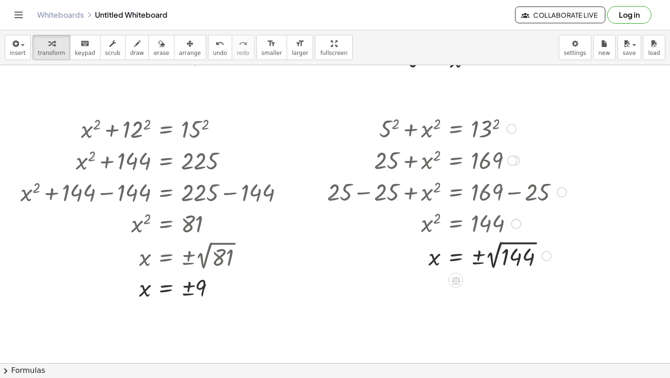
click at [497, 260] on div at bounding box center [447, 255] width 249 height 34
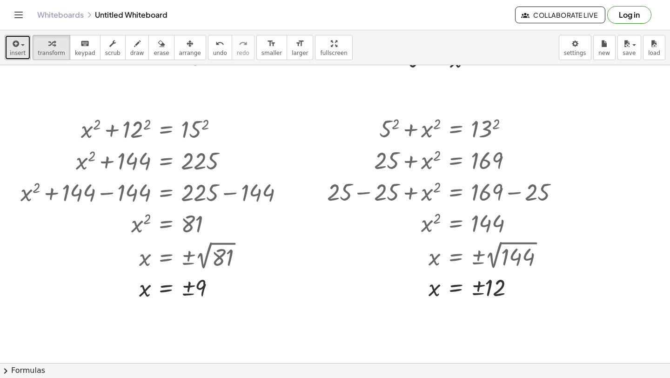
click at [24, 45] on div "button" at bounding box center [18, 43] width 16 height 11
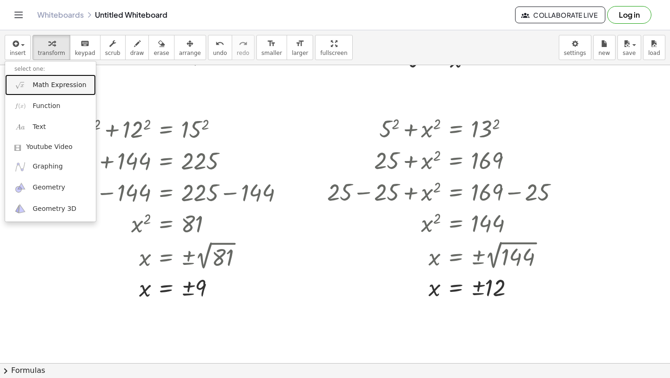
click at [26, 83] on link "Math Expression" at bounding box center [50, 84] width 91 height 21
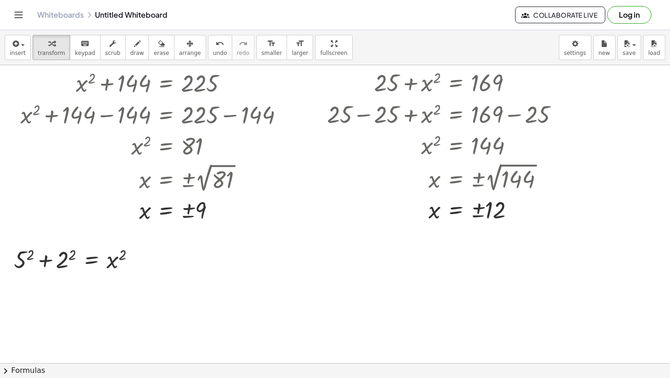
scroll to position [6692, 0]
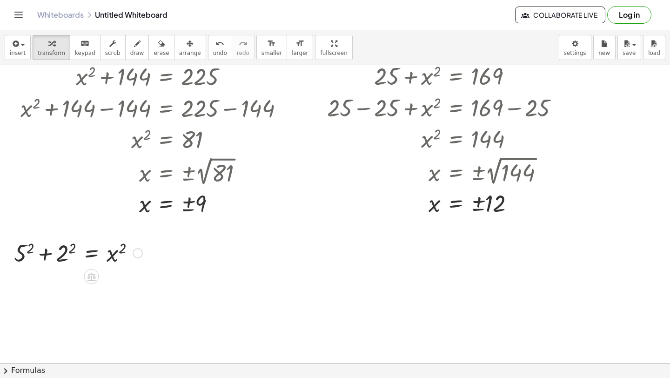
click at [71, 249] on div at bounding box center [78, 253] width 138 height 32
click at [25, 248] on div at bounding box center [82, 253] width 130 height 32
click at [48, 254] on div at bounding box center [78, 253] width 138 height 32
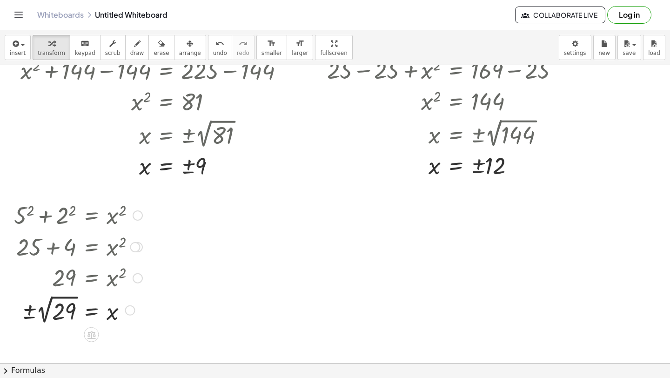
click at [47, 317] on div at bounding box center [78, 310] width 138 height 34
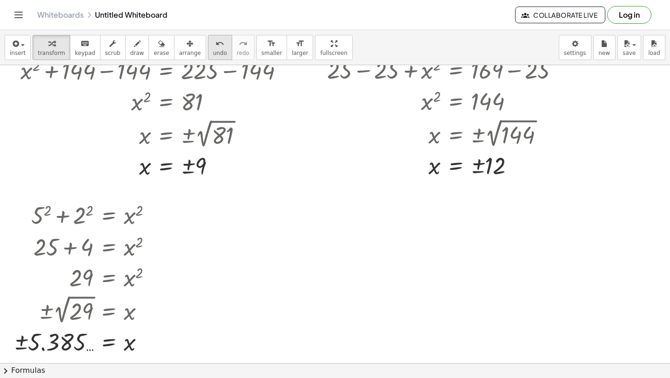
click at [216, 46] on icon "undo" at bounding box center [220, 43] width 9 height 11
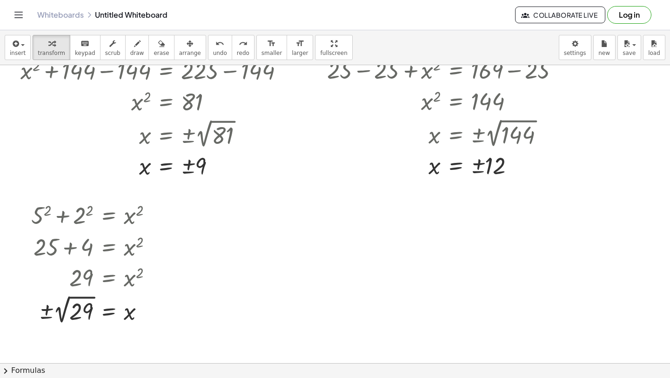
click at [8, 33] on div "insert select one: Math Expression Function Text Youtube Video Graphing Geometr…" at bounding box center [335, 47] width 670 height 35
click at [12, 51] on span "insert" at bounding box center [18, 53] width 16 height 7
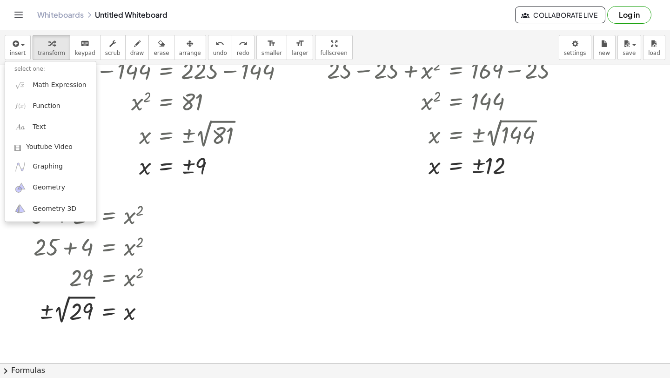
click at [30, 82] on div "Add some math to your whiteboard" at bounding box center [46, 73] width 93 height 19
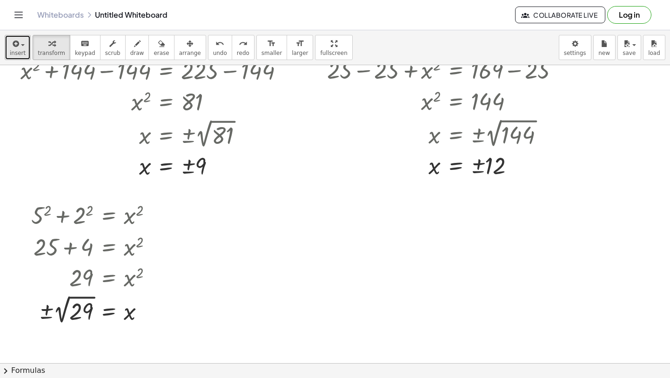
click at [14, 54] on span "insert" at bounding box center [18, 53] width 16 height 7
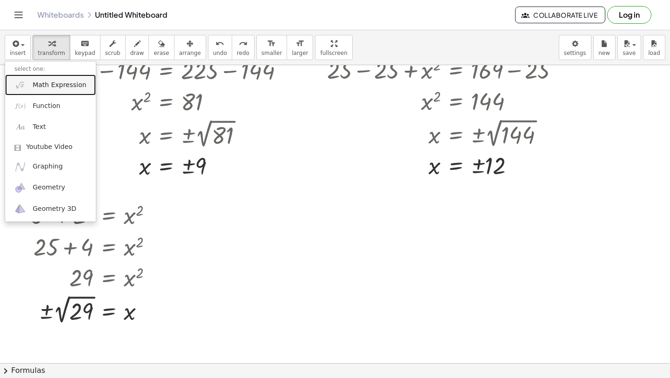
click at [52, 88] on span "Math Expression" at bounding box center [60, 85] width 54 height 9
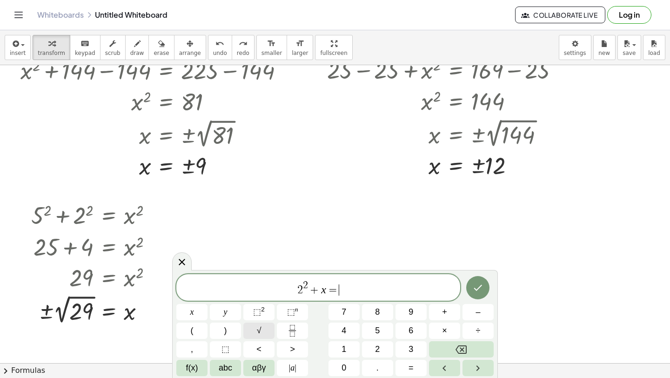
click at [256, 331] on button "√" at bounding box center [259, 331] width 31 height 16
click at [328, 290] on span "√" at bounding box center [331, 288] width 9 height 11
click at [359, 287] on span "2 2 + x = ( ​ √ 1 3 )" at bounding box center [318, 287] width 284 height 18
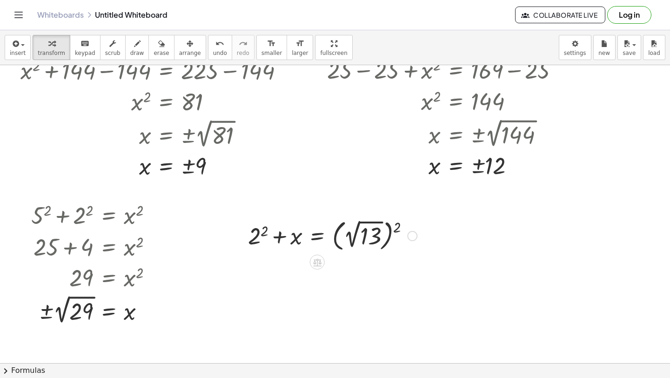
click at [394, 226] on div at bounding box center [333, 234] width 178 height 37
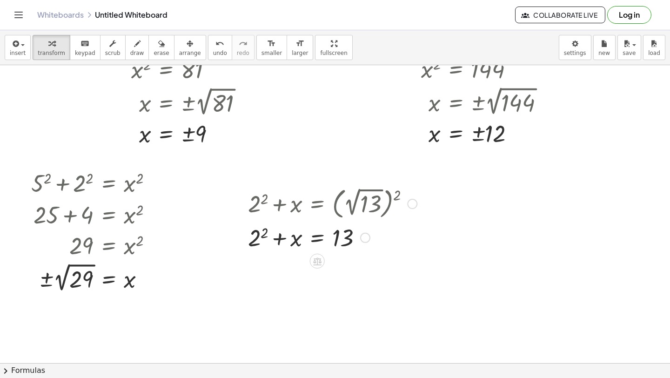
scroll to position [6765, 0]
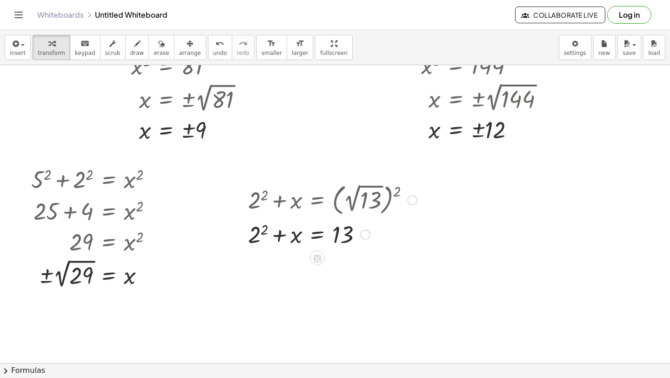
click at [264, 229] on div at bounding box center [333, 234] width 178 height 32
drag, startPoint x: 266, startPoint y: 265, endPoint x: 360, endPoint y: 268, distance: 94.1
click at [360, 268] on div at bounding box center [333, 266] width 178 height 32
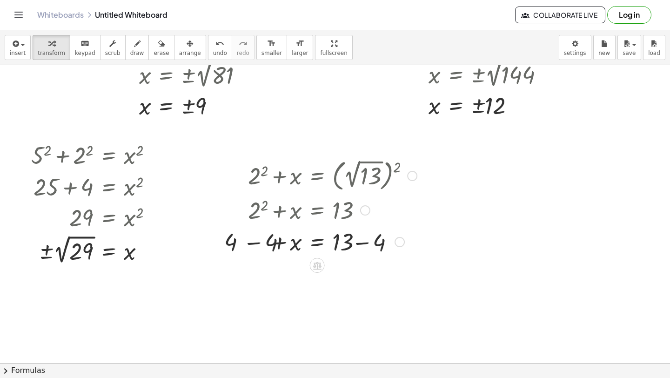
scroll to position [6792, 0]
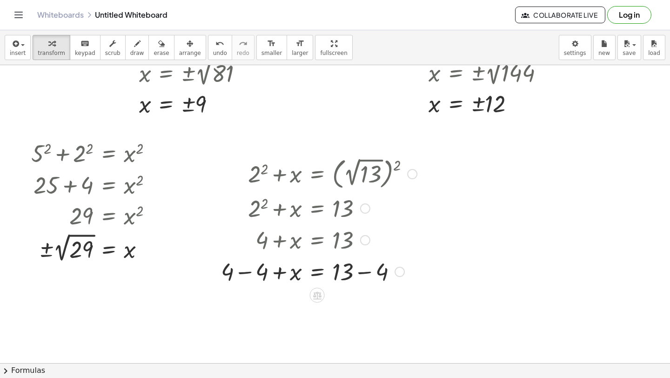
click at [363, 271] on div at bounding box center [318, 271] width 205 height 32
click at [243, 273] on div at bounding box center [318, 271] width 205 height 32
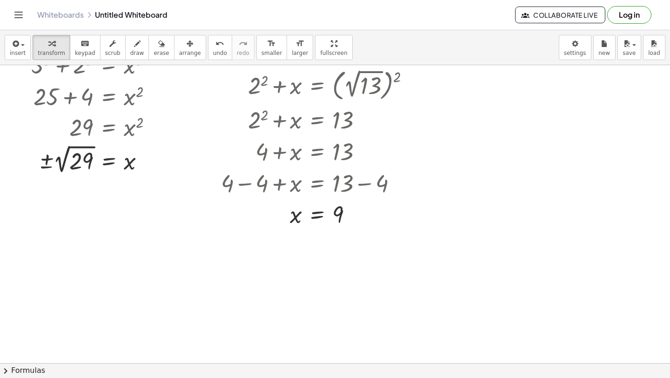
scroll to position [6881, 0]
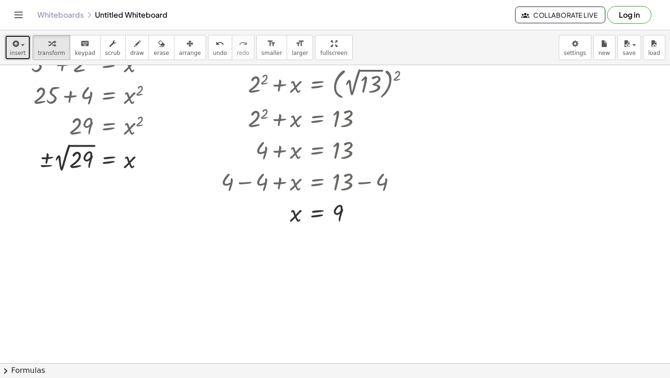
click at [12, 50] on span "insert" at bounding box center [18, 53] width 16 height 7
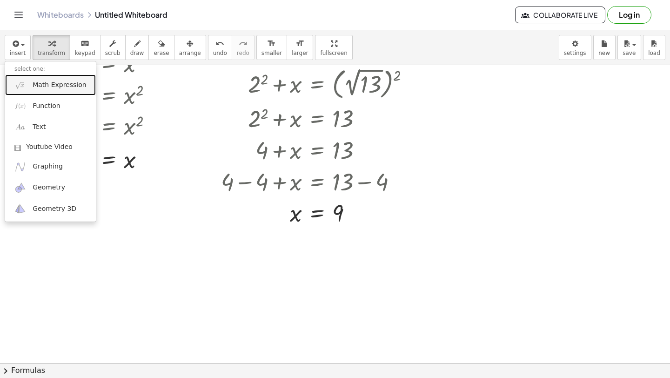
click at [38, 88] on span "Math Expression" at bounding box center [60, 85] width 54 height 9
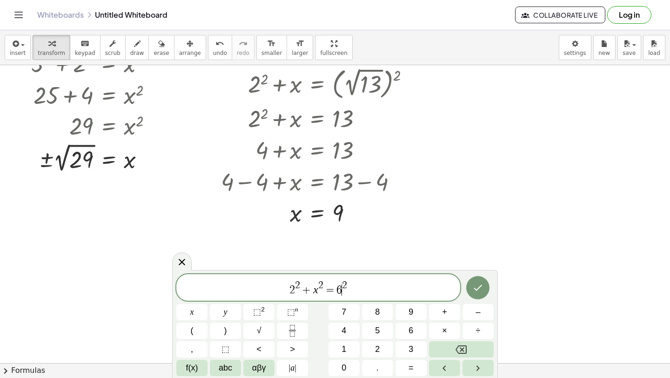
click at [342, 292] on span "2 2 + x 2 = 6 ​ 2" at bounding box center [318, 288] width 284 height 17
click at [481, 292] on icon "Done" at bounding box center [478, 287] width 11 height 11
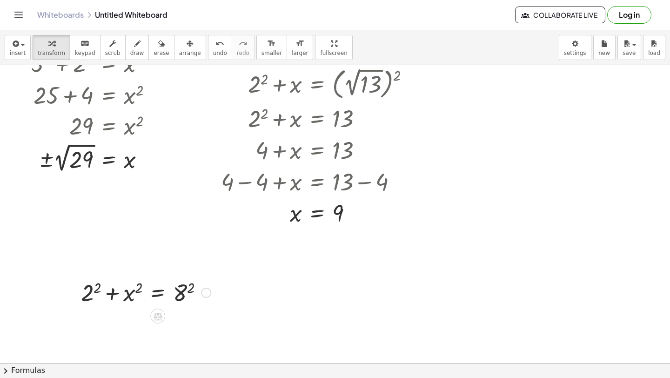
click at [96, 289] on div at bounding box center [145, 292] width 139 height 32
click at [196, 289] on div at bounding box center [150, 292] width 132 height 32
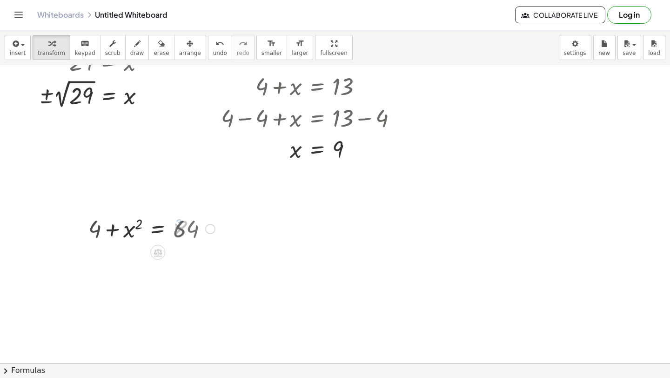
scroll to position [6950, 0]
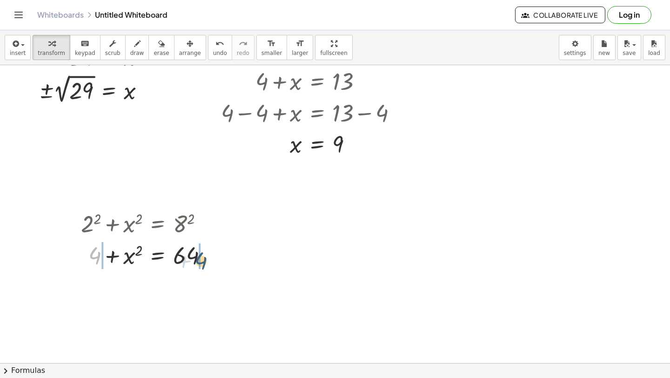
drag, startPoint x: 98, startPoint y: 256, endPoint x: 212, endPoint y: 262, distance: 113.8
click at [212, 262] on div at bounding box center [147, 255] width 143 height 32
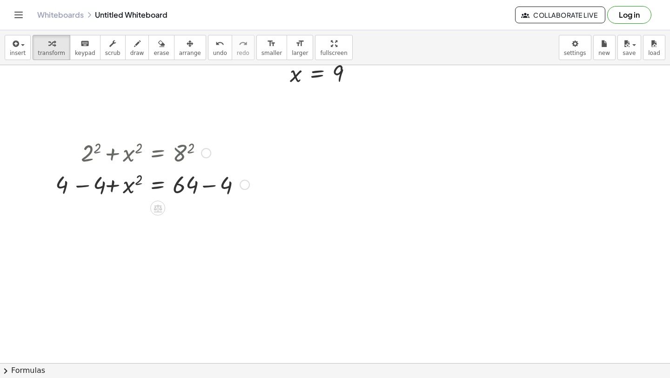
scroll to position [7022, 0]
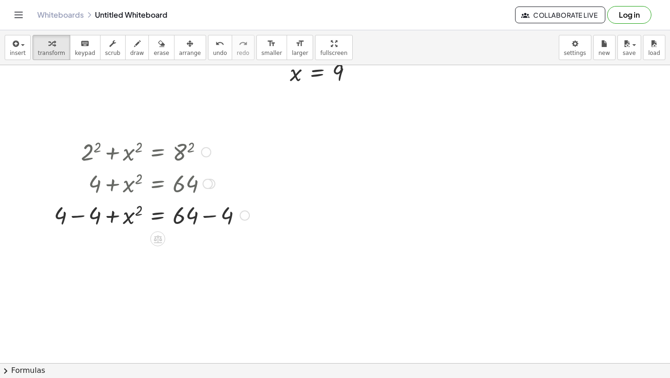
click at [80, 211] on div at bounding box center [151, 215] width 205 height 32
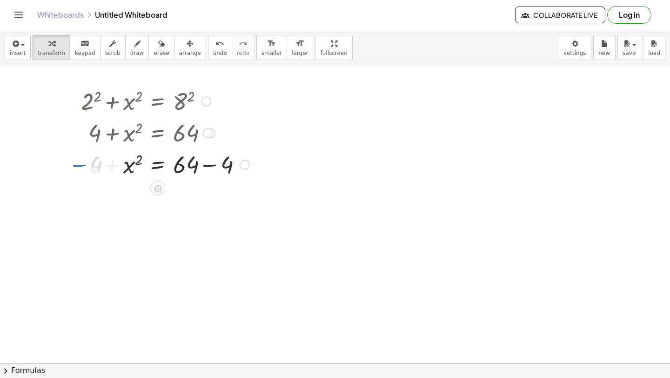
scroll to position [7077, 0]
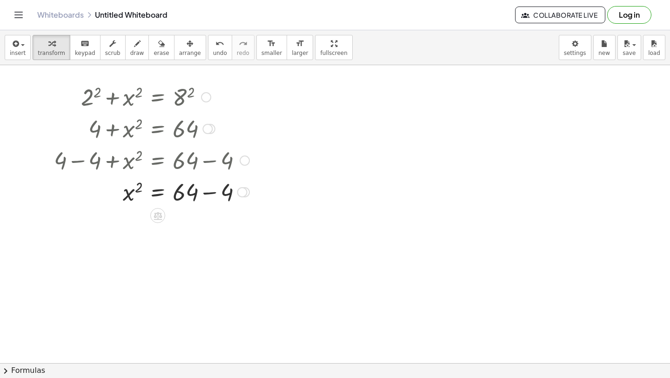
click at [204, 188] on div at bounding box center [151, 192] width 205 height 32
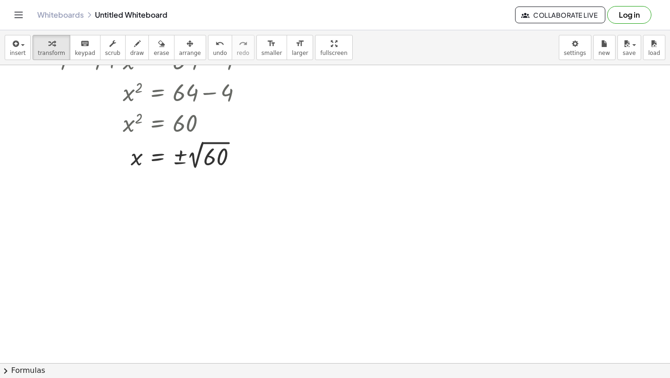
scroll to position [7191, 0]
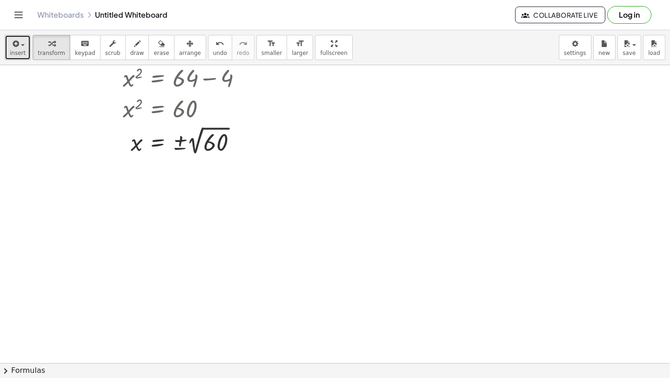
click at [8, 49] on button "insert" at bounding box center [18, 47] width 26 height 25
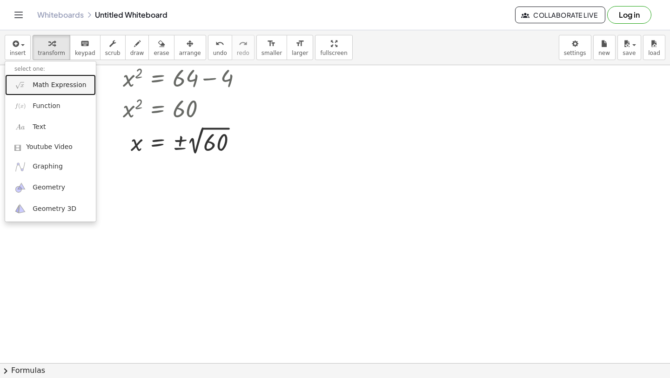
click at [35, 80] on link "Math Expression" at bounding box center [50, 84] width 91 height 21
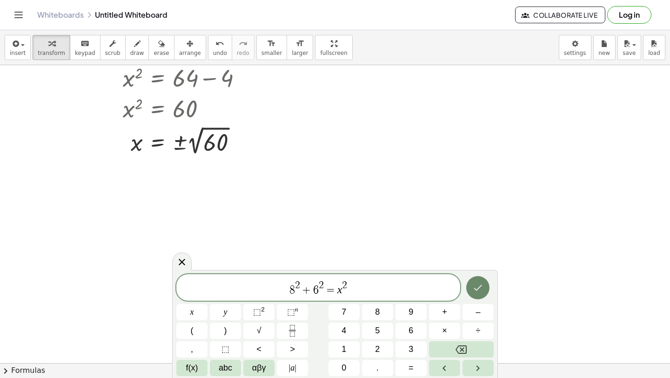
click at [473, 293] on button "Done" at bounding box center [478, 287] width 23 height 23
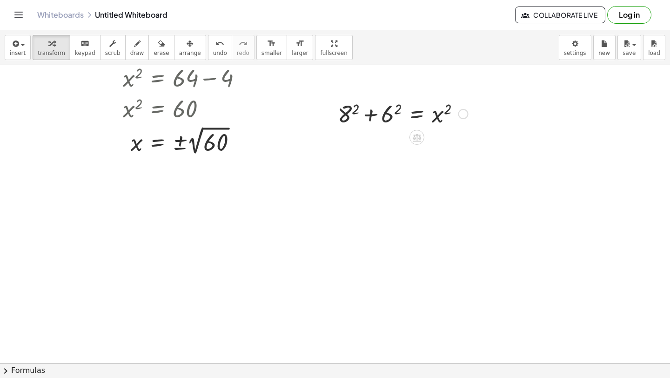
click at [398, 108] on div at bounding box center [403, 113] width 140 height 32
click at [361, 110] on div at bounding box center [400, 113] width 145 height 32
click at [349, 145] on div at bounding box center [400, 145] width 145 height 32
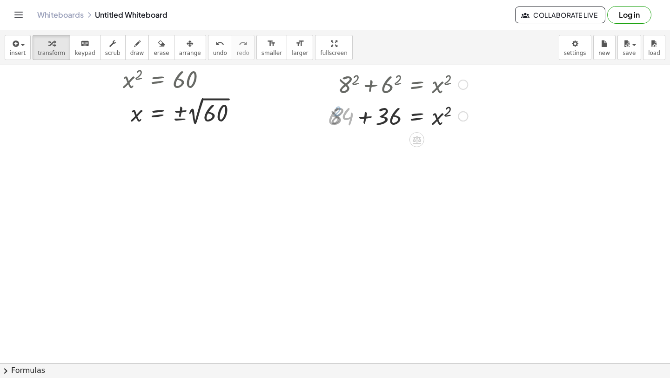
scroll to position [7233, 0]
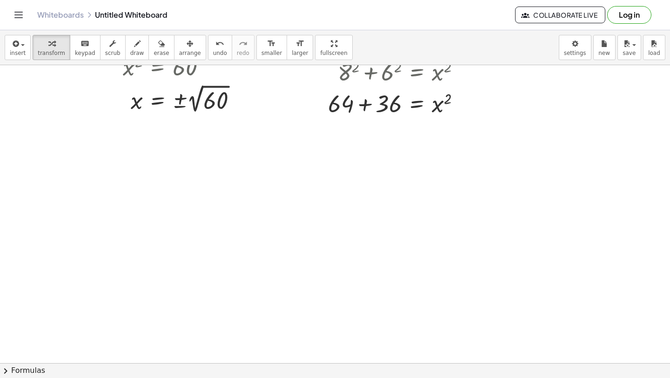
click at [363, 112] on div at bounding box center [398, 103] width 149 height 32
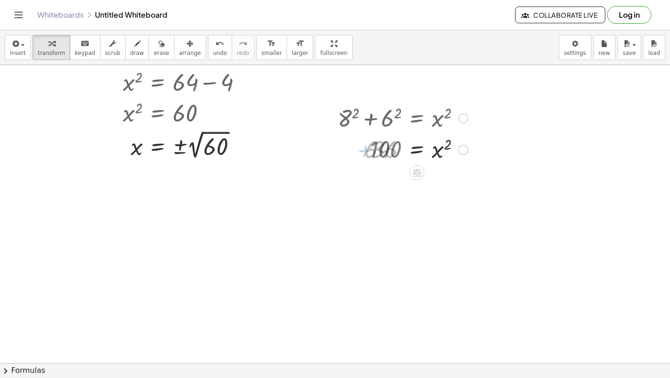
scroll to position [7186, 0]
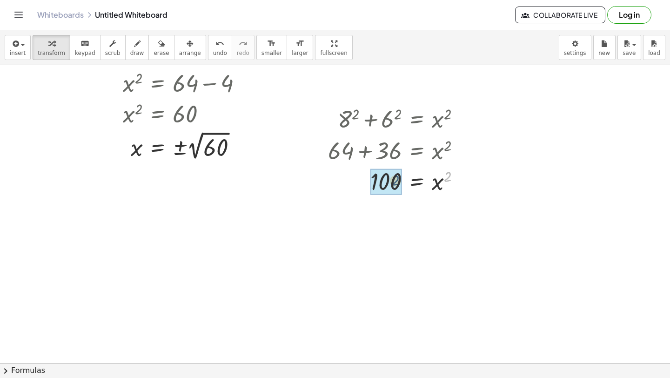
drag, startPoint x: 450, startPoint y: 180, endPoint x: 392, endPoint y: 185, distance: 58.4
click at [363, 211] on div at bounding box center [398, 213] width 149 height 34
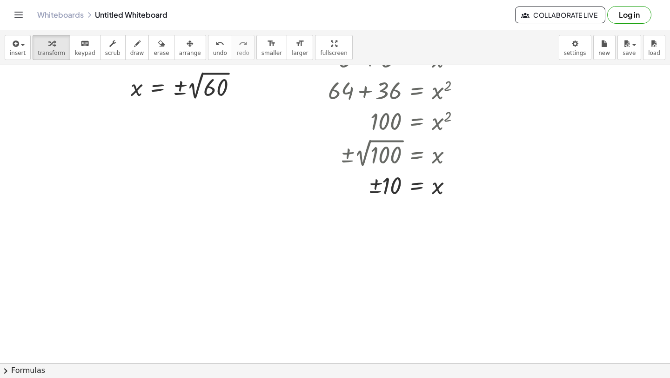
scroll to position [7249, 0]
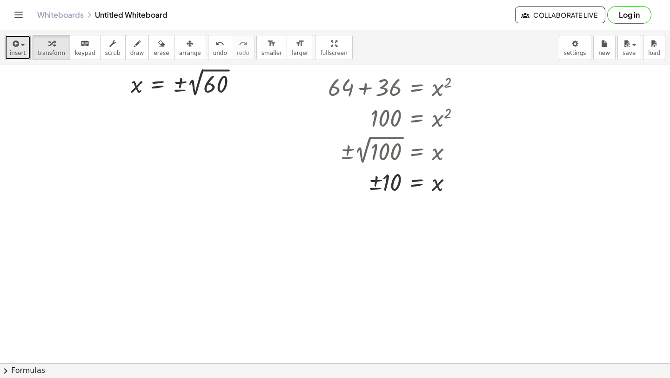
click at [21, 52] on span "insert" at bounding box center [18, 53] width 16 height 7
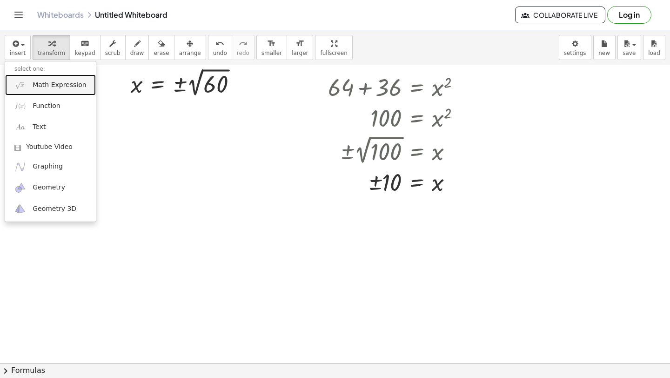
click at [37, 85] on span "Math Expression" at bounding box center [60, 85] width 54 height 9
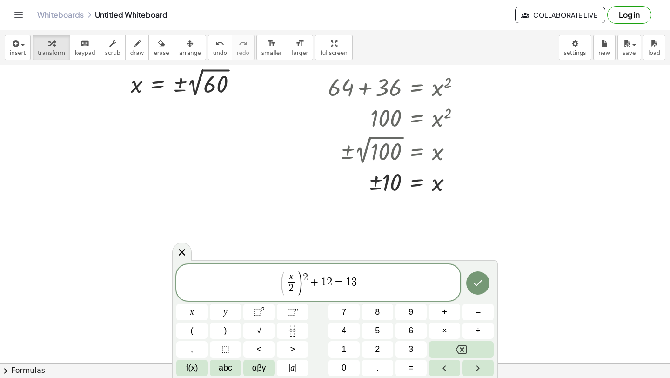
click at [334, 284] on span "=" at bounding box center [339, 282] width 14 height 11
click at [361, 284] on span "( x 2 ​ ) 2 + 1 4 4 ​ = 1 3" at bounding box center [318, 283] width 284 height 27
click at [330, 281] on span "4" at bounding box center [330, 282] width 6 height 11
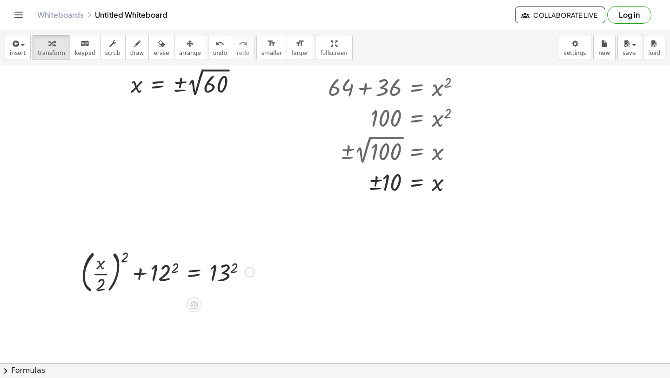
click at [176, 270] on div at bounding box center [167, 271] width 183 height 50
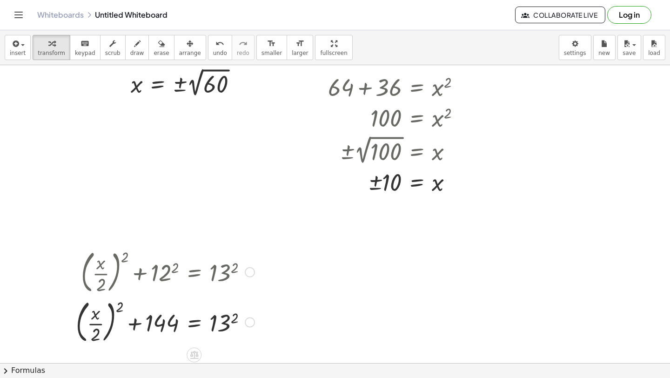
click at [236, 319] on div at bounding box center [165, 322] width 188 height 50
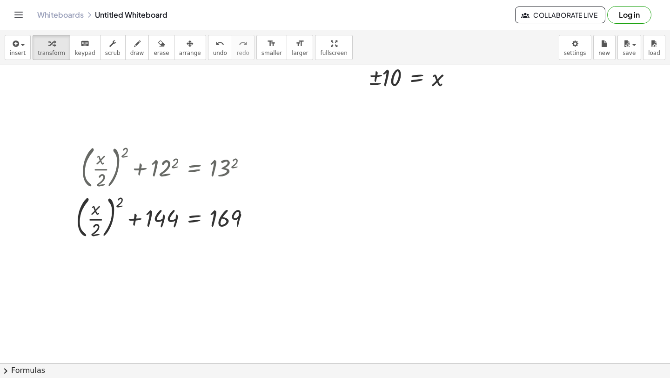
scroll to position [7354, 0]
click at [119, 200] on div at bounding box center [166, 216] width 191 height 50
drag, startPoint x: 119, startPoint y: 200, endPoint x: 102, endPoint y: 226, distance: 30.6
click at [102, 226] on div at bounding box center [166, 216] width 191 height 50
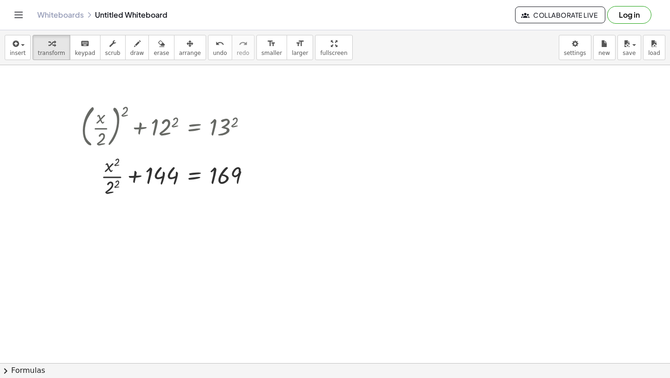
scroll to position [7396, 0]
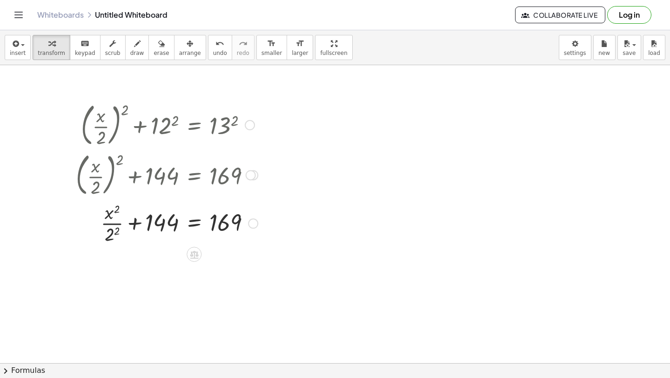
click at [116, 235] on div at bounding box center [166, 222] width 191 height 47
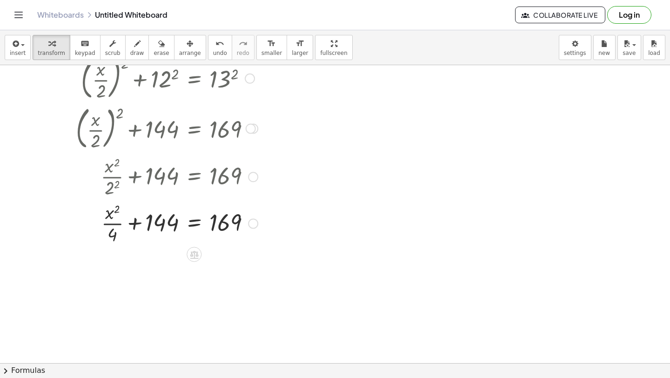
scroll to position [7444, 0]
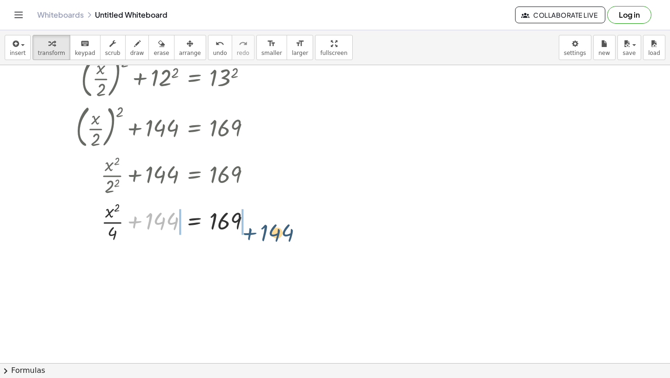
drag, startPoint x: 134, startPoint y: 227, endPoint x: 250, endPoint y: 238, distance: 117.0
click at [250, 238] on div at bounding box center [166, 221] width 191 height 47
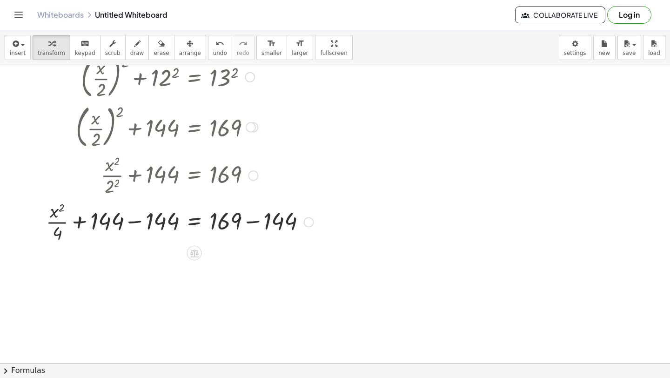
click at [253, 225] on div at bounding box center [179, 221] width 277 height 47
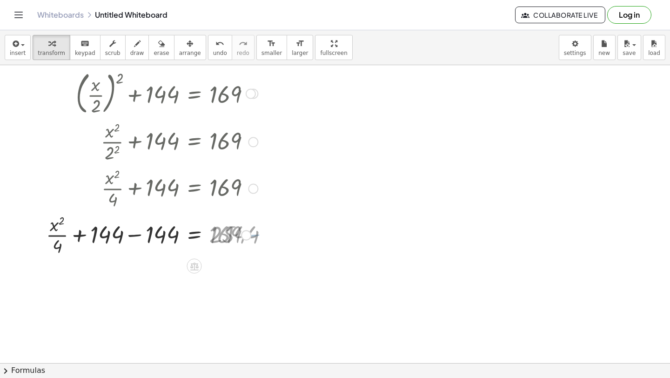
scroll to position [7480, 0]
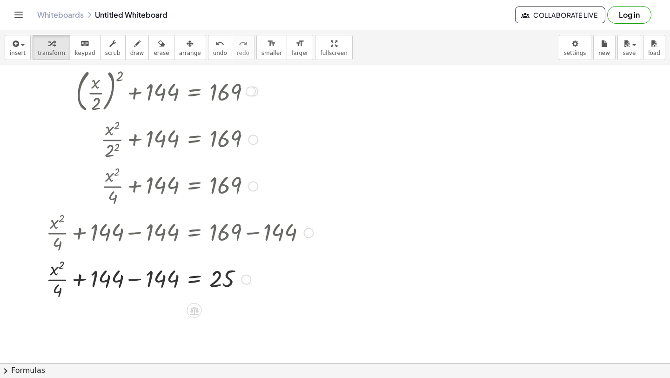
click at [132, 274] on div at bounding box center [179, 279] width 277 height 47
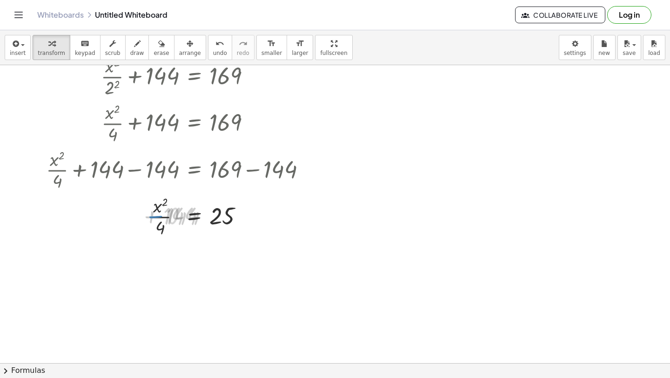
scroll to position [7553, 0]
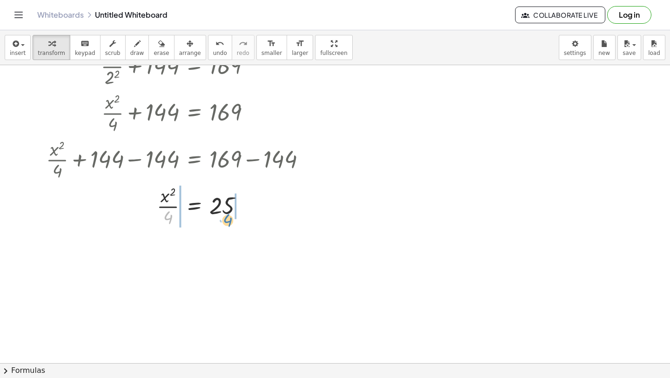
drag, startPoint x: 169, startPoint y: 217, endPoint x: 231, endPoint y: 221, distance: 62.0
click at [230, 221] on div at bounding box center [179, 206] width 277 height 47
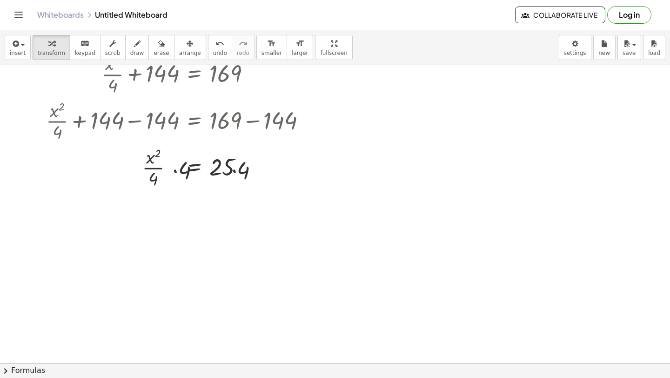
scroll to position [7602, 0]
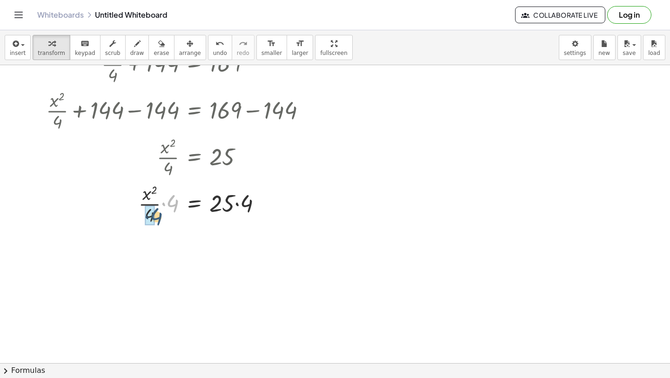
drag, startPoint x: 170, startPoint y: 204, endPoint x: 153, endPoint y: 216, distance: 21.1
click at [153, 216] on div at bounding box center [179, 204] width 277 height 32
click at [237, 246] on div at bounding box center [179, 243] width 277 height 32
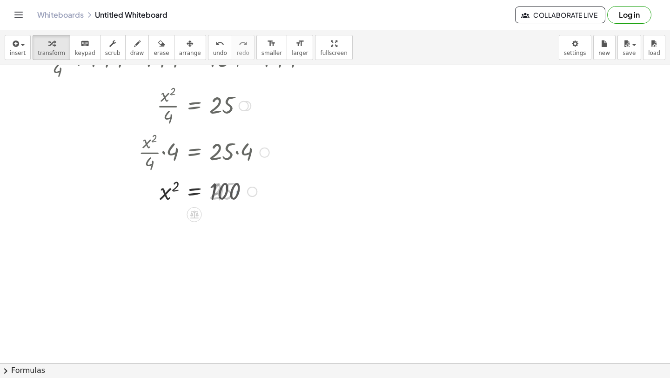
scroll to position [7671, 0]
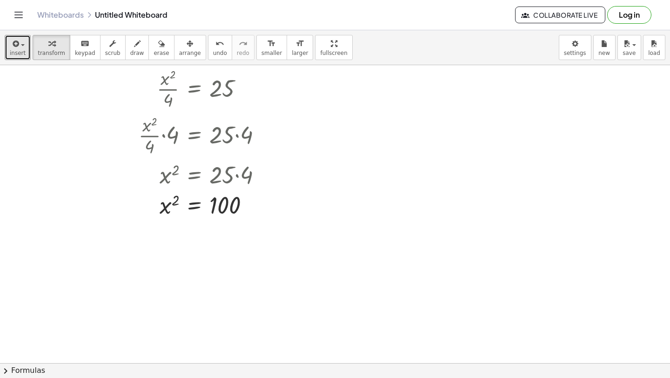
click at [8, 50] on button "insert" at bounding box center [18, 47] width 26 height 25
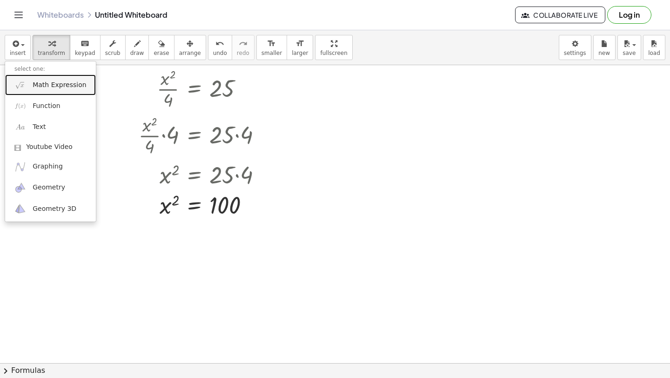
click at [32, 85] on link "Math Expression" at bounding box center [50, 84] width 91 height 21
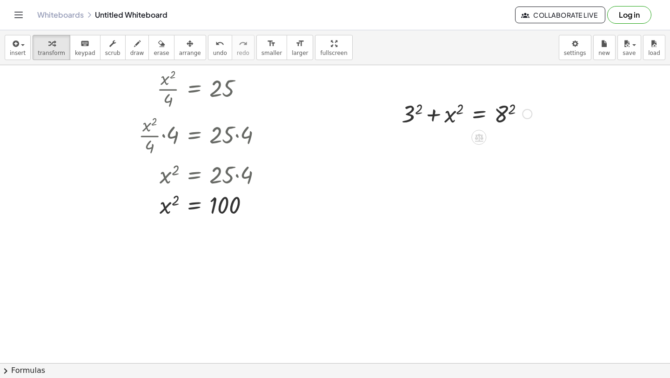
click at [419, 113] on div at bounding box center [467, 113] width 140 height 32
click at [515, 110] on div at bounding box center [472, 113] width 130 height 32
drag, startPoint x: 419, startPoint y: 151, endPoint x: 512, endPoint y: 151, distance: 93.1
click at [512, 152] on div at bounding box center [469, 145] width 144 height 32
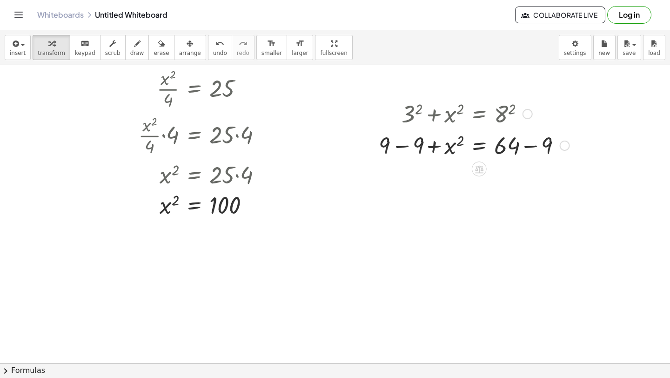
click at [534, 149] on div at bounding box center [474, 145] width 201 height 32
click at [405, 149] on div at bounding box center [458, 145] width 168 height 32
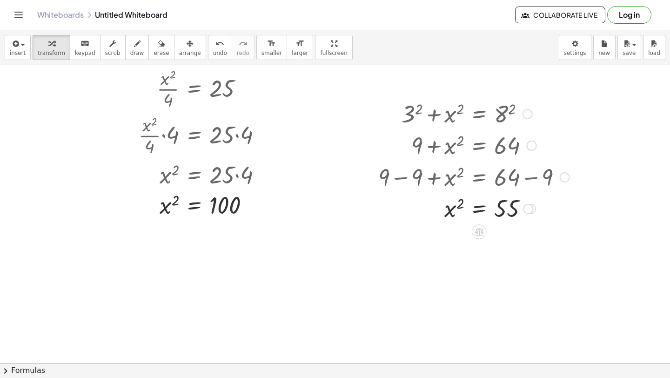
click at [461, 144] on div at bounding box center [474, 145] width 201 height 32
drag, startPoint x: 458, startPoint y: 201, endPoint x: 505, endPoint y: 199, distance: 47.1
click at [521, 240] on div at bounding box center [474, 240] width 201 height 34
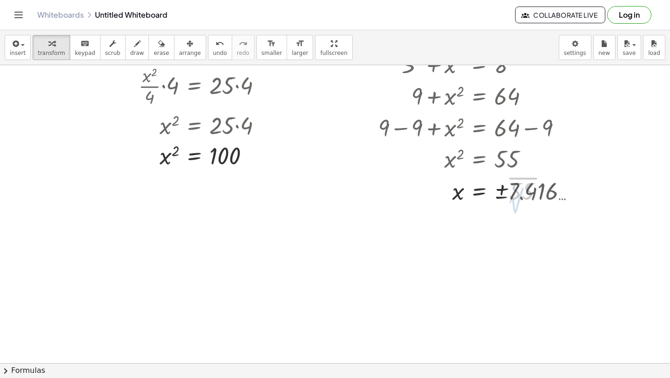
scroll to position [7732, 0]
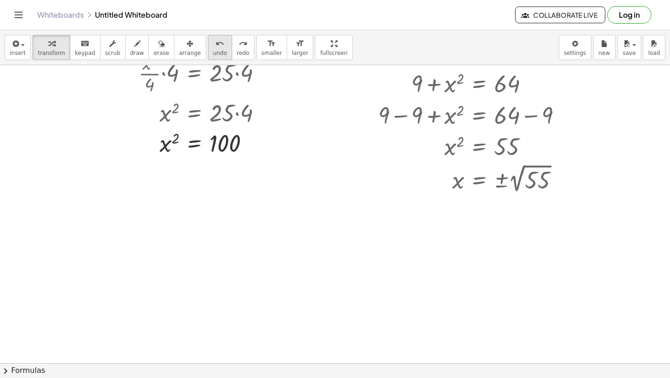
click at [216, 46] on icon "undo" at bounding box center [220, 43] width 9 height 11
drag, startPoint x: 17, startPoint y: 55, endPoint x: 39, endPoint y: 69, distance: 26.0
click at [17, 57] on button "insert" at bounding box center [18, 47] width 26 height 25
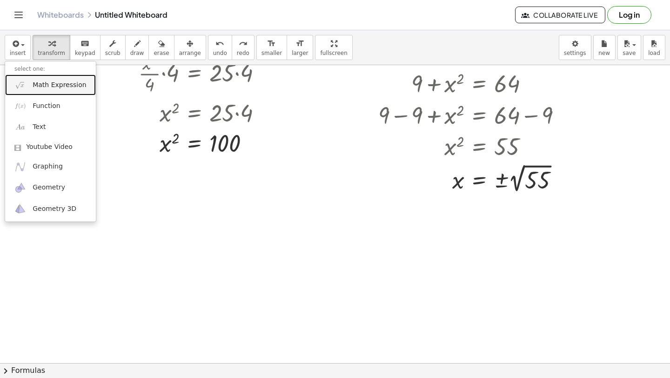
click at [59, 87] on span "Math Expression" at bounding box center [60, 85] width 54 height 9
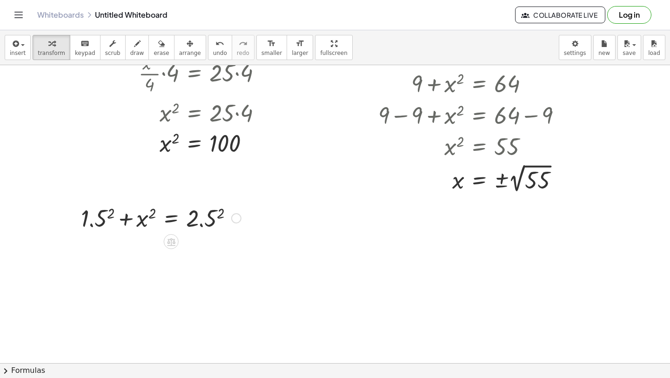
click at [114, 215] on div at bounding box center [160, 218] width 169 height 32
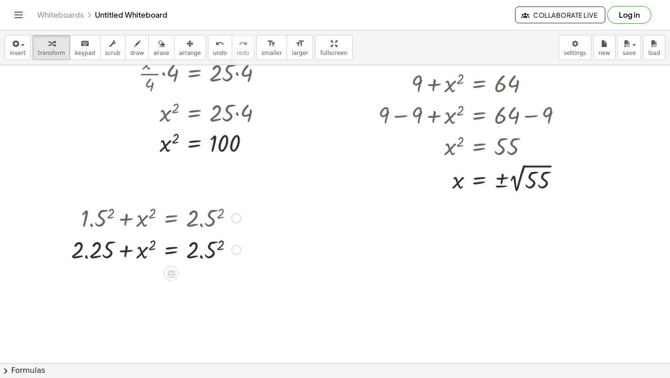
click at [221, 248] on div at bounding box center [156, 249] width 179 height 32
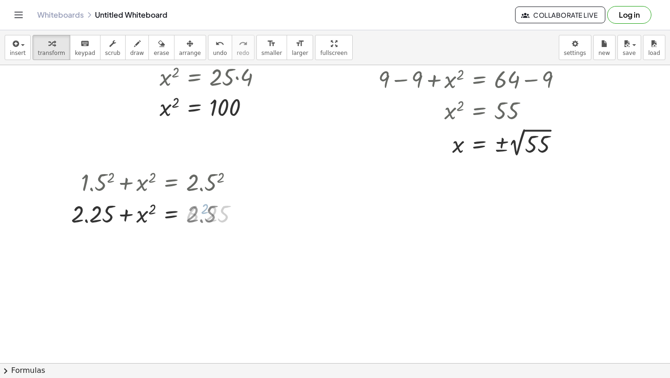
scroll to position [7772, 0]
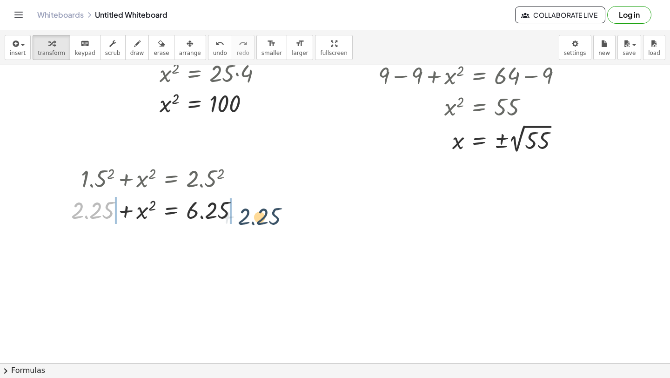
drag, startPoint x: 78, startPoint y: 211, endPoint x: 249, endPoint y: 216, distance: 170.5
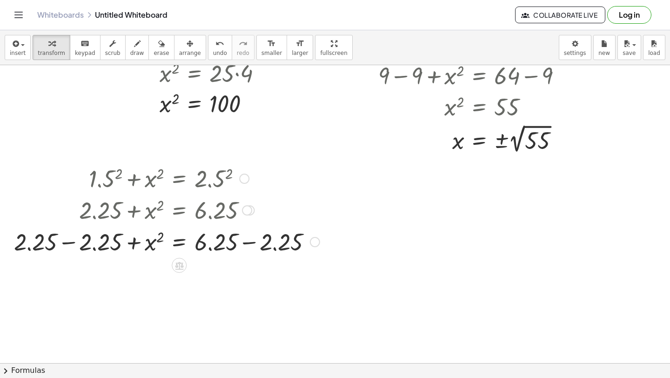
click at [248, 249] on div at bounding box center [166, 241] width 315 height 32
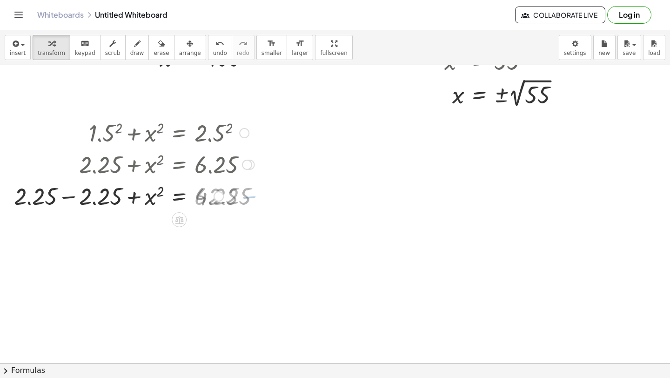
scroll to position [7818, 0]
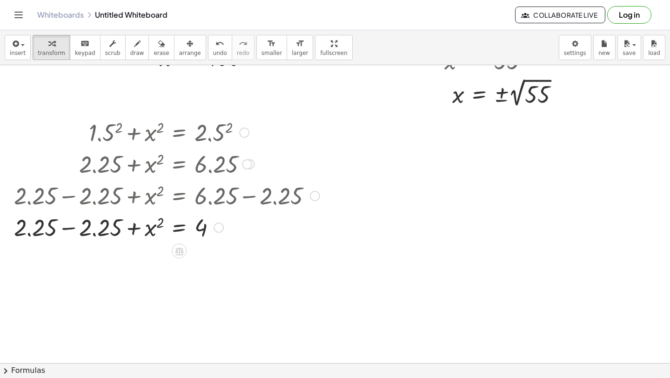
click at [60, 228] on div at bounding box center [166, 227] width 315 height 32
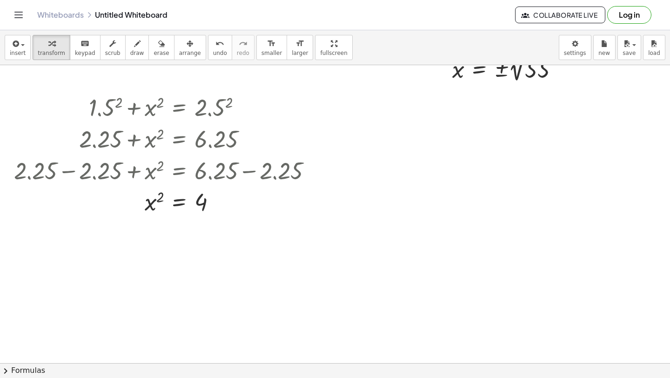
scroll to position [7849, 0]
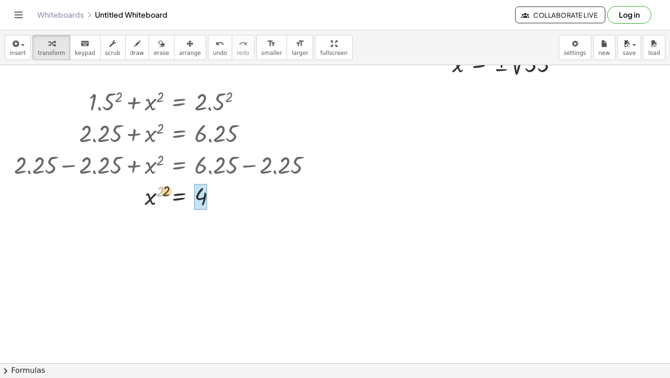
drag, startPoint x: 161, startPoint y: 191, endPoint x: 203, endPoint y: 191, distance: 42.4
click at [217, 235] on div at bounding box center [166, 228] width 315 height 34
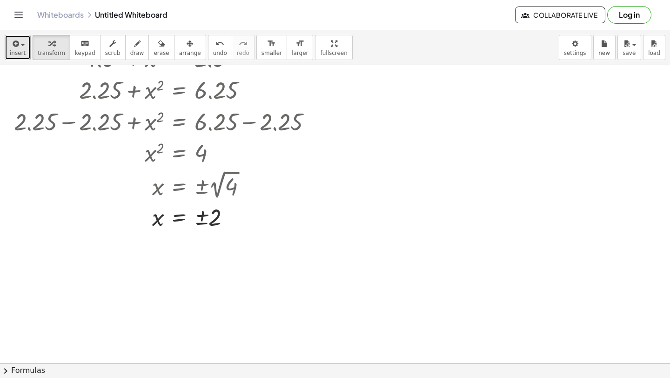
click at [12, 46] on icon "button" at bounding box center [15, 43] width 8 height 11
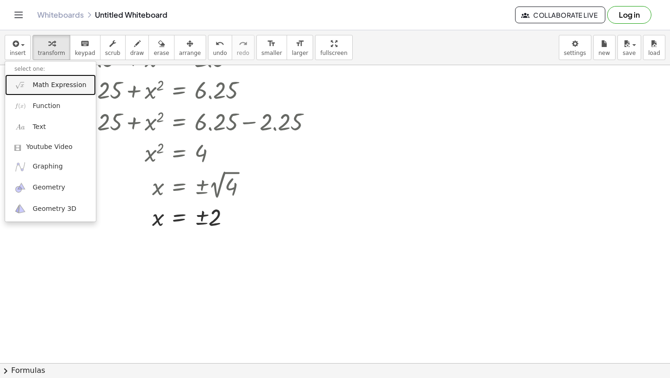
click at [38, 89] on span "Math Expression" at bounding box center [60, 85] width 54 height 9
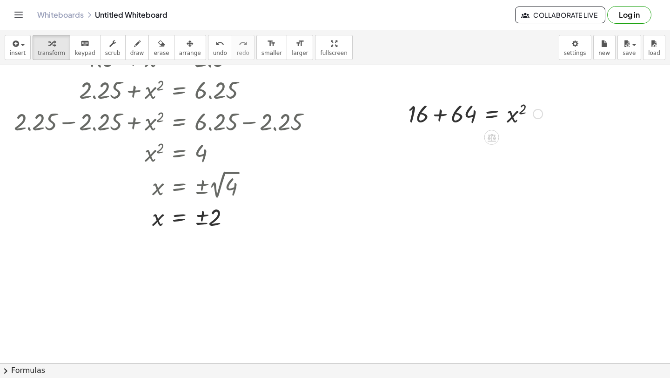
click at [446, 111] on div at bounding box center [476, 113] width 144 height 32
drag, startPoint x: 524, startPoint y: 139, endPoint x: 469, endPoint y: 139, distance: 54.5
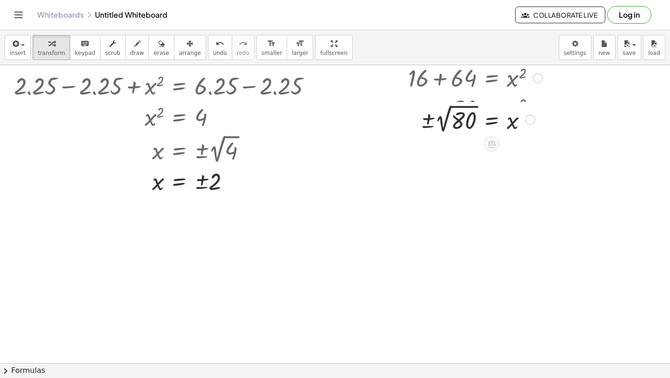
scroll to position [7931, 0]
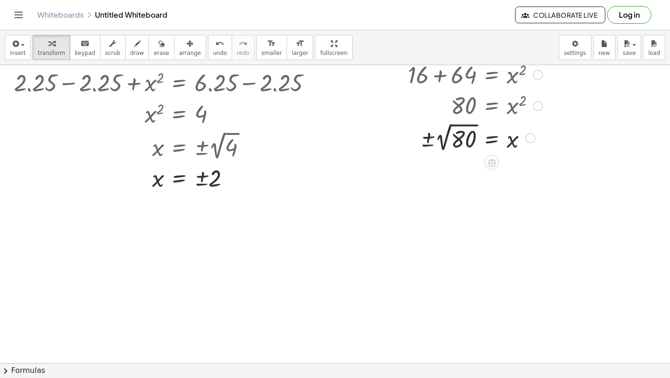
click at [447, 138] on div at bounding box center [476, 138] width 144 height 34
click at [219, 53] on button "undo undo" at bounding box center [220, 47] width 24 height 25
click at [15, 41] on icon "button" at bounding box center [15, 43] width 8 height 11
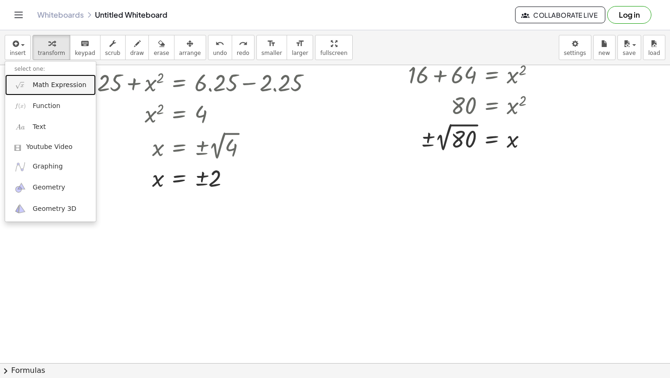
click at [35, 84] on span "Math Expression" at bounding box center [60, 85] width 54 height 9
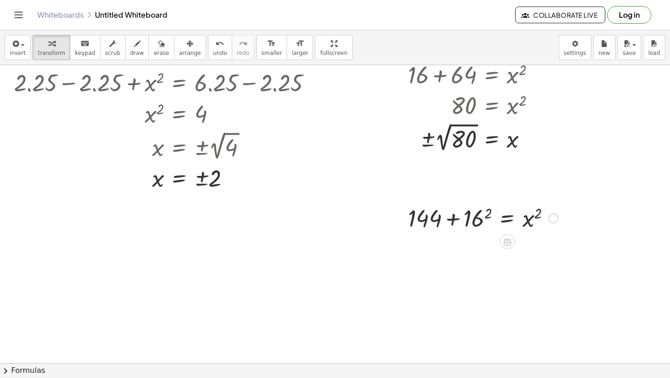
click at [485, 215] on div at bounding box center [484, 218] width 160 height 32
click at [456, 220] on div at bounding box center [478, 218] width 169 height 32
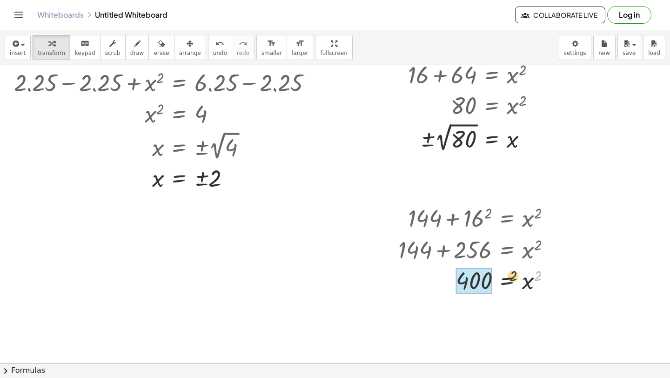
drag, startPoint x: 539, startPoint y: 274, endPoint x: 468, endPoint y: 274, distance: 70.8
click at [456, 273] on div at bounding box center [478, 280] width 169 height 34
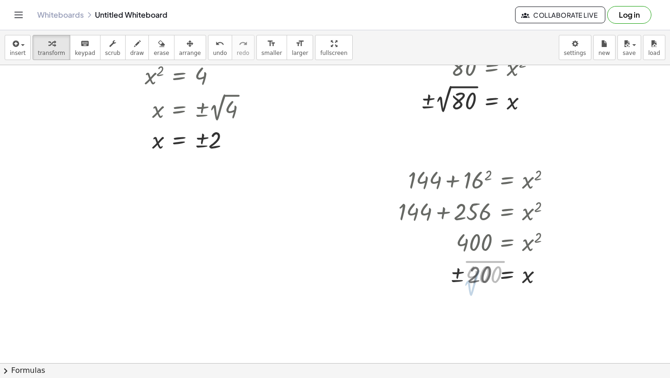
scroll to position [8000, 0]
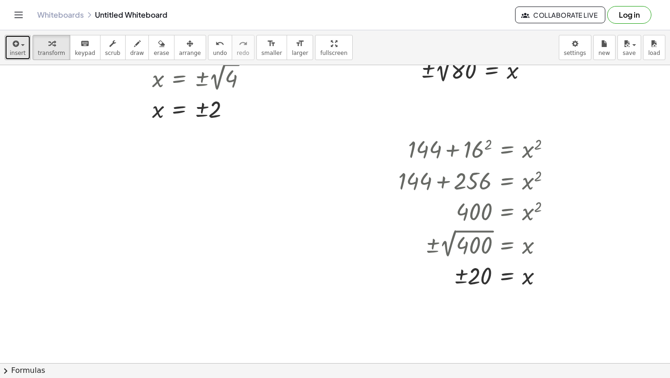
click at [11, 48] on icon "button" at bounding box center [15, 43] width 8 height 11
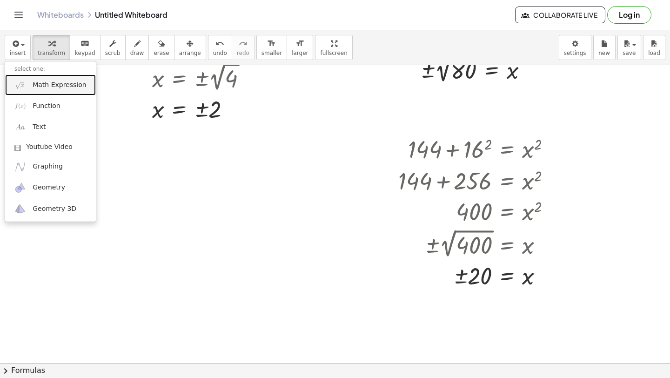
click at [30, 83] on link "Math Expression" at bounding box center [50, 84] width 91 height 21
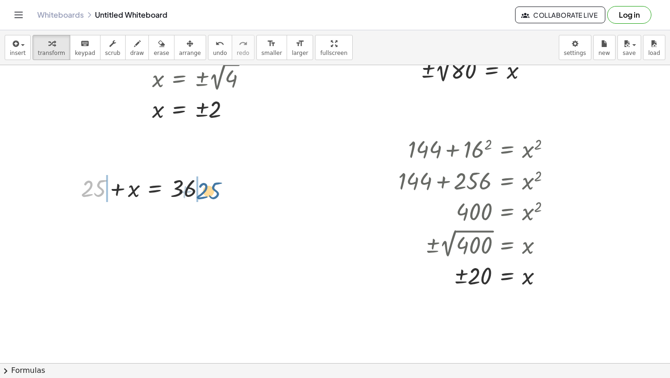
drag, startPoint x: 93, startPoint y: 195, endPoint x: 212, endPoint y: 197, distance: 119.2
click at [213, 197] on div at bounding box center [146, 188] width 141 height 32
click at [201, 189] on div at bounding box center [146, 188] width 235 height 32
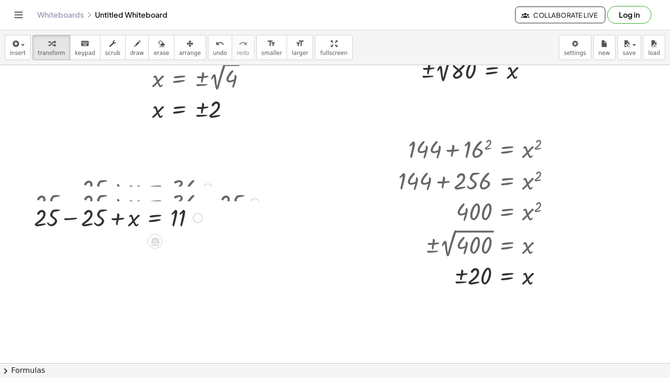
click at [155, 189] on div "+ 25 + x = 36 + 25 − 25 + x = + 36 − 25 + x = + 25 − 25 11" at bounding box center [155, 189] width 0 height 0
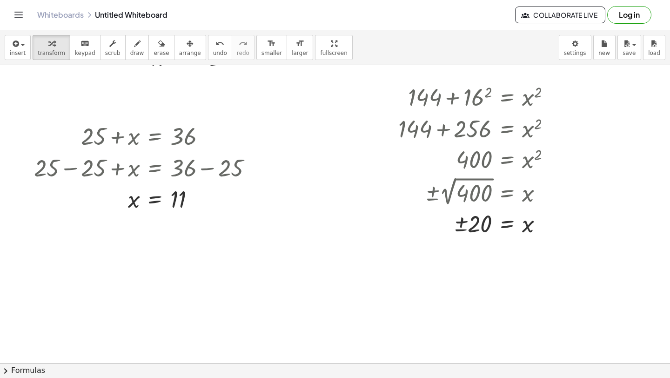
scroll to position [8079, 0]
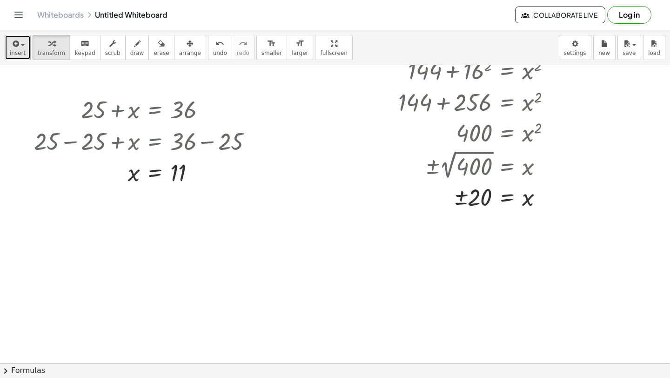
click at [10, 52] on span "insert" at bounding box center [18, 53] width 16 height 7
click at [11, 47] on icon "button" at bounding box center [15, 43] width 8 height 11
click at [20, 51] on span "insert" at bounding box center [18, 53] width 16 height 7
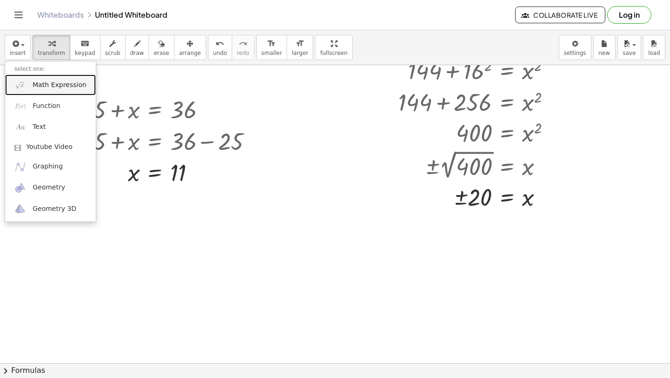
click at [35, 81] on span "Math Expression" at bounding box center [60, 85] width 54 height 9
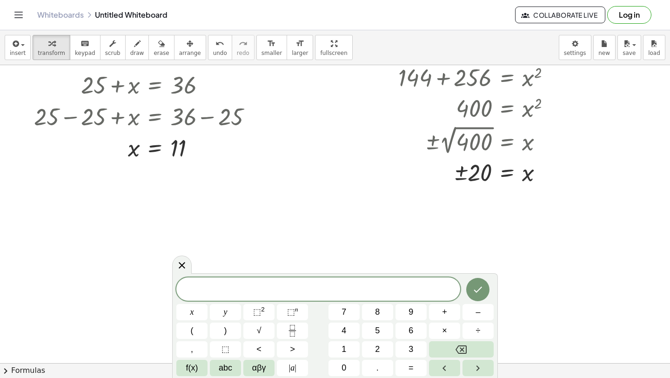
scroll to position [8110, 0]
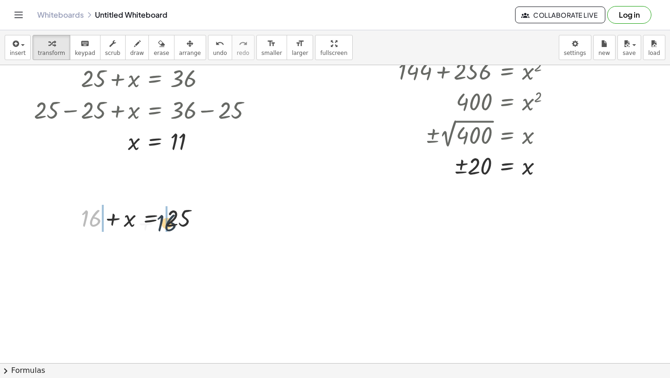
drag, startPoint x: 88, startPoint y: 217, endPoint x: 183, endPoint y: 222, distance: 94.6
click at [183, 223] on div at bounding box center [144, 218] width 136 height 32
click at [201, 215] on div at bounding box center [144, 218] width 221 height 32
click at [69, 220] on div at bounding box center [123, 218] width 178 height 32
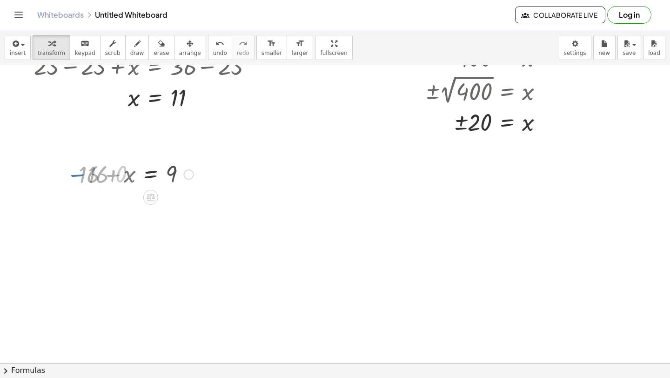
scroll to position [8173, 0]
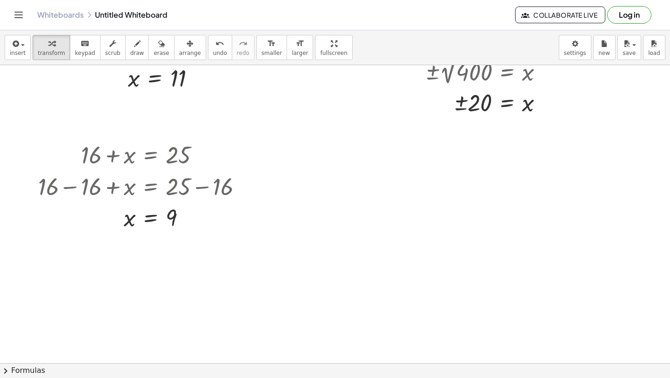
click at [0, 51] on div "insert select one: Math Expression Function Text Youtube Video Graphing Geometr…" at bounding box center [335, 47] width 670 height 35
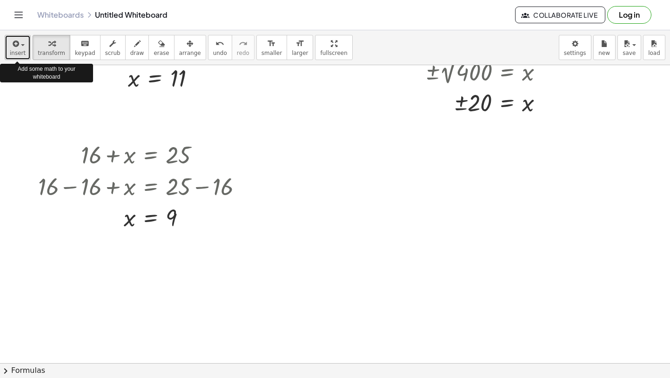
click at [21, 52] on span "insert" at bounding box center [18, 53] width 16 height 7
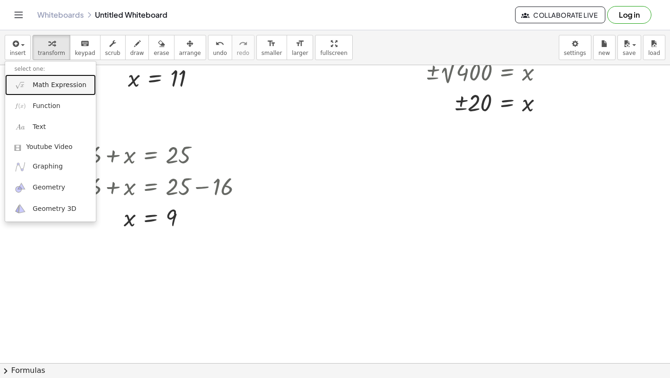
click at [39, 85] on span "Math Expression" at bounding box center [60, 85] width 54 height 9
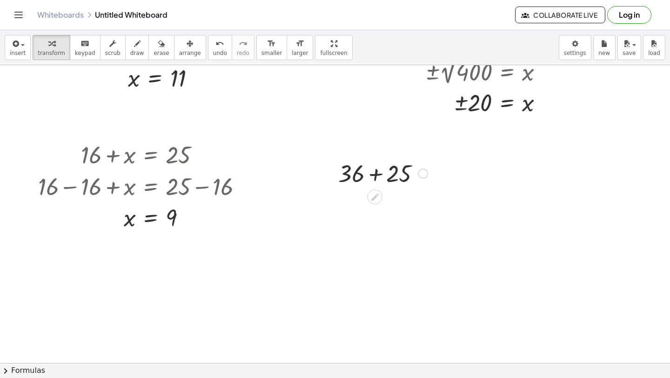
click at [373, 173] on div at bounding box center [383, 173] width 99 height 32
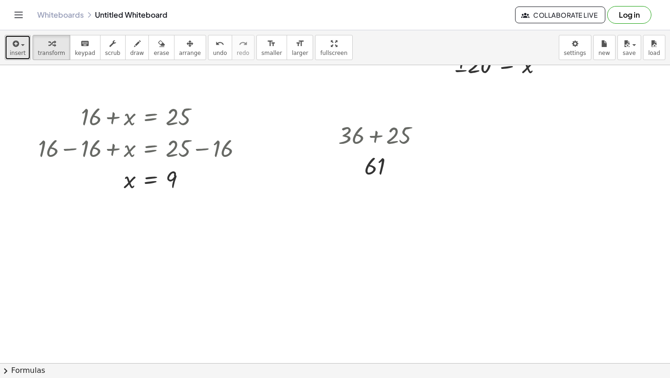
click at [24, 50] on span "insert" at bounding box center [18, 53] width 16 height 7
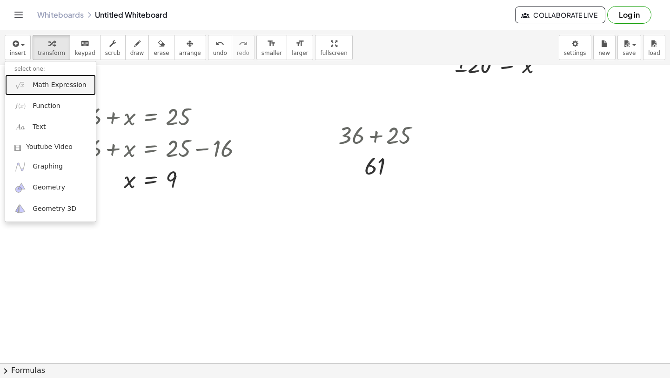
click at [52, 74] on link "Math Expression" at bounding box center [50, 84] width 91 height 21
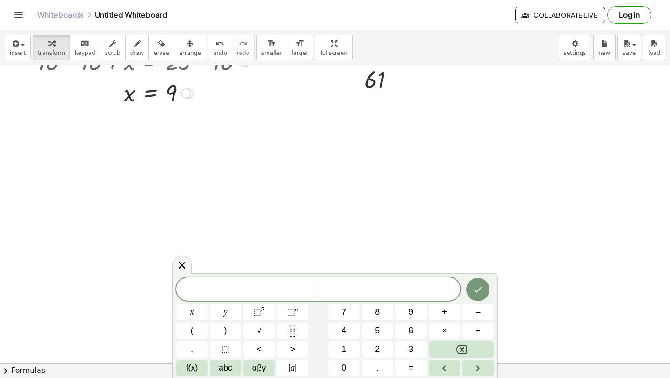
scroll to position [8301, 0]
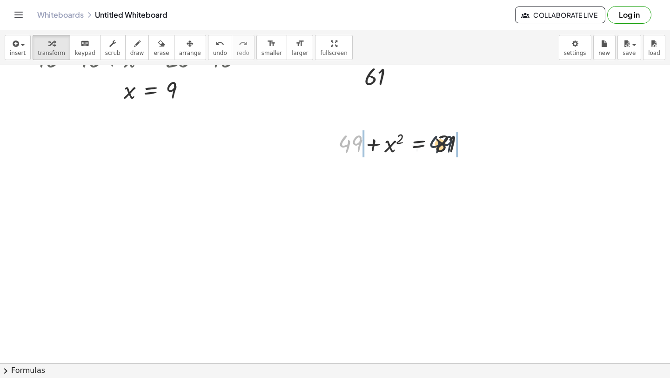
drag, startPoint x: 349, startPoint y: 142, endPoint x: 459, endPoint y: 144, distance: 109.4
click at [459, 144] on div at bounding box center [405, 143] width 143 height 32
click at [460, 144] on div at bounding box center [405, 143] width 235 height 32
click at [327, 147] on div at bounding box center [384, 143] width 193 height 32
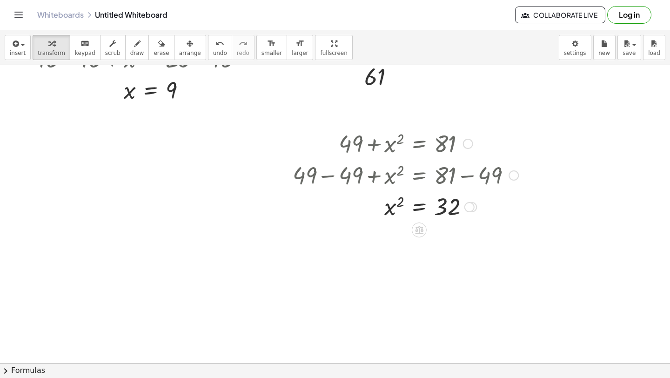
click at [400, 203] on div at bounding box center [405, 206] width 235 height 31
drag, startPoint x: 400, startPoint y: 203, endPoint x: 448, endPoint y: 207, distance: 48.2
click at [460, 223] on div at bounding box center [405, 239] width 235 height 34
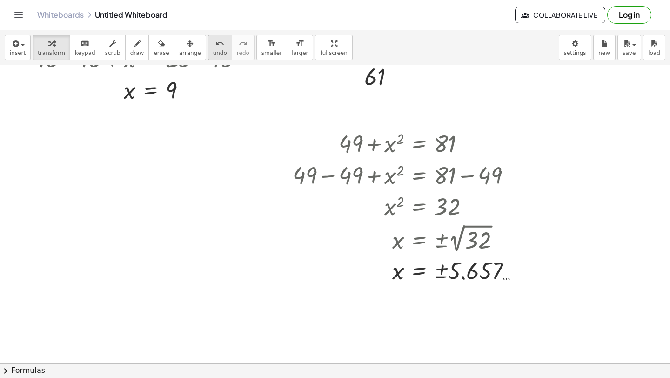
click at [208, 48] on button "undo undo" at bounding box center [220, 47] width 24 height 25
